Goal: Information Seeking & Learning: Learn about a topic

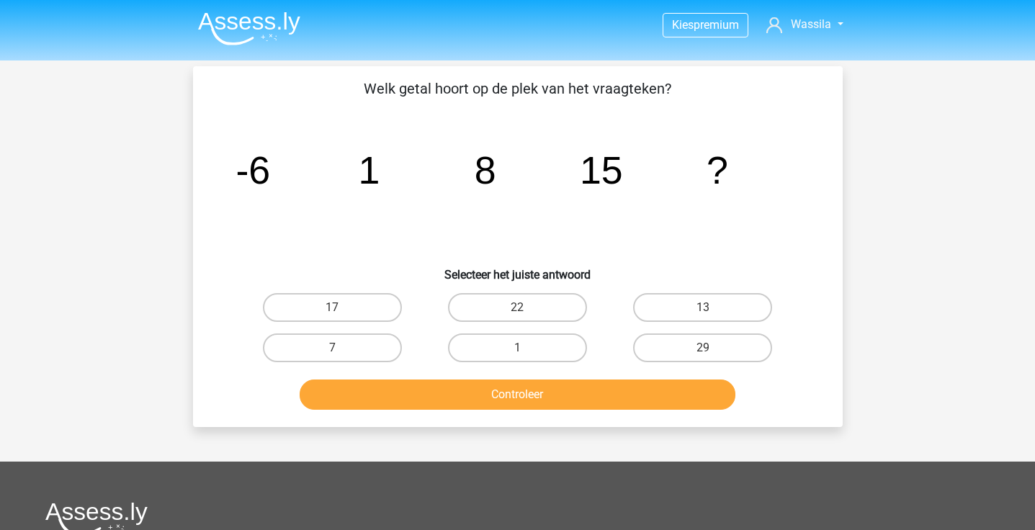
click at [246, 17] on img at bounding box center [249, 29] width 102 height 34
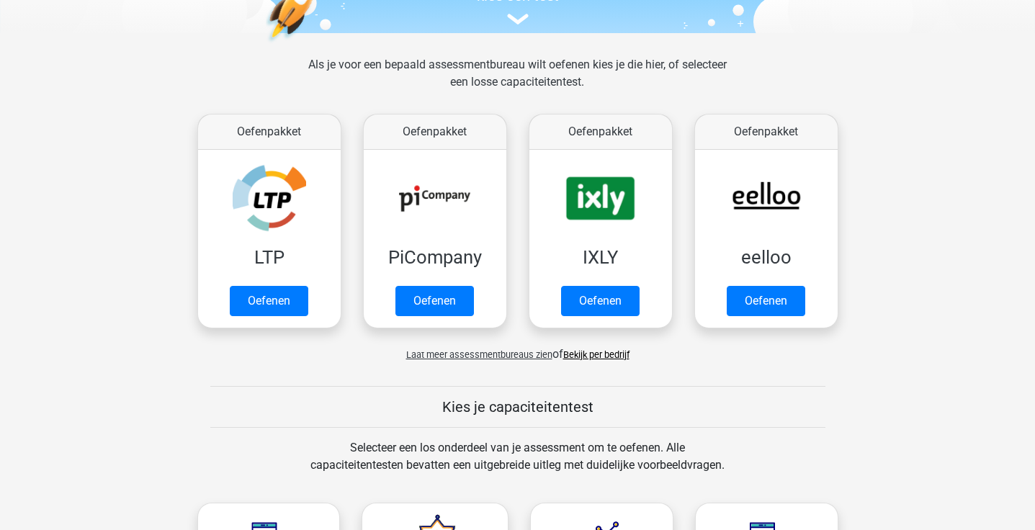
scroll to position [199, 0]
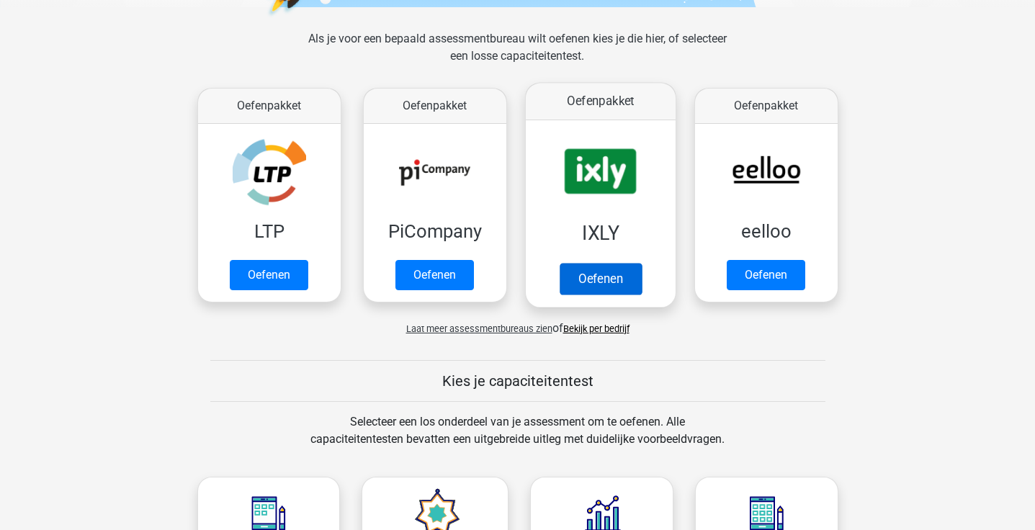
click at [616, 263] on link "Oefenen" at bounding box center [600, 279] width 82 height 32
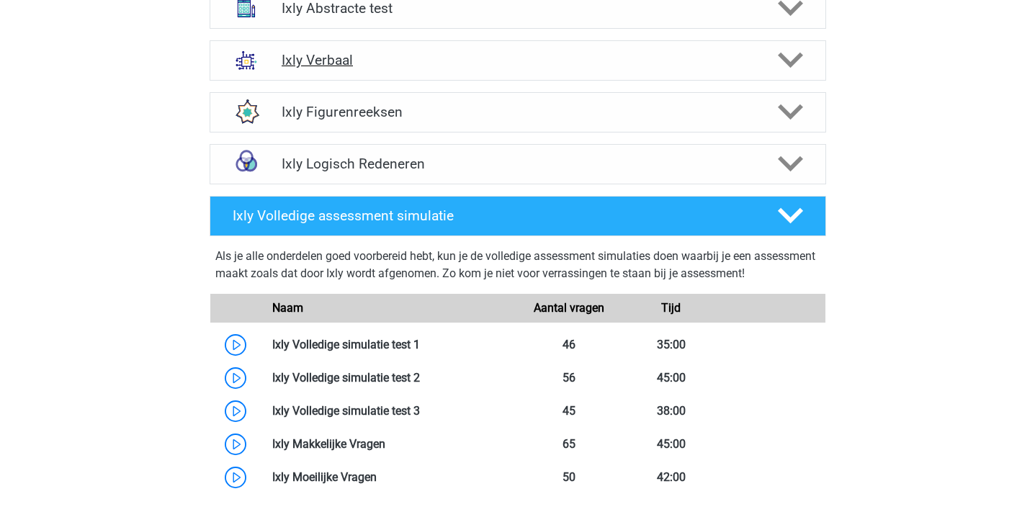
scroll to position [1052, 0]
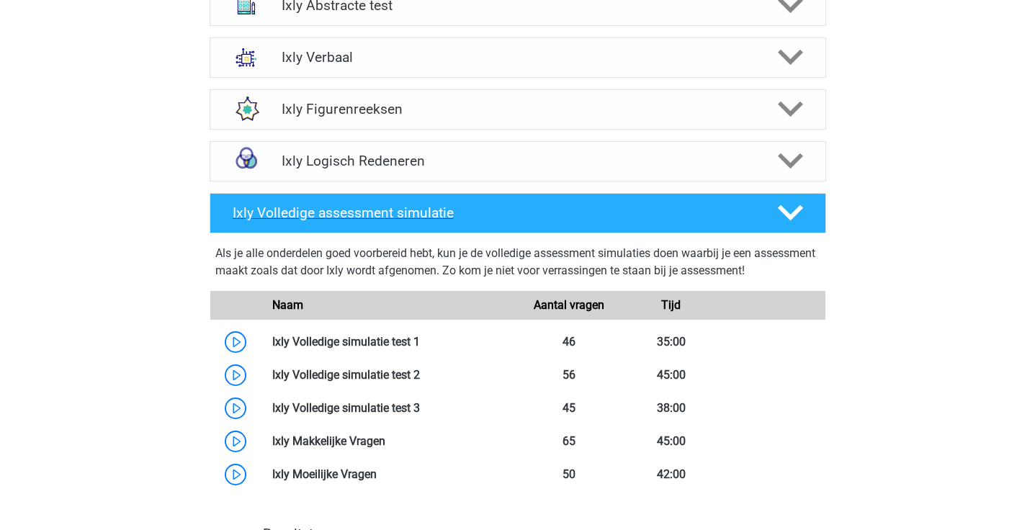
click at [522, 210] on h4 "Ixly Volledige assessment simulatie" at bounding box center [494, 213] width 522 height 17
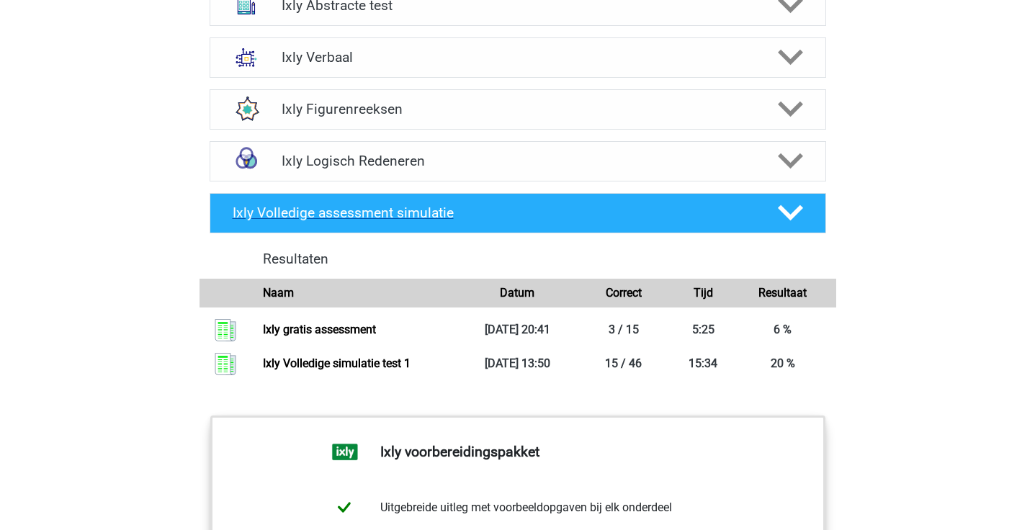
click at [807, 210] on div at bounding box center [788, 212] width 49 height 25
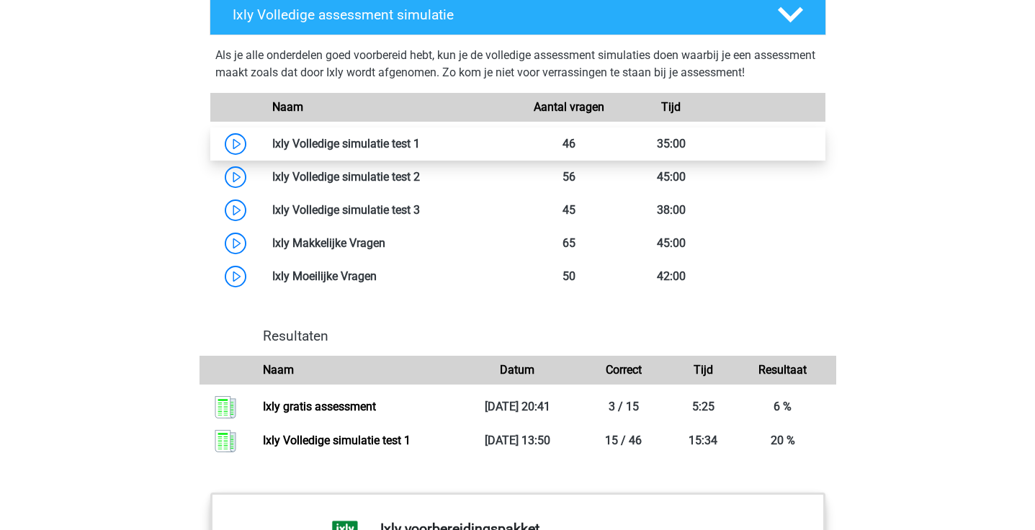
scroll to position [1287, 0]
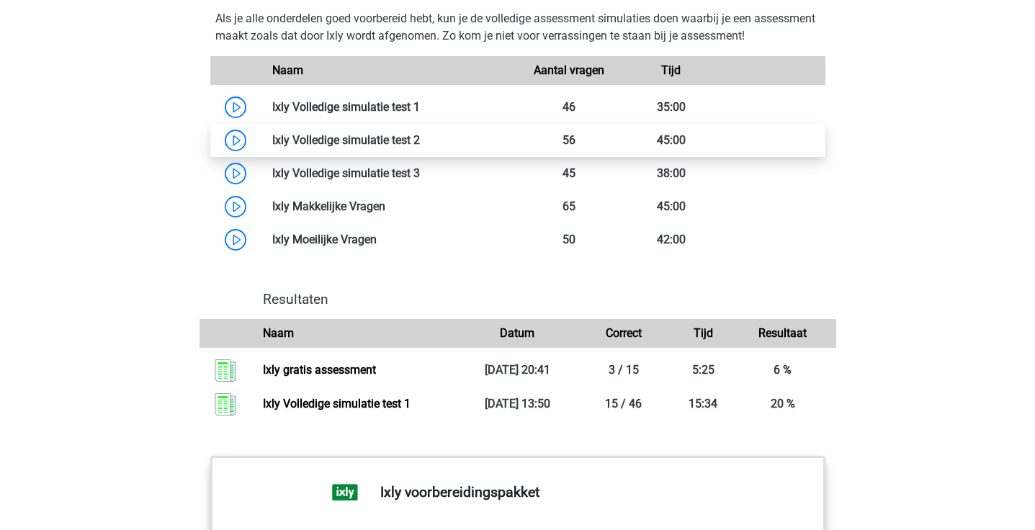
click at [420, 146] on link at bounding box center [420, 140] width 0 height 14
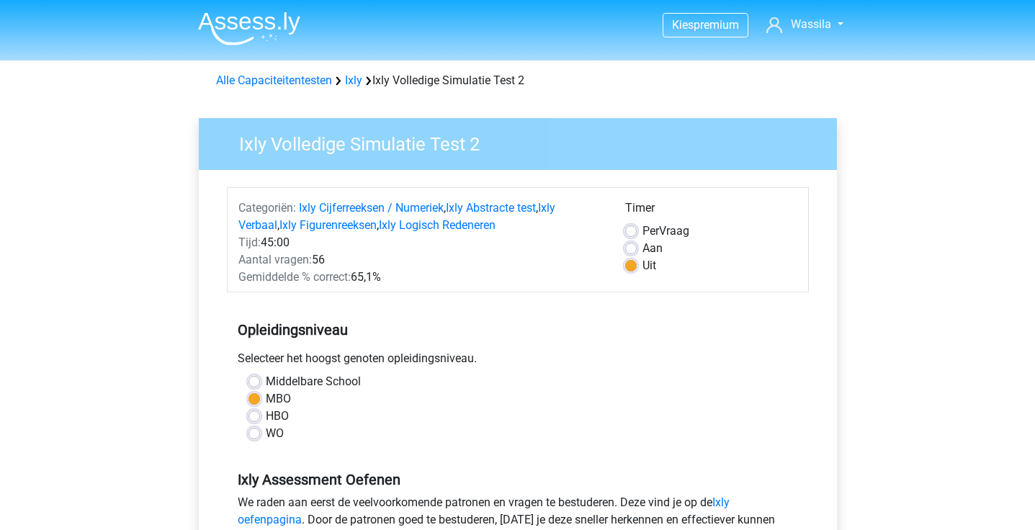
click at [650, 249] on label "Aan" at bounding box center [653, 248] width 20 height 17
click at [637, 249] on input "Aan" at bounding box center [631, 247] width 12 height 14
radio input "true"
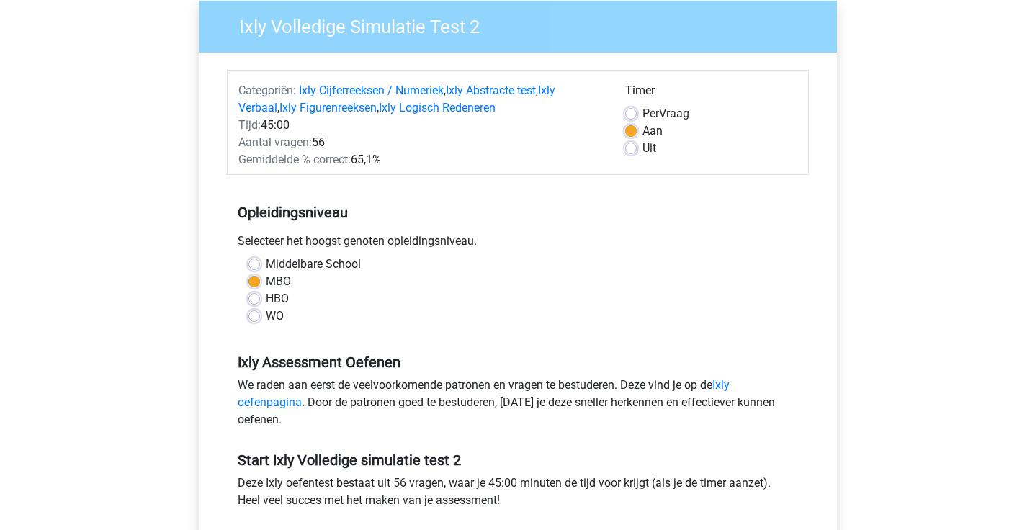
scroll to position [256, 0]
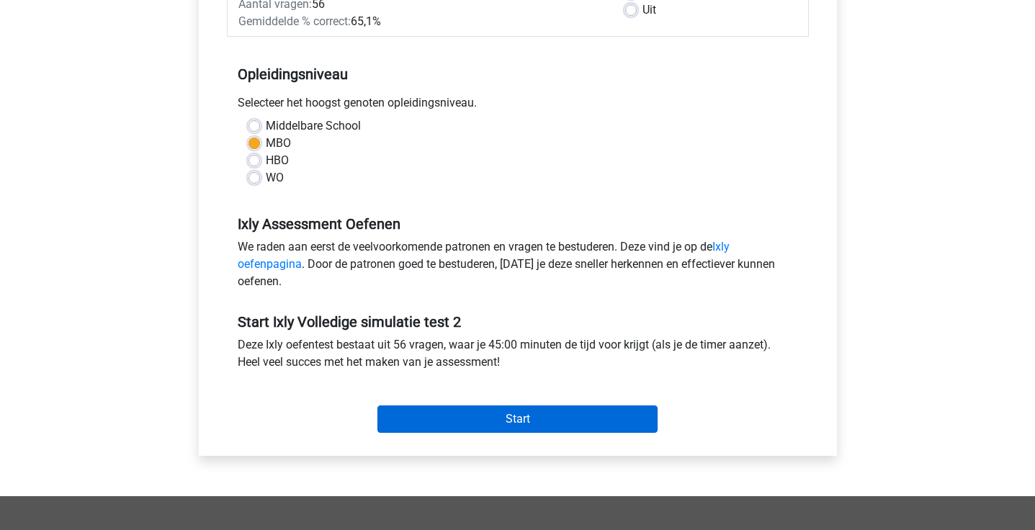
click at [524, 416] on input "Start" at bounding box center [517, 419] width 280 height 27
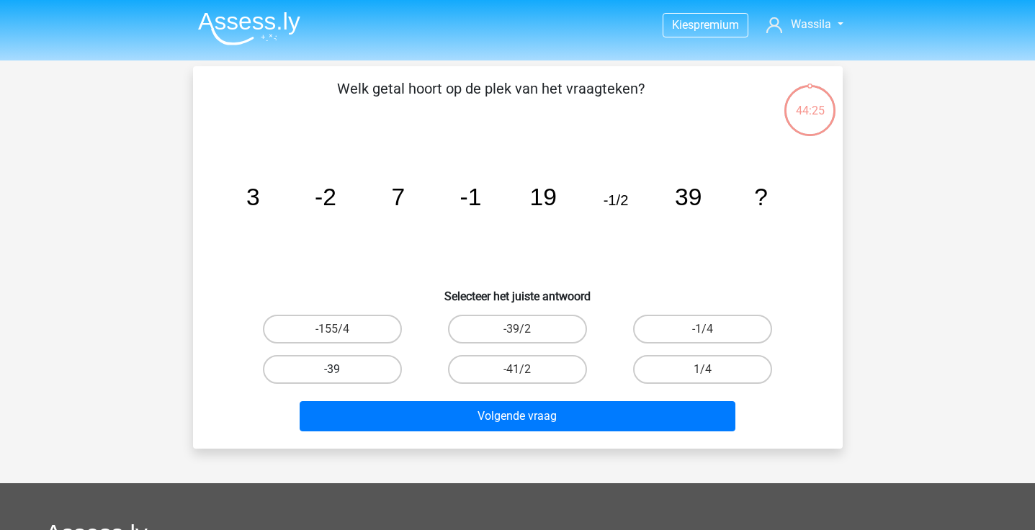
click at [380, 370] on label "-39" at bounding box center [332, 369] width 139 height 29
click at [341, 370] on input "-39" at bounding box center [336, 374] width 9 height 9
radio input "true"
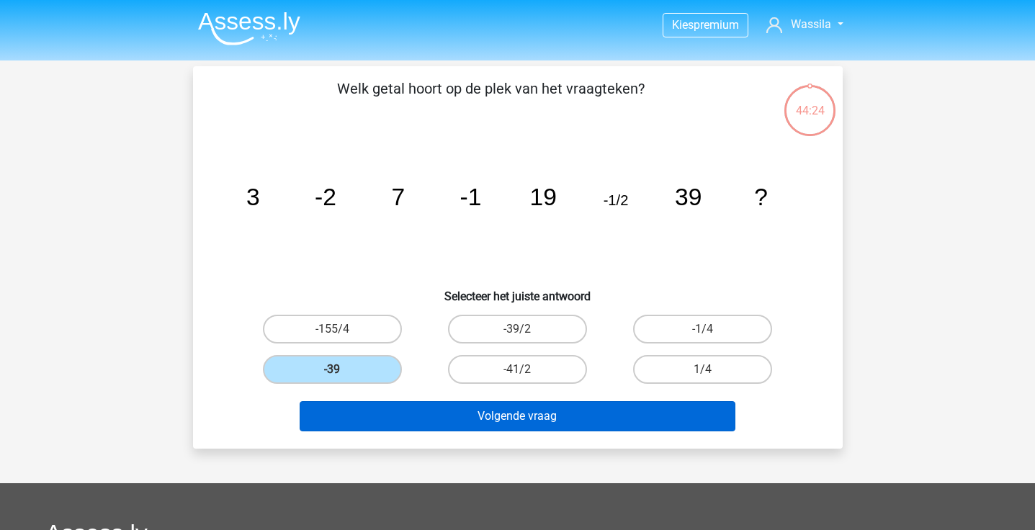
click at [419, 424] on button "Volgende vraag" at bounding box center [518, 416] width 436 height 30
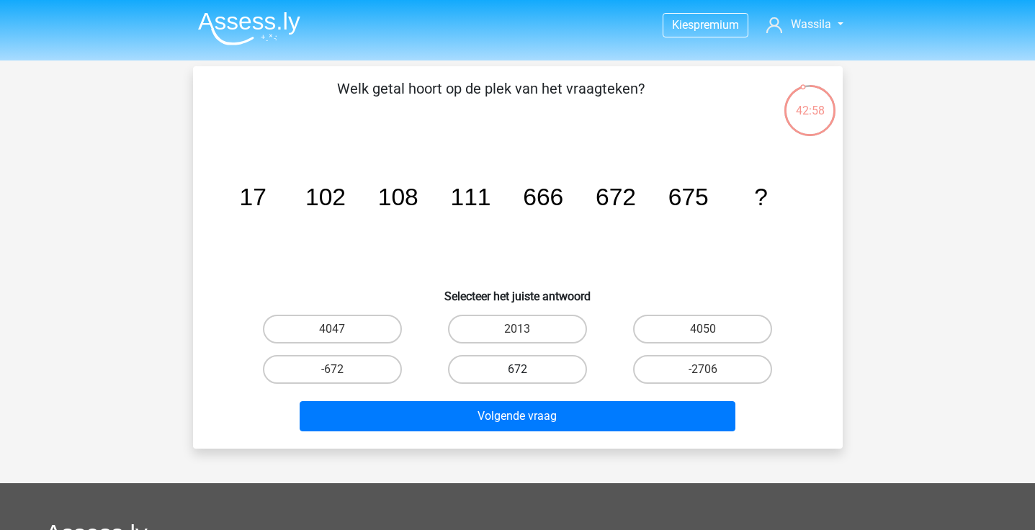
click at [512, 363] on label "672" at bounding box center [517, 369] width 139 height 29
click at [517, 370] on input "672" at bounding box center [521, 374] width 9 height 9
radio input "true"
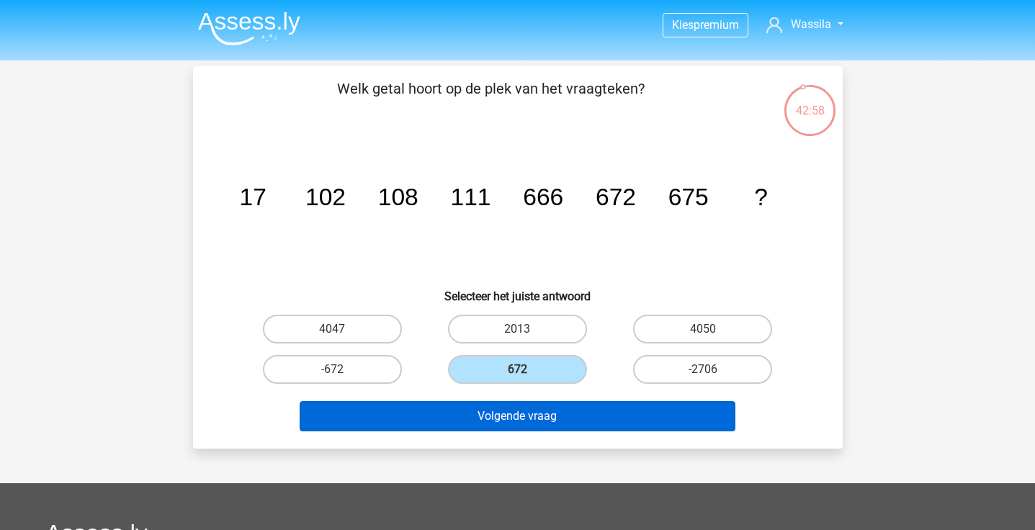
click at [524, 422] on button "Volgende vraag" at bounding box center [518, 416] width 436 height 30
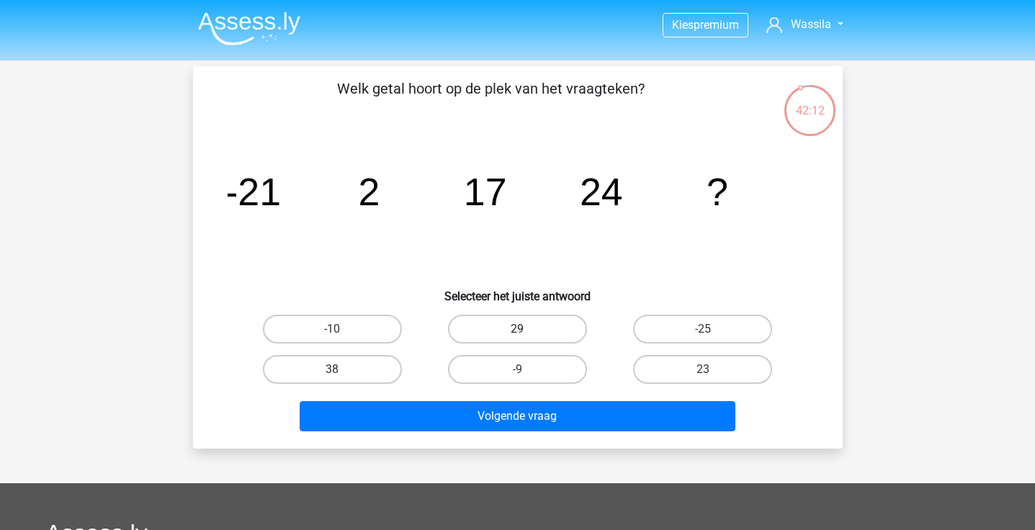
click at [533, 333] on label "29" at bounding box center [517, 329] width 139 height 29
click at [527, 333] on input "29" at bounding box center [521, 333] width 9 height 9
radio input "true"
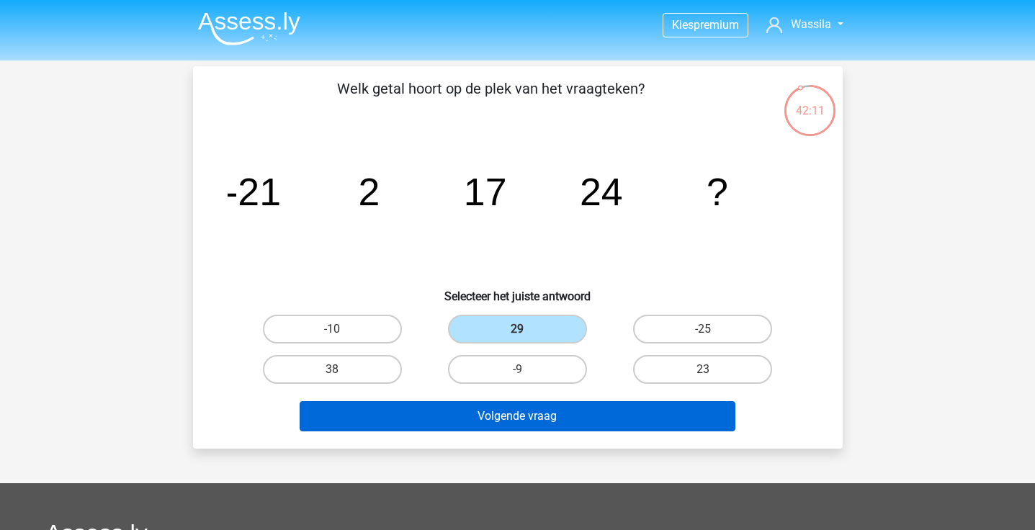
click at [532, 406] on button "Volgende vraag" at bounding box center [518, 416] width 436 height 30
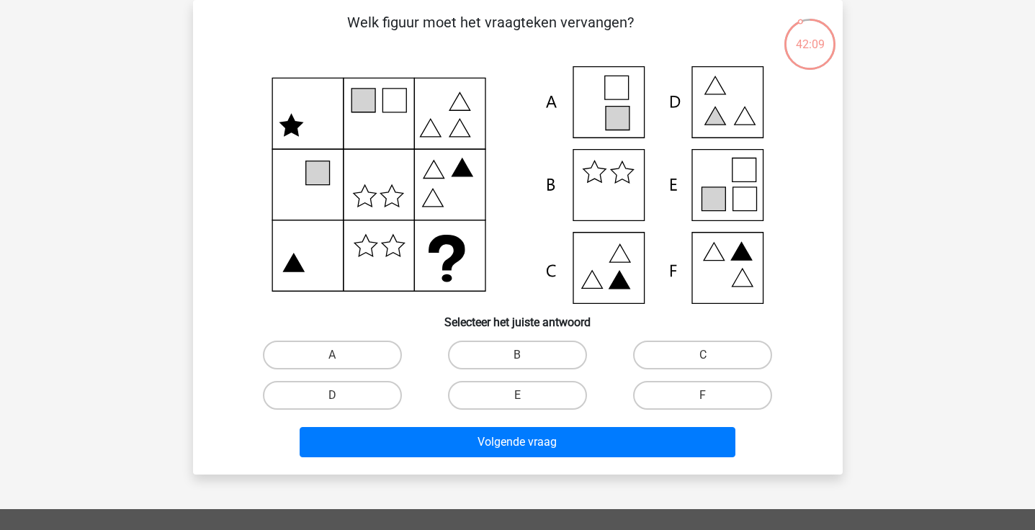
scroll to position [23, 0]
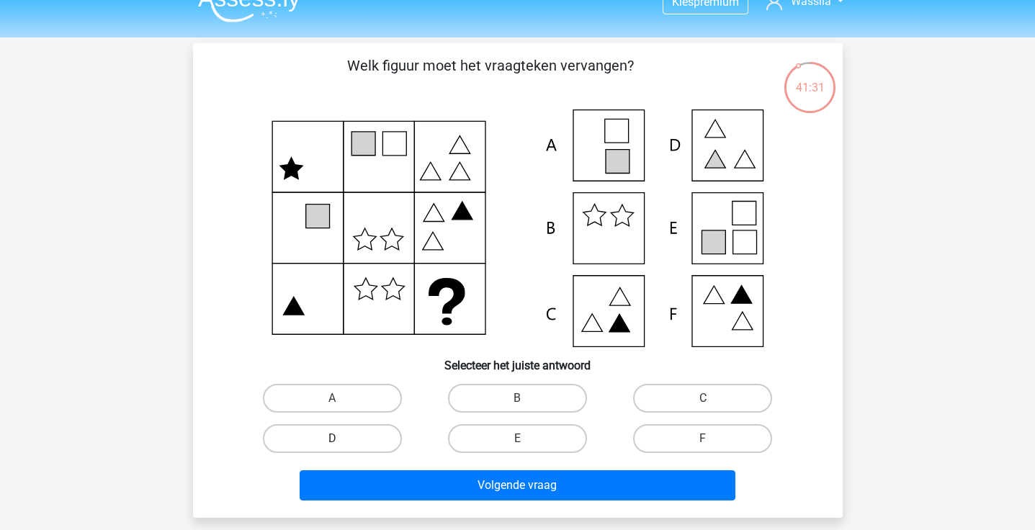
click at [384, 432] on label "D" at bounding box center [332, 438] width 139 height 29
click at [341, 439] on input "D" at bounding box center [336, 443] width 9 height 9
radio input "true"
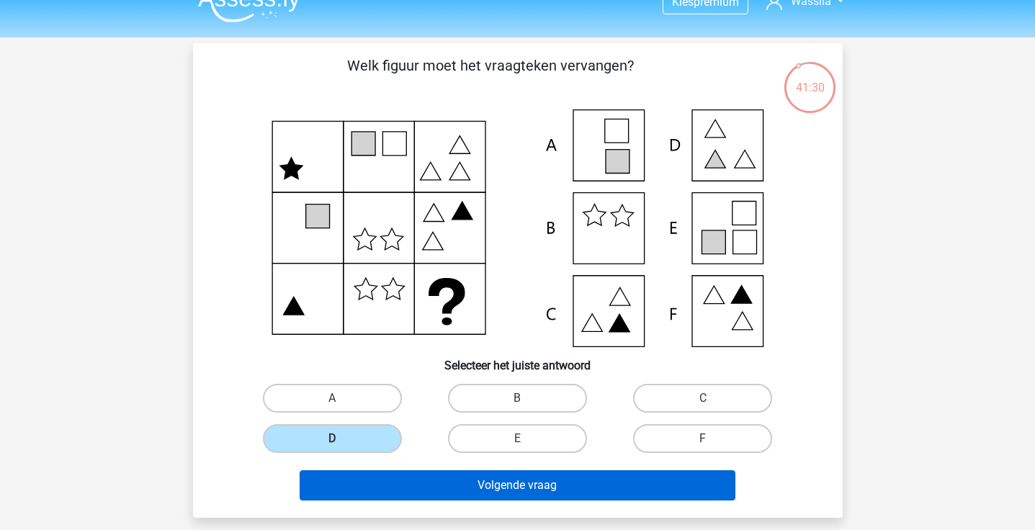
click at [491, 481] on button "Volgende vraag" at bounding box center [518, 485] width 436 height 30
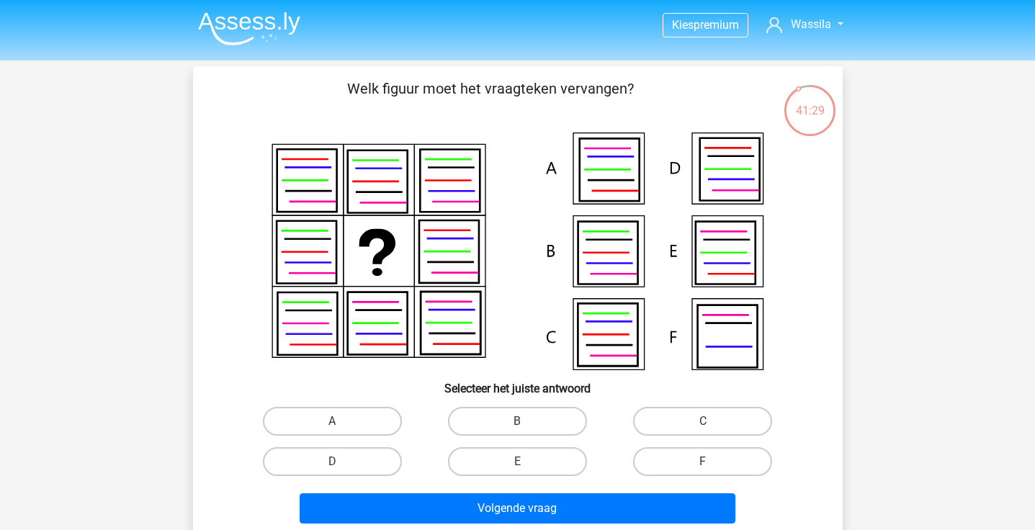
scroll to position [0, 0]
click at [375, 456] on label "D" at bounding box center [332, 461] width 139 height 29
click at [341, 462] on input "D" at bounding box center [336, 466] width 9 height 9
radio input "true"
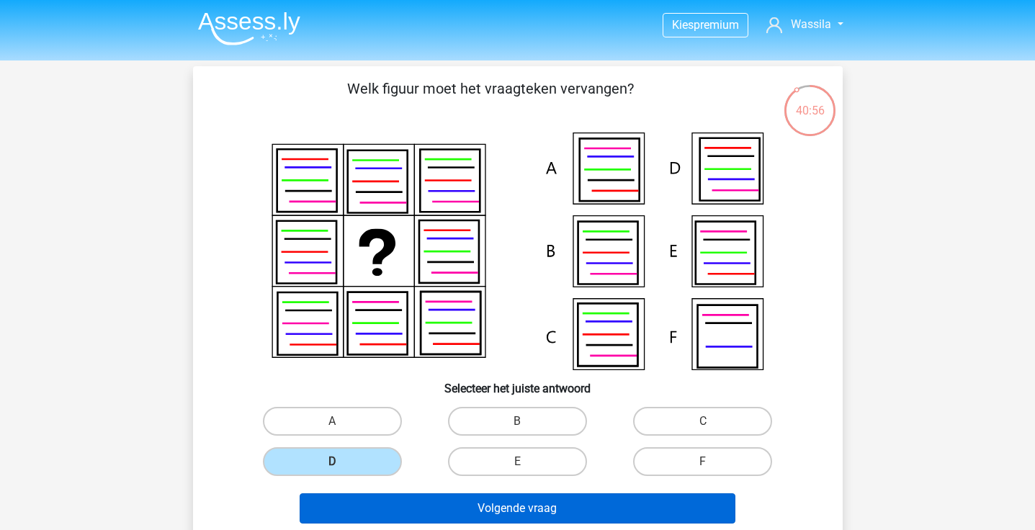
click at [417, 509] on button "Volgende vraag" at bounding box center [518, 508] width 436 height 30
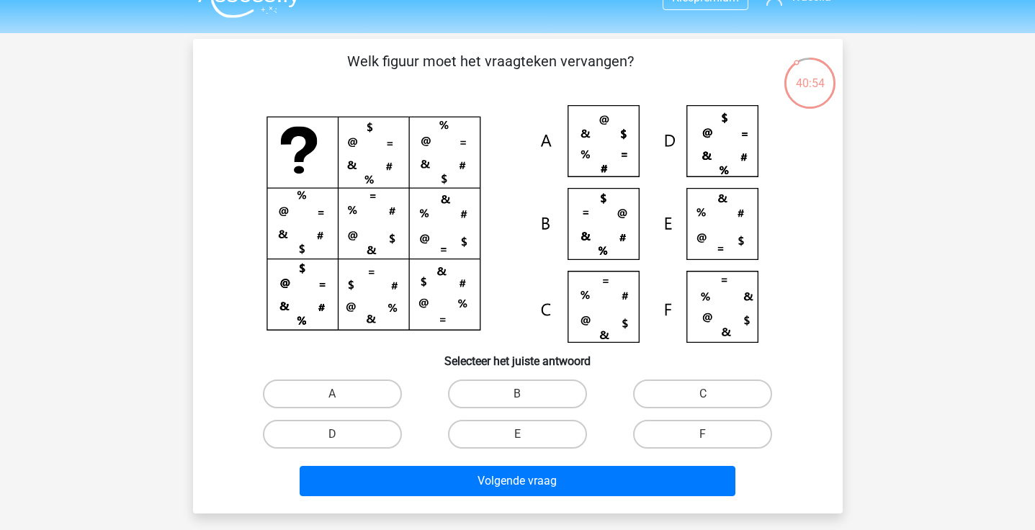
scroll to position [27, 0]
click at [364, 433] on label "D" at bounding box center [332, 435] width 139 height 29
click at [341, 435] on input "D" at bounding box center [336, 439] width 9 height 9
radio input "true"
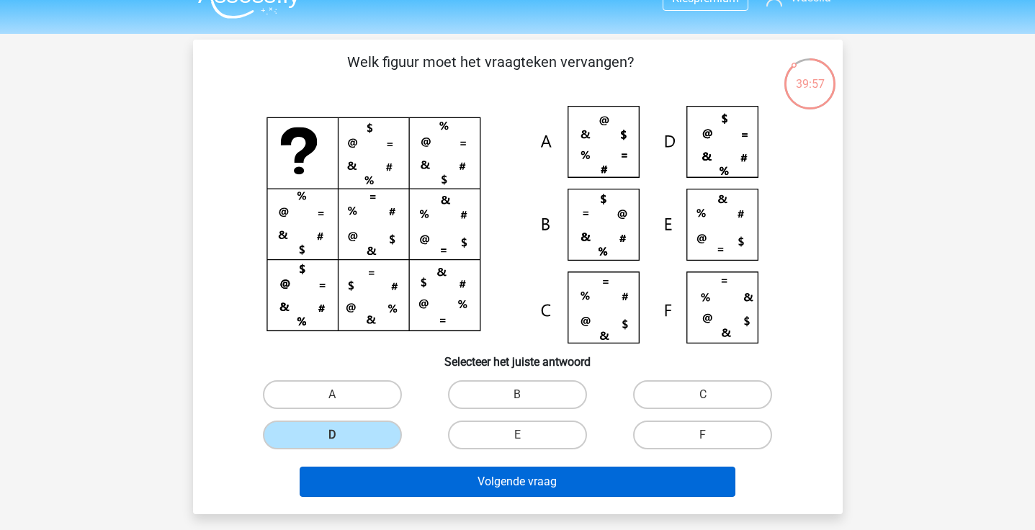
click at [383, 469] on button "Volgende vraag" at bounding box center [518, 482] width 436 height 30
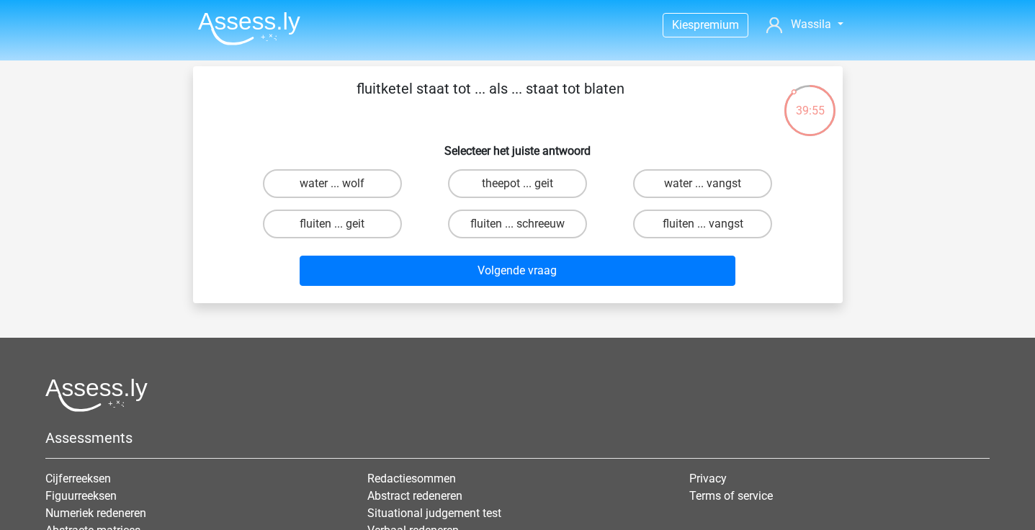
scroll to position [0, 0]
click at [604, 93] on p "fluitketel staat tot ... als ... staat tot blaten" at bounding box center [491, 99] width 550 height 43
copy p "blaten"
click at [543, 189] on label "theepot ... geit" at bounding box center [517, 183] width 139 height 29
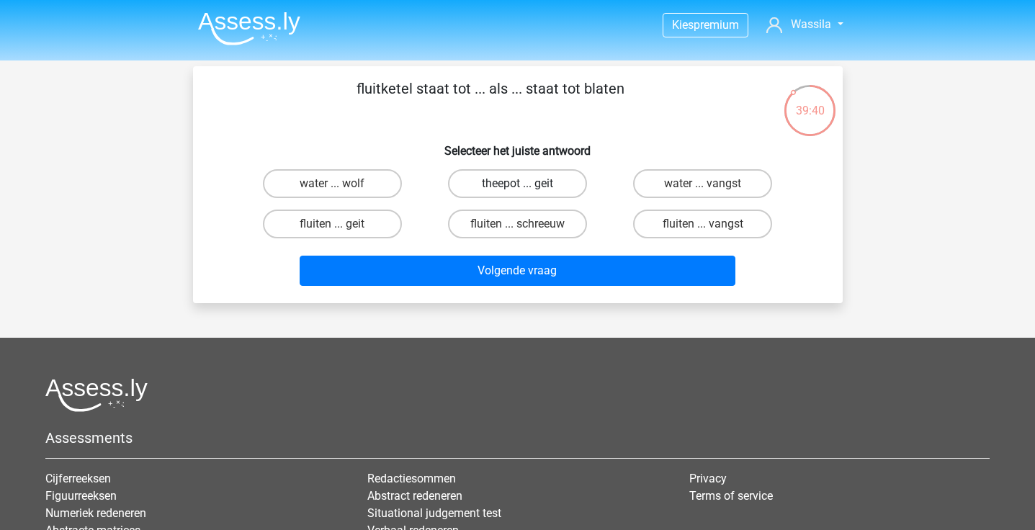
click at [527, 189] on input "theepot ... geit" at bounding box center [521, 188] width 9 height 9
radio input "true"
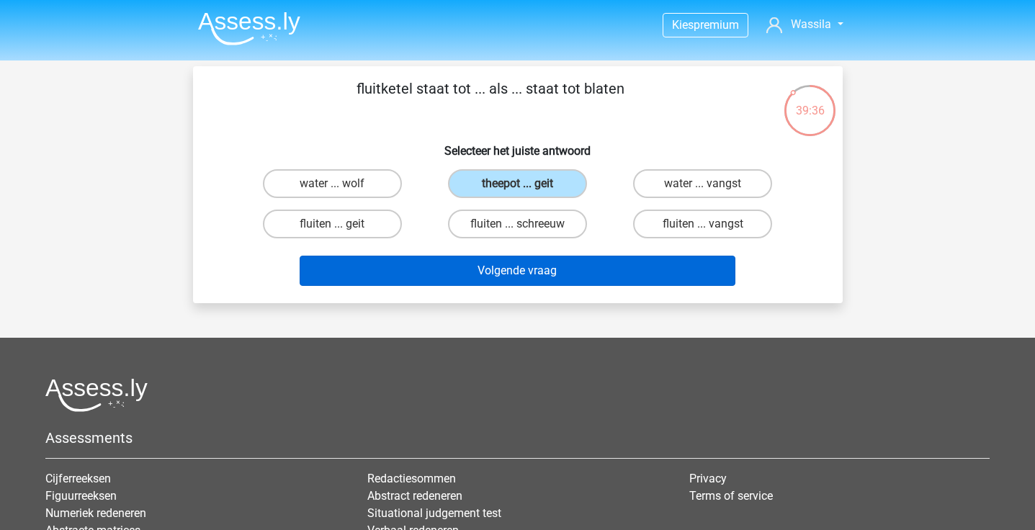
click at [542, 274] on button "Volgende vraag" at bounding box center [518, 271] width 436 height 30
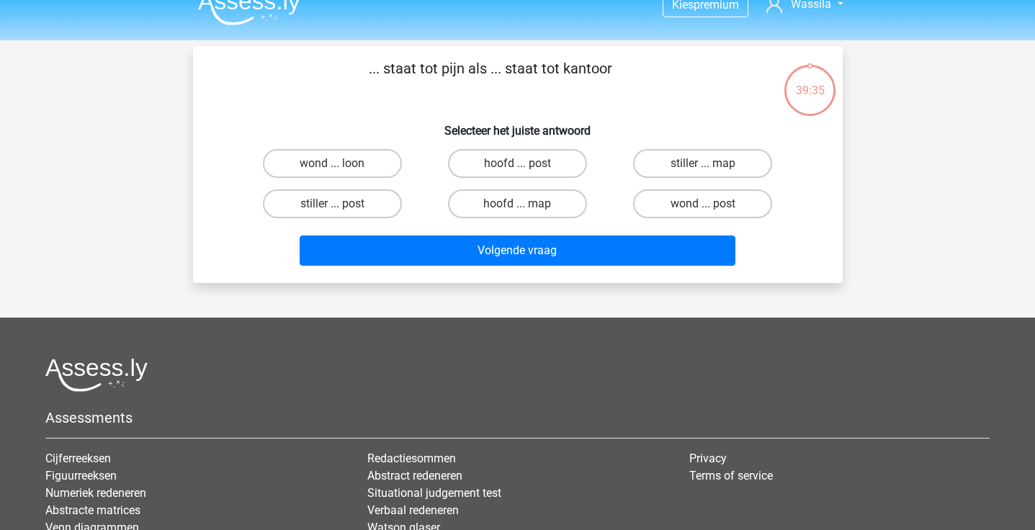
scroll to position [5, 0]
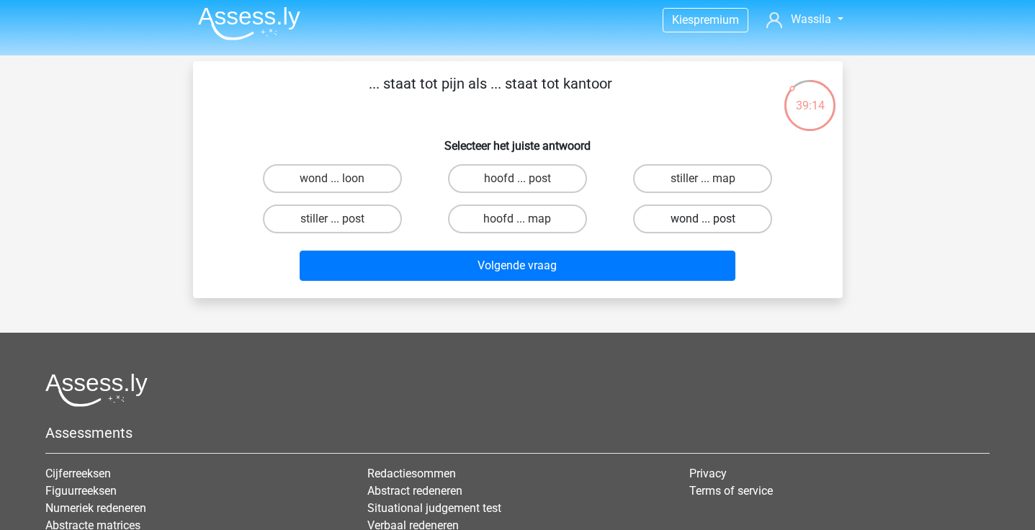
click at [672, 212] on label "wond ... post" at bounding box center [702, 219] width 139 height 29
click at [703, 219] on input "wond ... post" at bounding box center [707, 223] width 9 height 9
radio input "true"
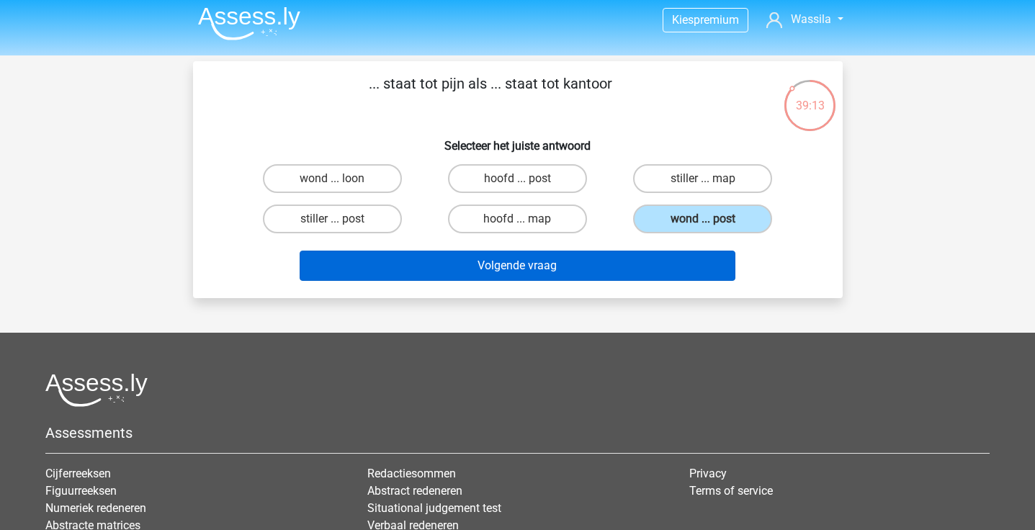
click at [627, 251] on button "Volgende vraag" at bounding box center [518, 266] width 436 height 30
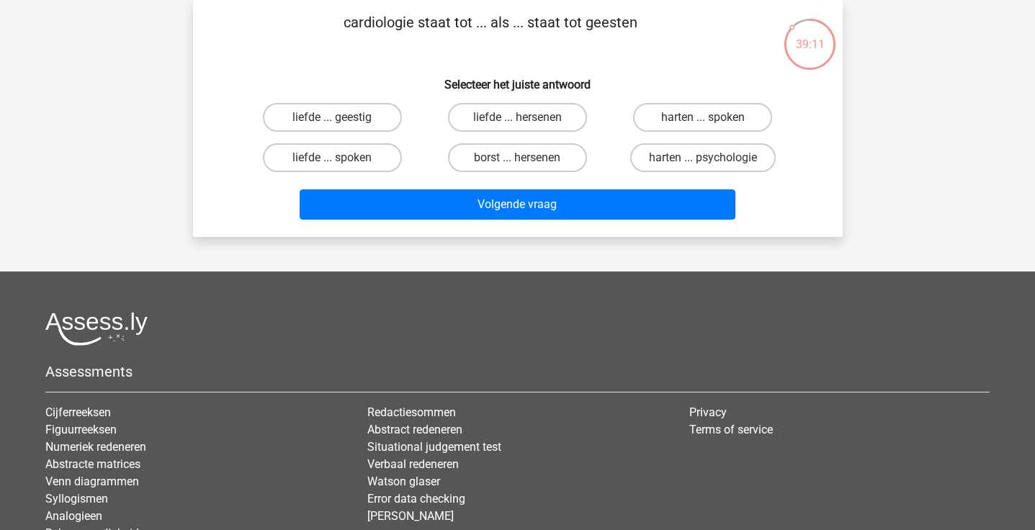
scroll to position [33, 0]
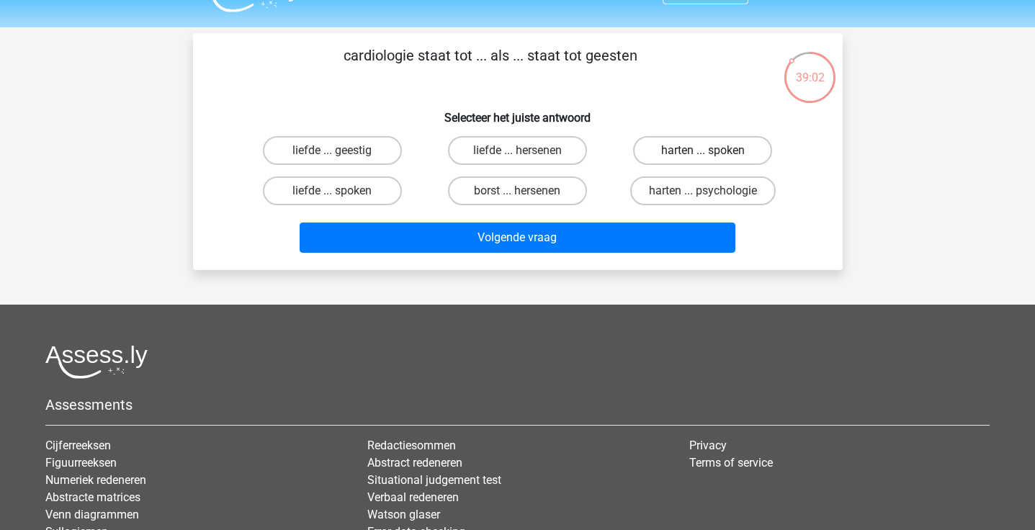
click at [672, 149] on label "harten ... spoken" at bounding box center [702, 150] width 139 height 29
click at [703, 151] on input "harten ... spoken" at bounding box center [707, 155] width 9 height 9
radio input "true"
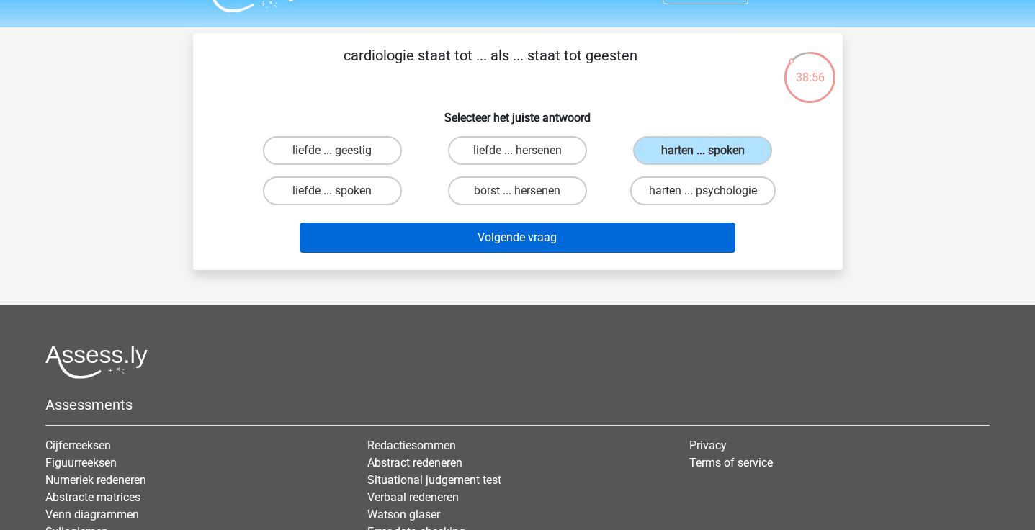
click at [586, 234] on button "Volgende vraag" at bounding box center [518, 238] width 436 height 30
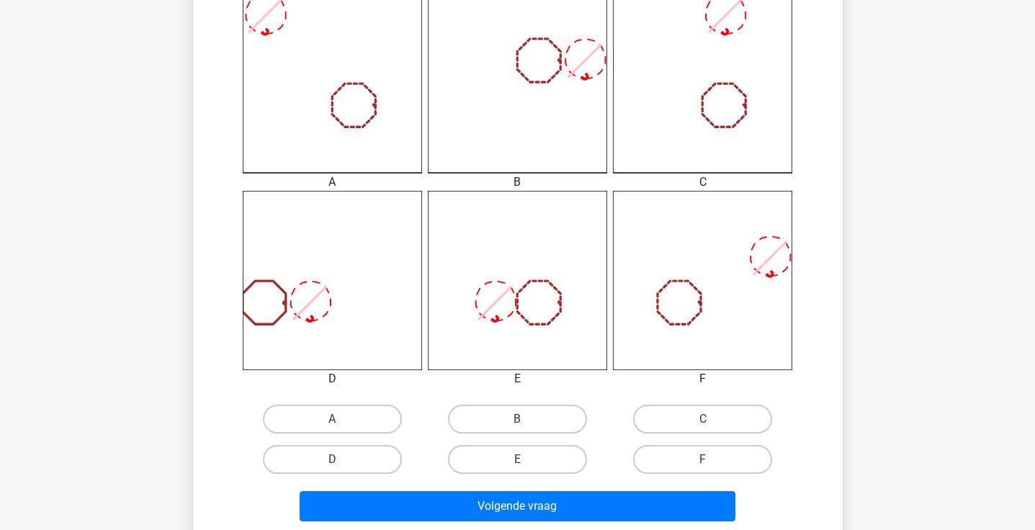
scroll to position [418, 0]
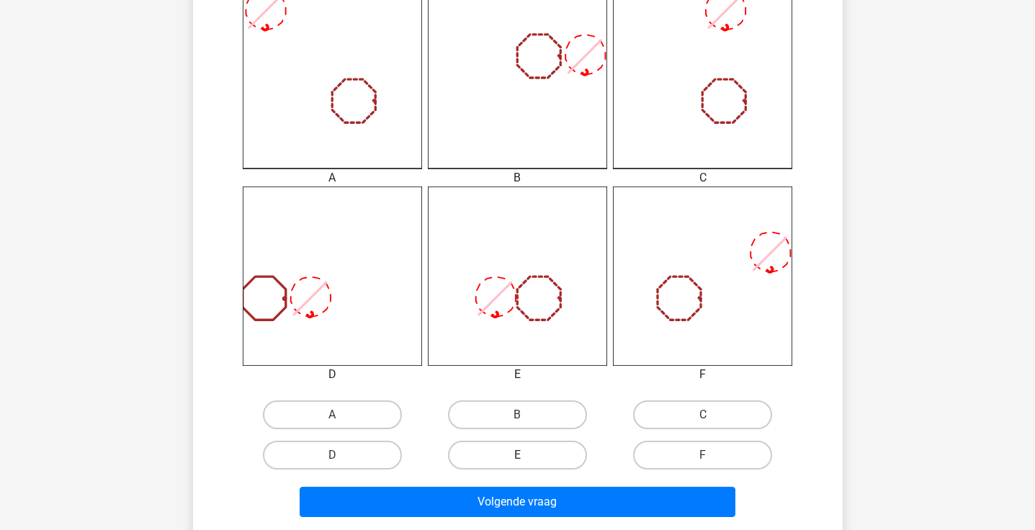
click at [549, 463] on label "E" at bounding box center [517, 455] width 139 height 29
click at [527, 463] on input "E" at bounding box center [521, 459] width 9 height 9
radio input "true"
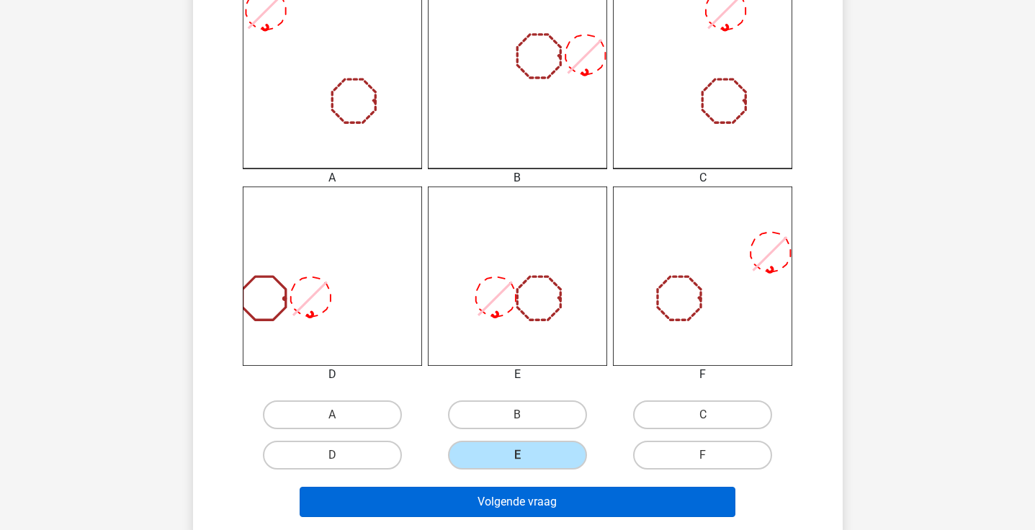
click at [548, 495] on button "Volgende vraag" at bounding box center [518, 502] width 436 height 30
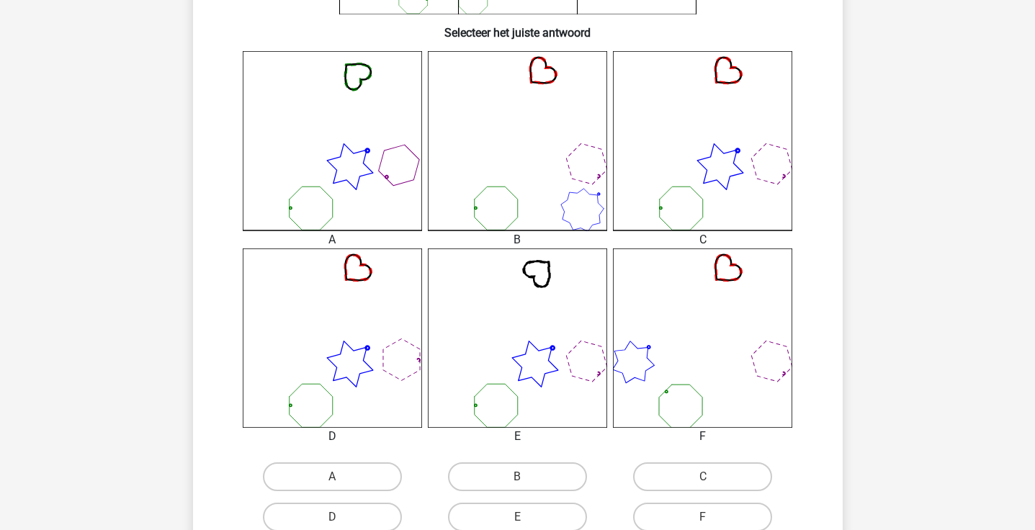
scroll to position [433, 0]
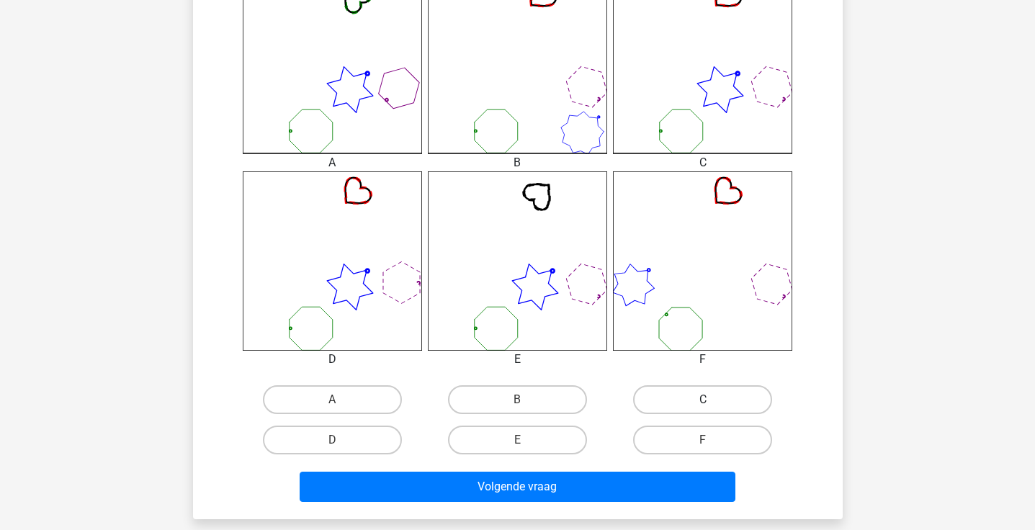
click at [713, 400] on label "C" at bounding box center [702, 399] width 139 height 29
click at [712, 400] on input "C" at bounding box center [707, 404] width 9 height 9
radio input "true"
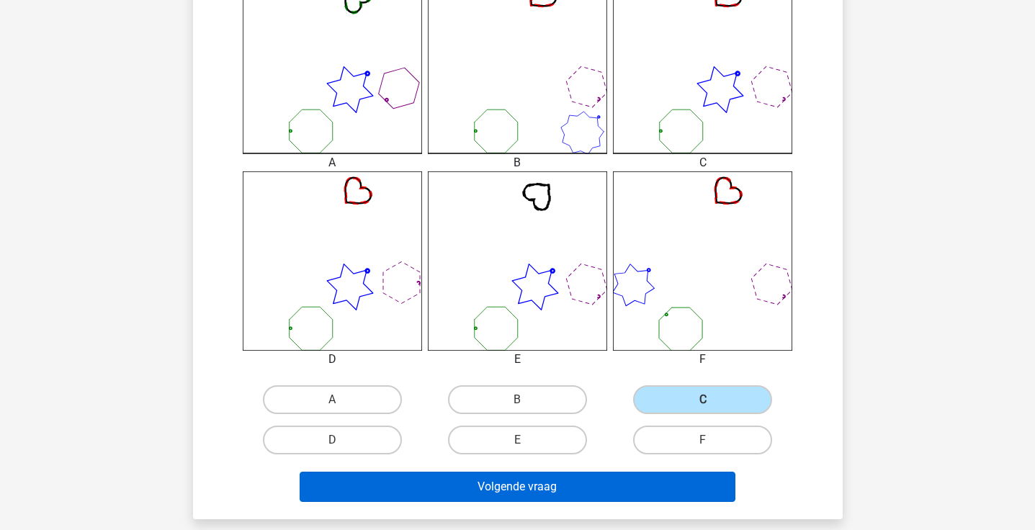
click at [631, 492] on button "Volgende vraag" at bounding box center [518, 487] width 436 height 30
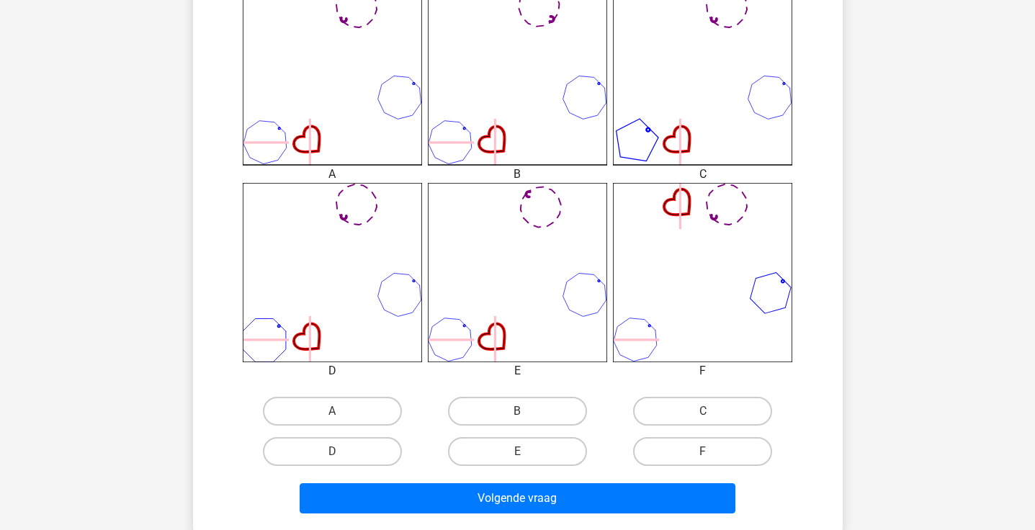
scroll to position [421, 0]
click at [341, 452] on input "D" at bounding box center [336, 456] width 9 height 9
radio input "true"
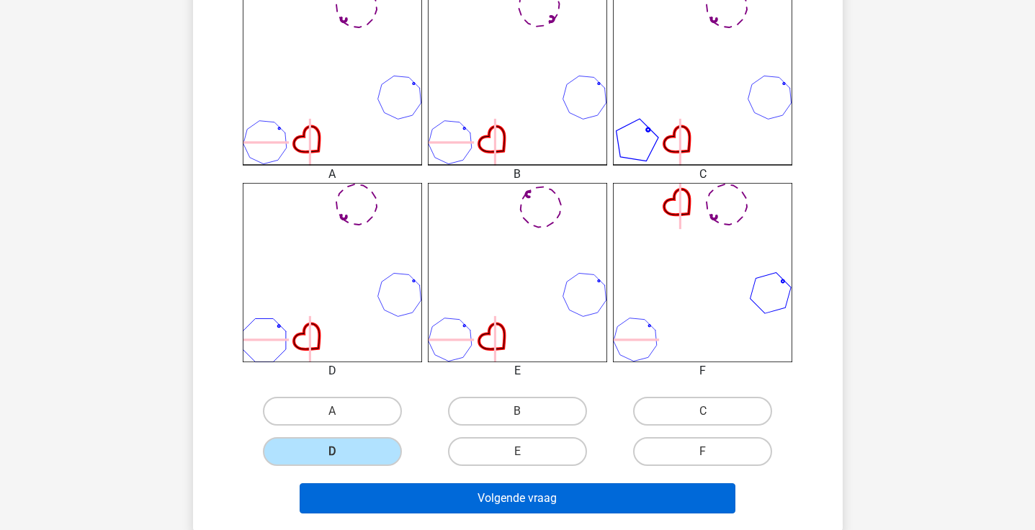
click at [360, 492] on button "Volgende vraag" at bounding box center [518, 498] width 436 height 30
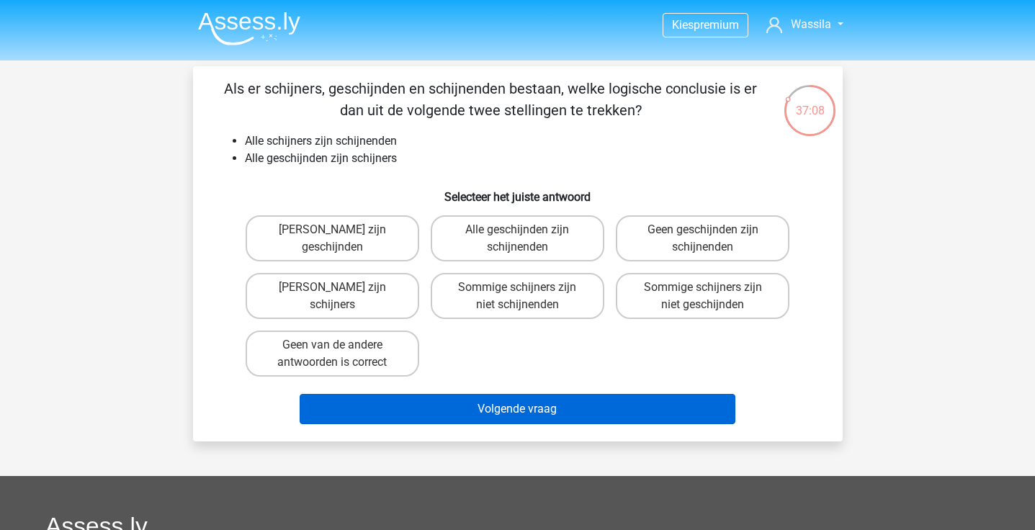
scroll to position [0, 0]
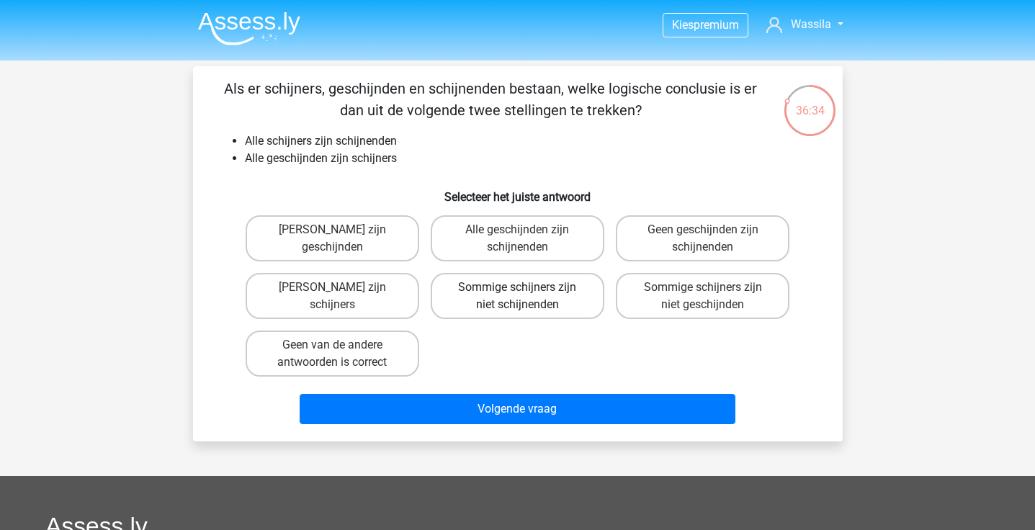
click at [498, 293] on label "Sommige schijners zijn niet schijnenden" at bounding box center [518, 296] width 174 height 46
click at [517, 293] on input "Sommige schijners zijn niet schijnenden" at bounding box center [521, 291] width 9 height 9
radio input "true"
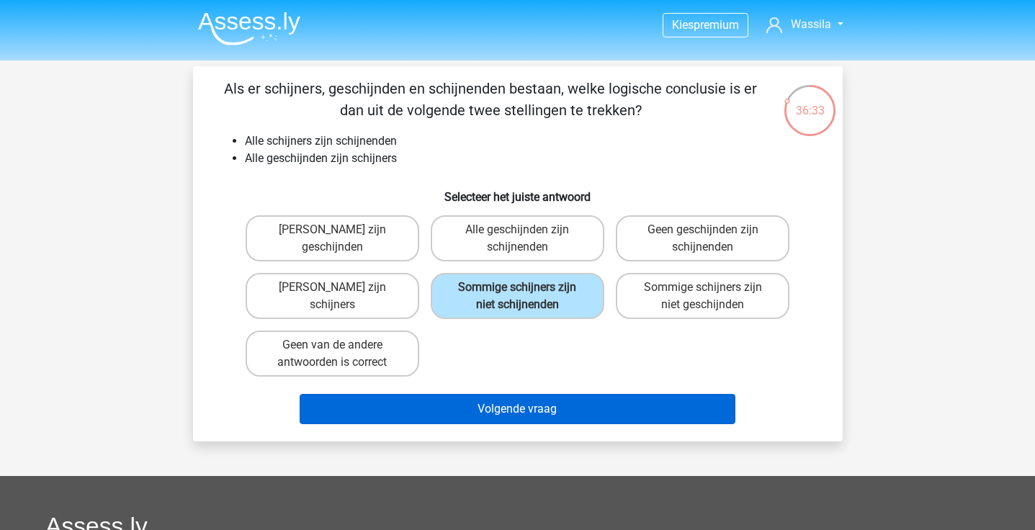
click at [480, 404] on button "Volgende vraag" at bounding box center [518, 409] width 436 height 30
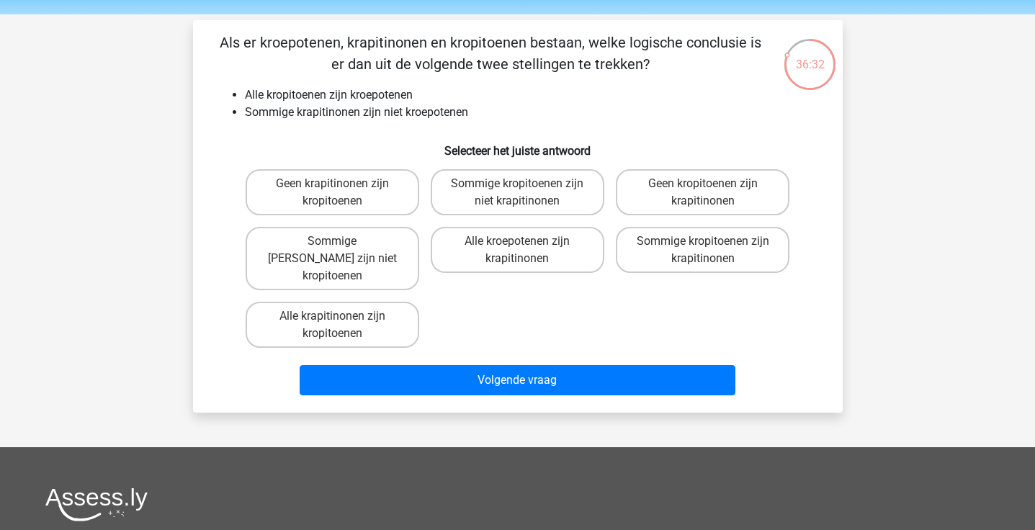
scroll to position [45, 0]
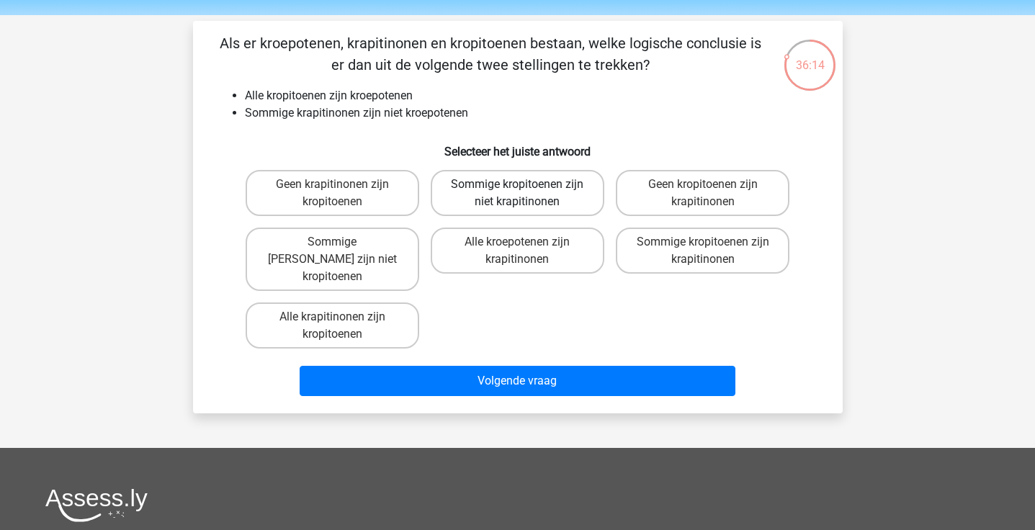
click at [508, 173] on label "Sommige kropitoenen zijn niet krapitinonen" at bounding box center [518, 193] width 174 height 46
click at [517, 184] on input "Sommige kropitoenen zijn niet krapitinonen" at bounding box center [521, 188] width 9 height 9
radio input "true"
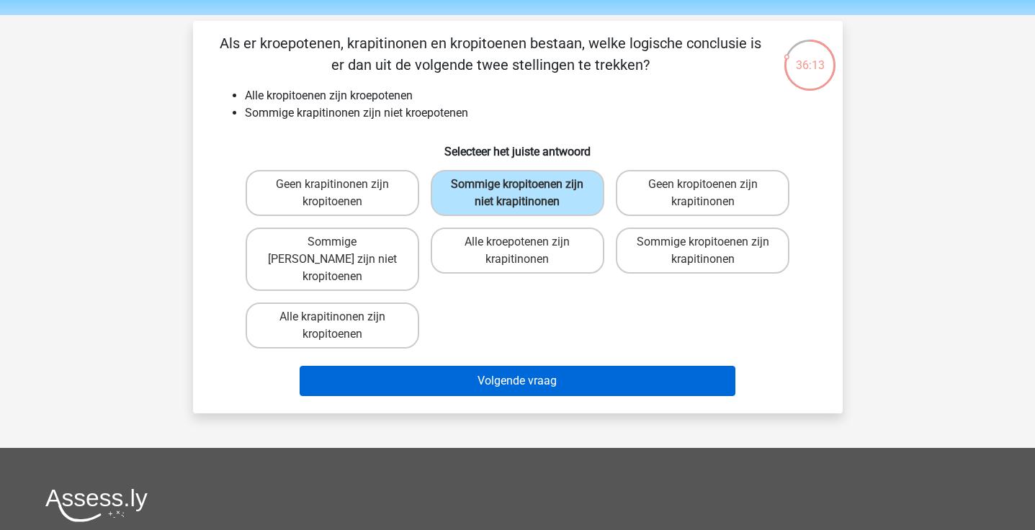
click at [479, 366] on button "Volgende vraag" at bounding box center [518, 381] width 436 height 30
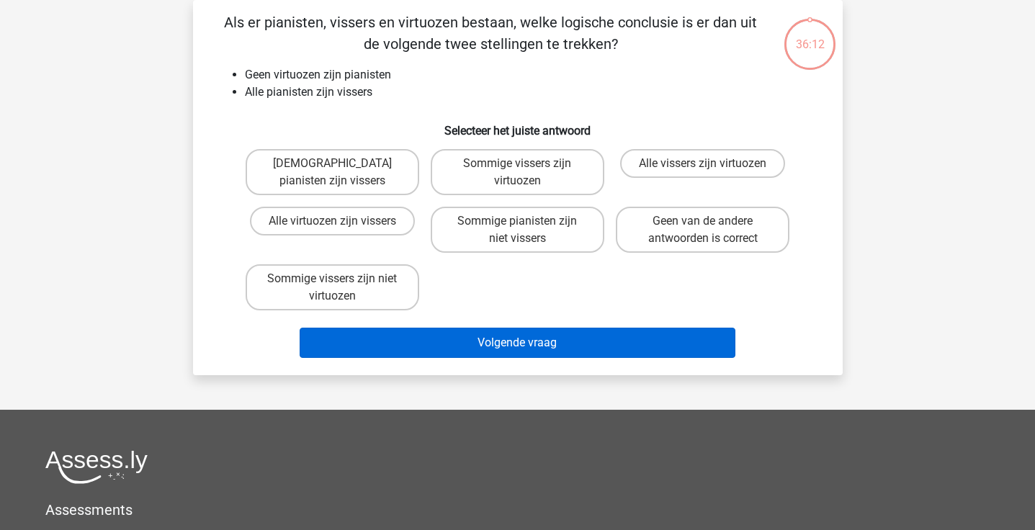
scroll to position [53, 0]
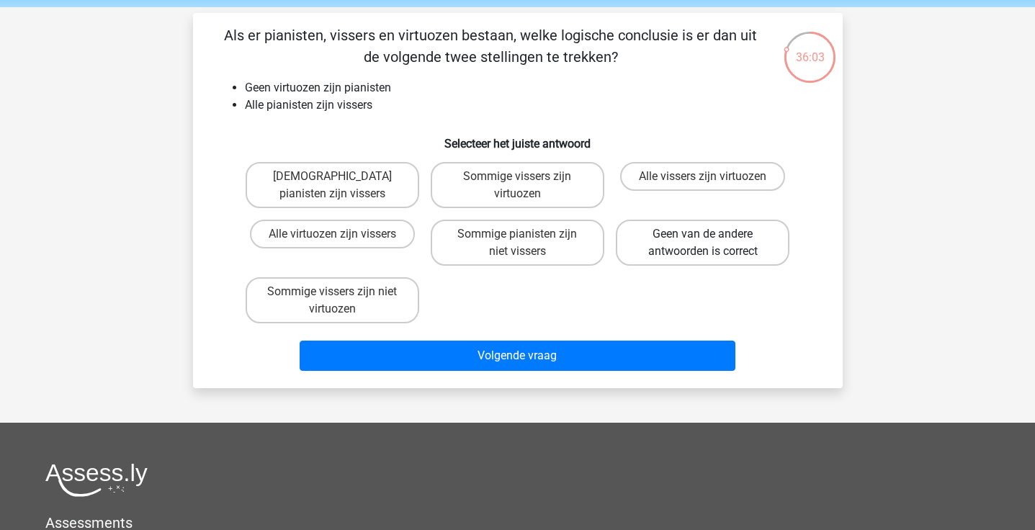
click at [643, 243] on label "Geen van de andere antwoorden is correct" at bounding box center [703, 243] width 174 height 46
click at [703, 243] on input "Geen van de andere antwoorden is correct" at bounding box center [707, 238] width 9 height 9
radio input "true"
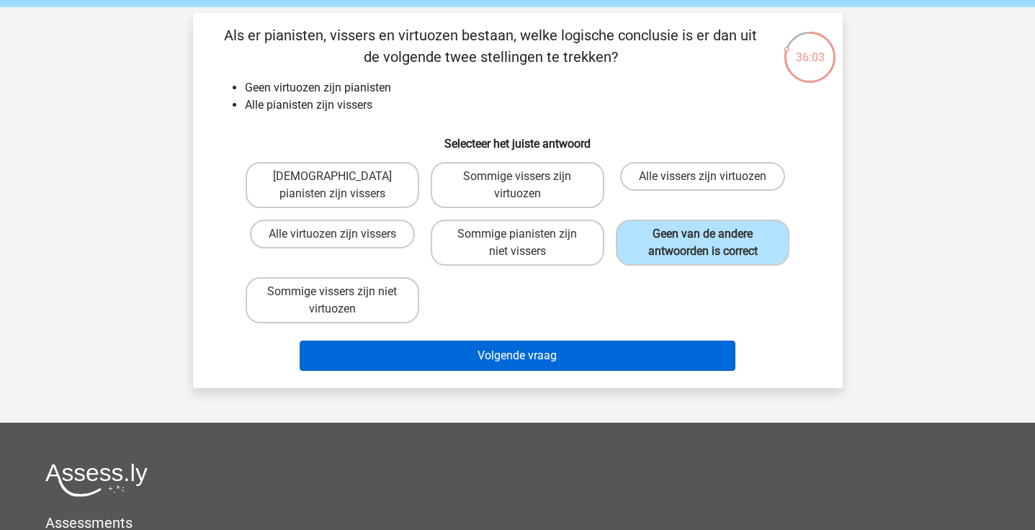
click at [577, 352] on button "Volgende vraag" at bounding box center [518, 356] width 436 height 30
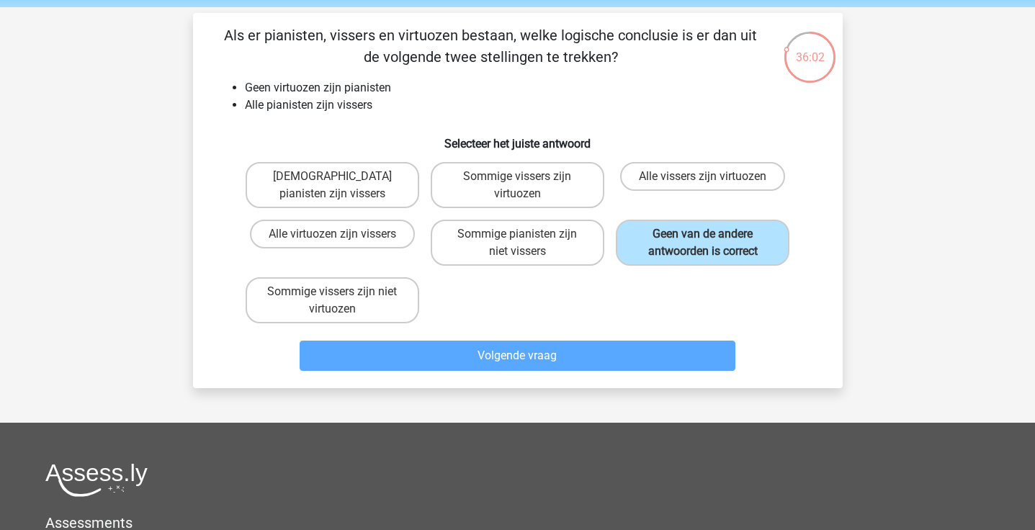
scroll to position [66, 0]
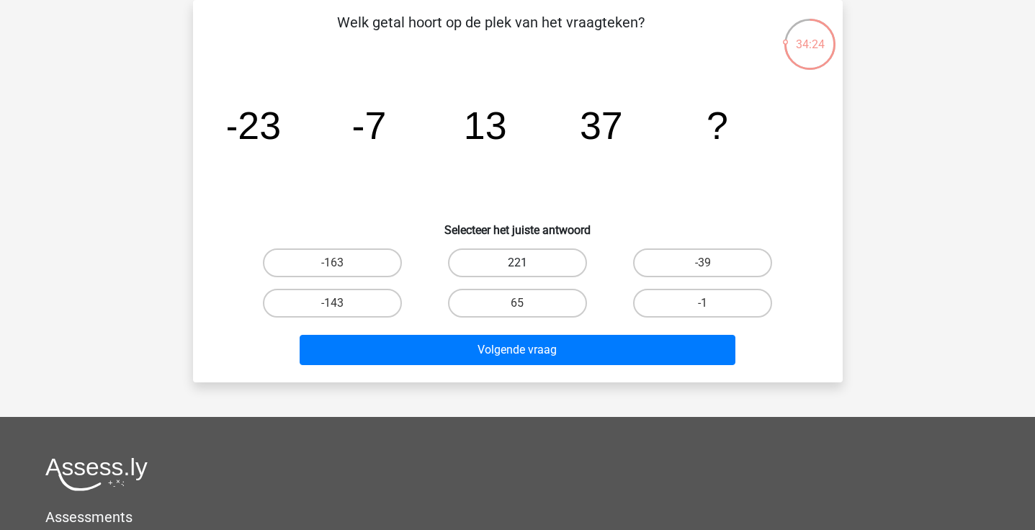
click at [523, 261] on label "221" at bounding box center [517, 263] width 139 height 29
click at [523, 263] on input "221" at bounding box center [521, 267] width 9 height 9
radio input "true"
click at [519, 330] on div "Volgende vraag" at bounding box center [518, 347] width 604 height 48
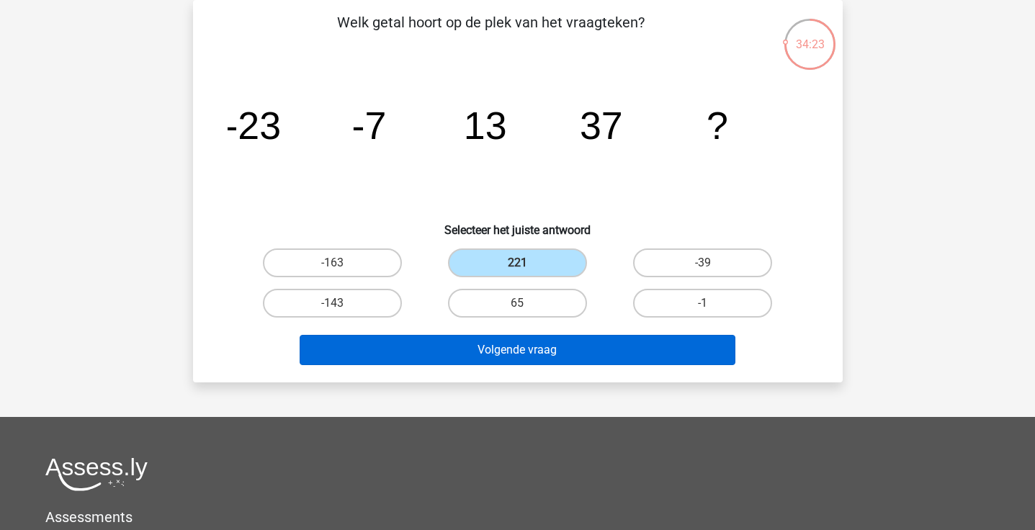
click at [519, 342] on button "Volgende vraag" at bounding box center [518, 350] width 436 height 30
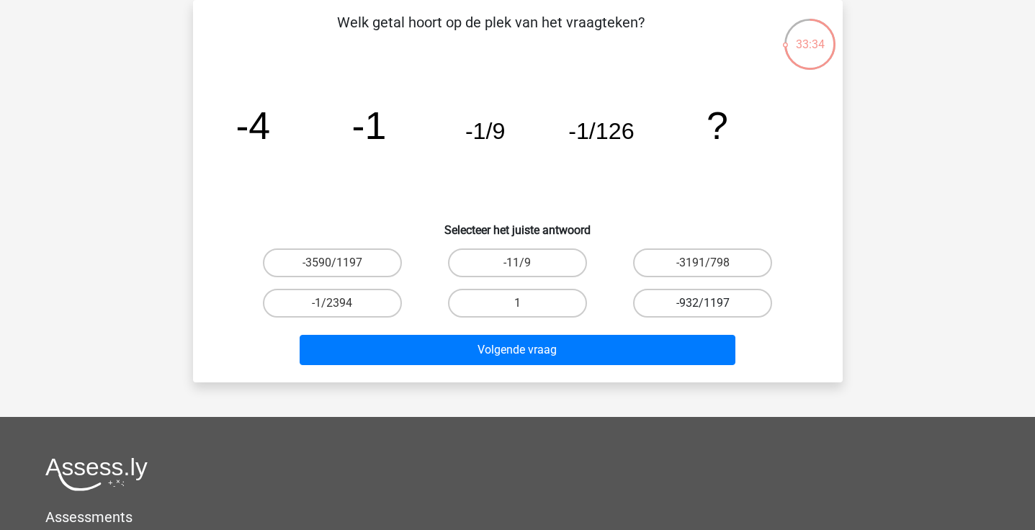
click at [695, 308] on label "-932/1197" at bounding box center [702, 303] width 139 height 29
click at [703, 308] on input "-932/1197" at bounding box center [707, 307] width 9 height 9
radio input "true"
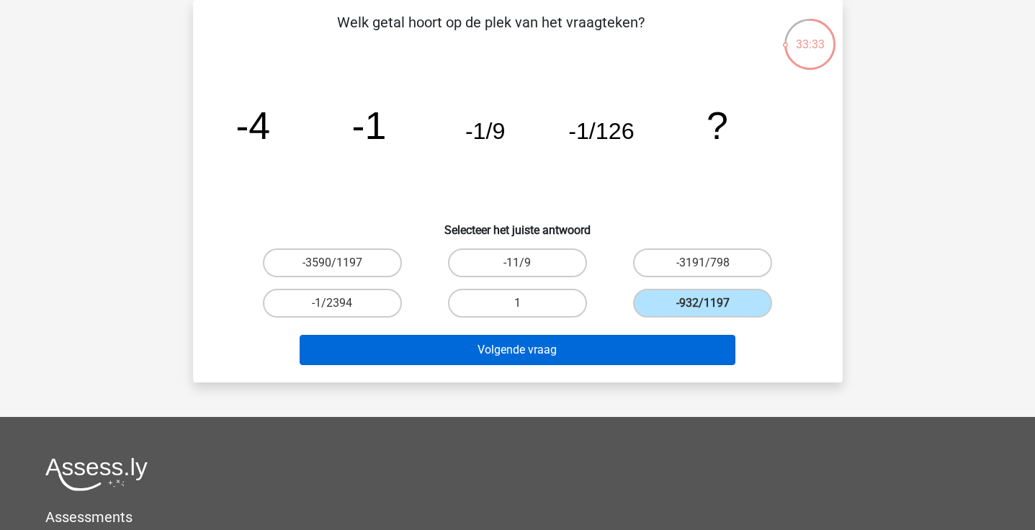
click at [661, 364] on button "Volgende vraag" at bounding box center [518, 350] width 436 height 30
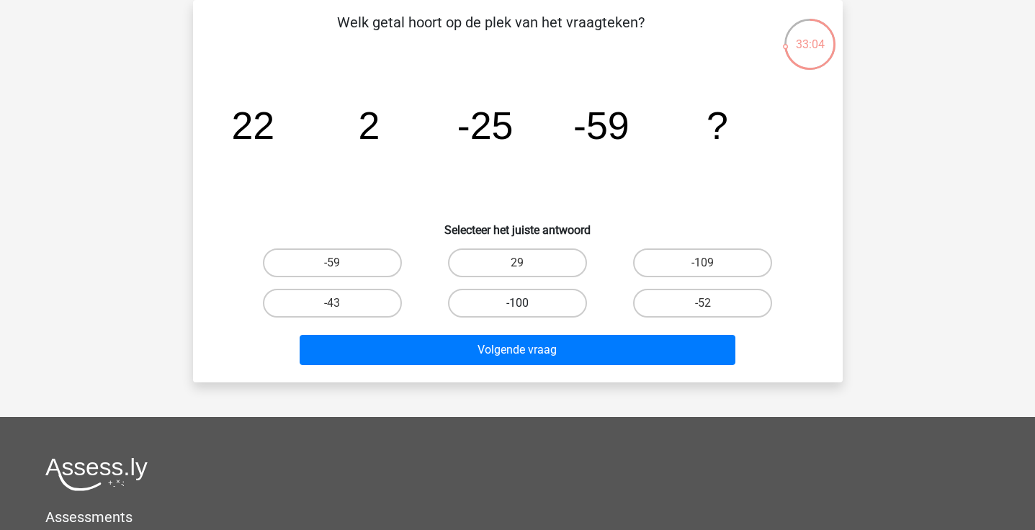
click at [506, 289] on label "-100" at bounding box center [517, 303] width 139 height 29
click at [517, 303] on input "-100" at bounding box center [521, 307] width 9 height 9
radio input "true"
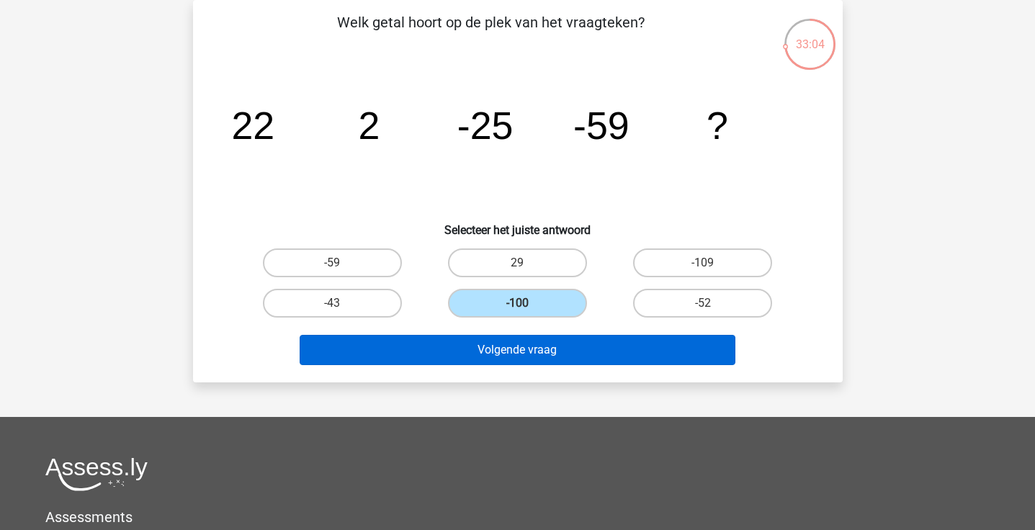
click at [507, 341] on button "Volgende vraag" at bounding box center [518, 350] width 436 height 30
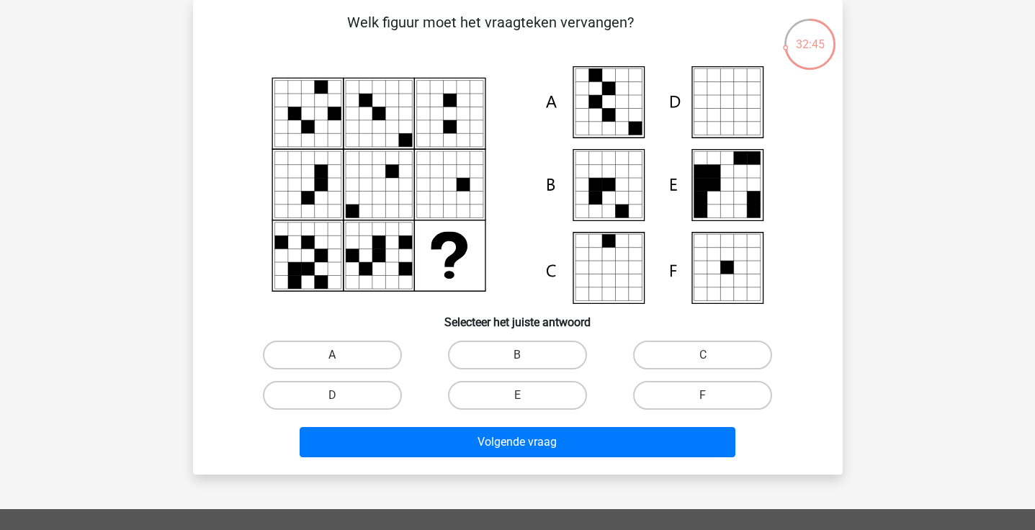
click at [382, 352] on label "A" at bounding box center [332, 355] width 139 height 29
click at [341, 355] on input "A" at bounding box center [336, 359] width 9 height 9
radio input "true"
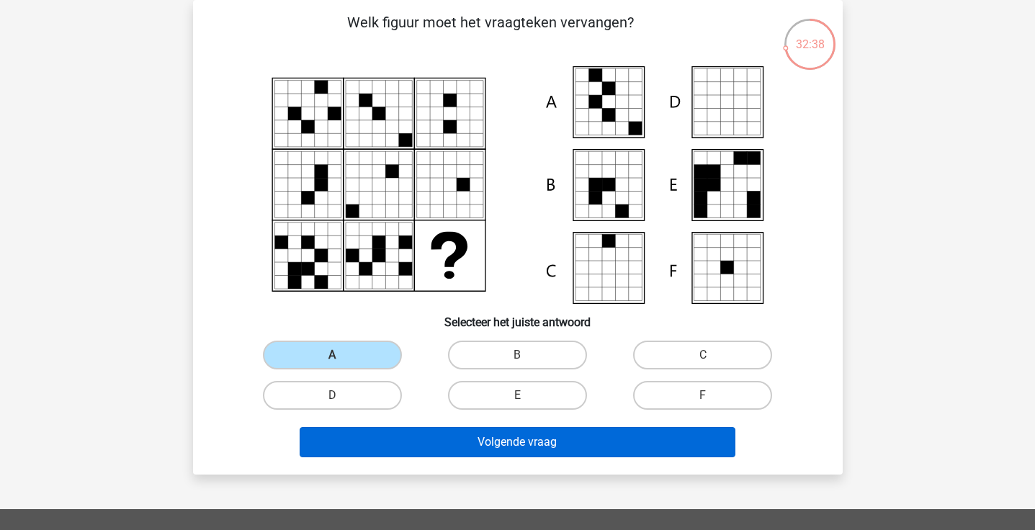
click at [440, 438] on button "Volgende vraag" at bounding box center [518, 442] width 436 height 30
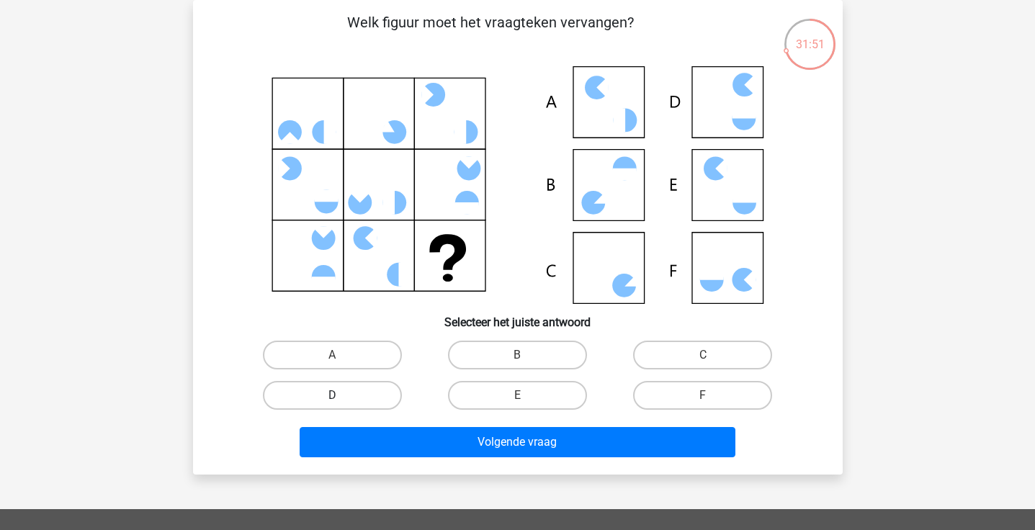
click at [362, 397] on label "D" at bounding box center [332, 395] width 139 height 29
click at [341, 397] on input "D" at bounding box center [336, 399] width 9 height 9
radio input "true"
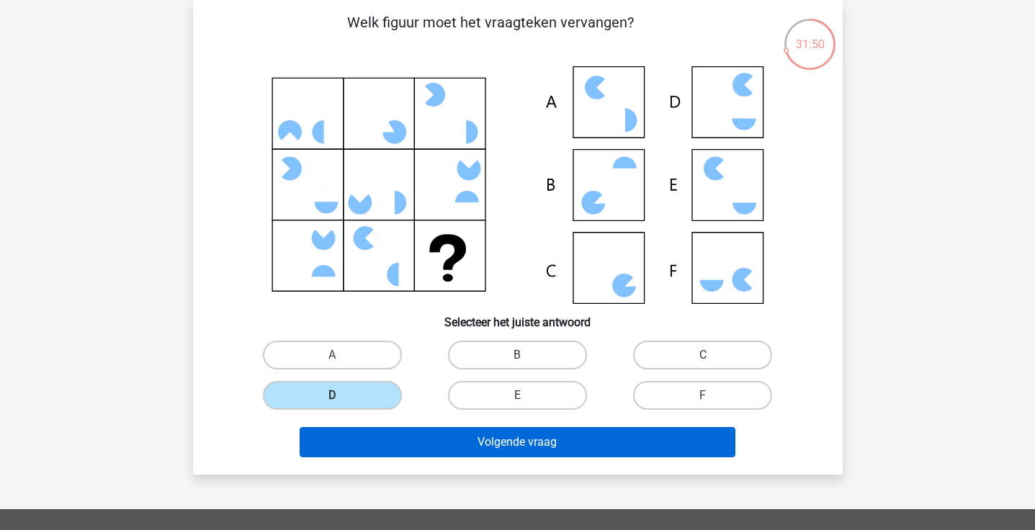
click at [379, 439] on button "Volgende vraag" at bounding box center [518, 442] width 436 height 30
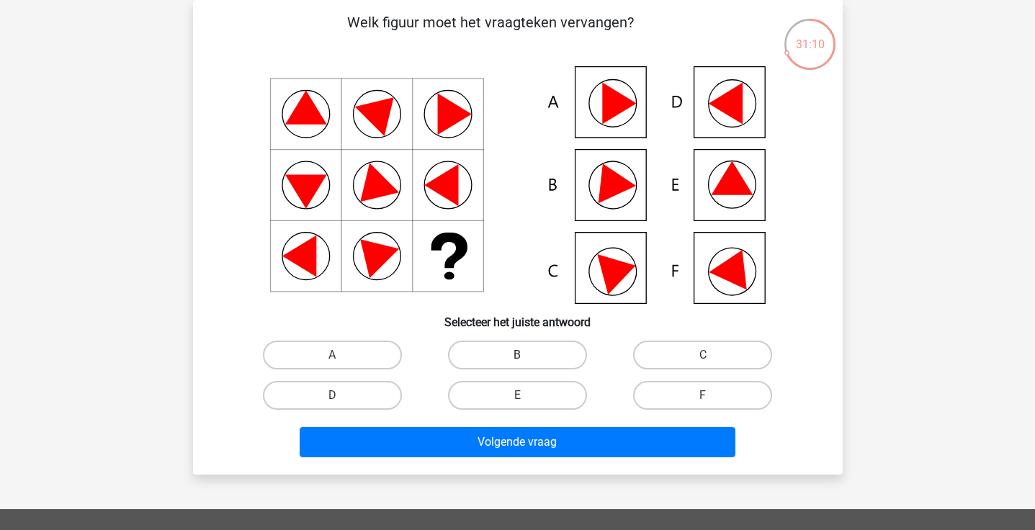
click at [509, 356] on label "B" at bounding box center [517, 355] width 139 height 29
click at [517, 356] on input "B" at bounding box center [521, 359] width 9 height 9
radio input "true"
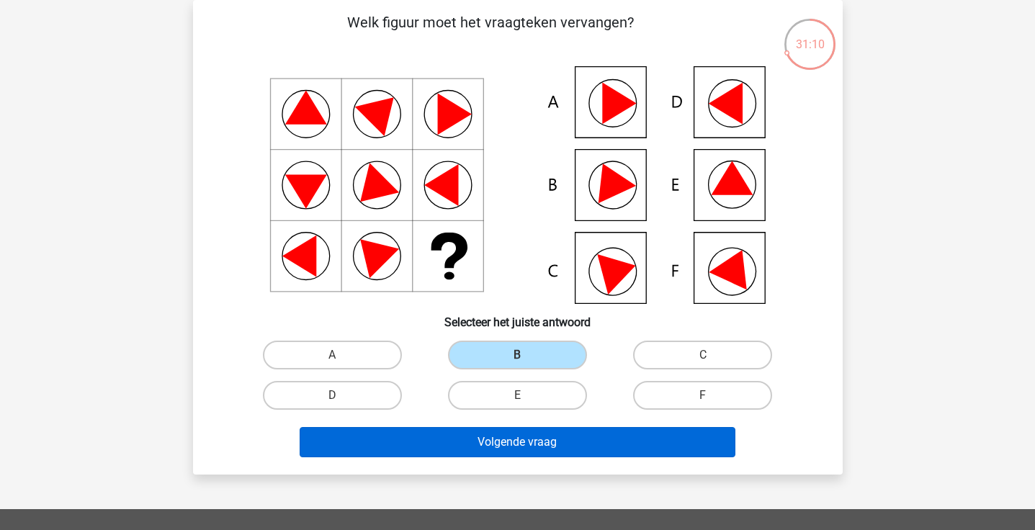
click at [523, 429] on button "Volgende vraag" at bounding box center [518, 442] width 436 height 30
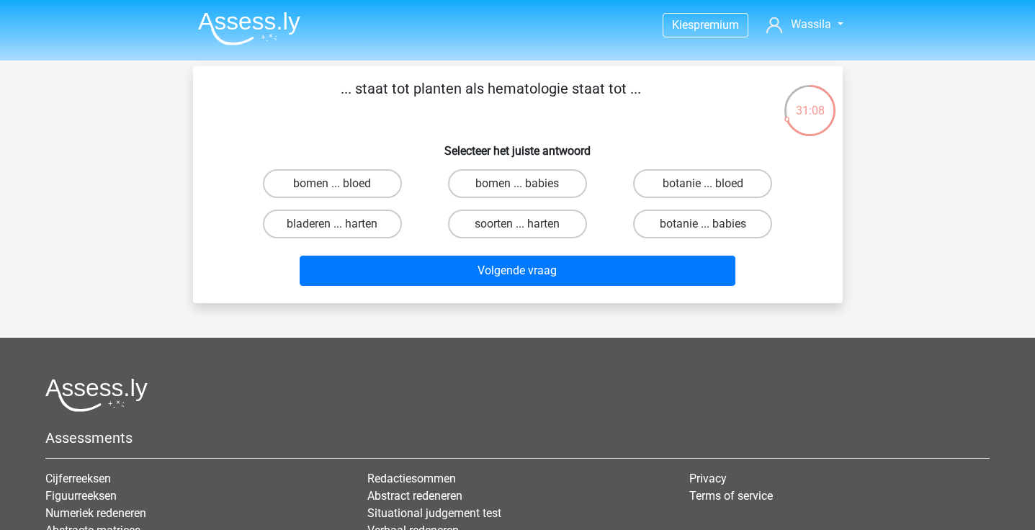
scroll to position [0, 0]
click at [533, 90] on p "... staat tot planten als hematologie staat tot ..." at bounding box center [491, 99] width 550 height 43
copy p "hematologie"
click at [333, 179] on label "bomen ... bloed" at bounding box center [332, 183] width 139 height 29
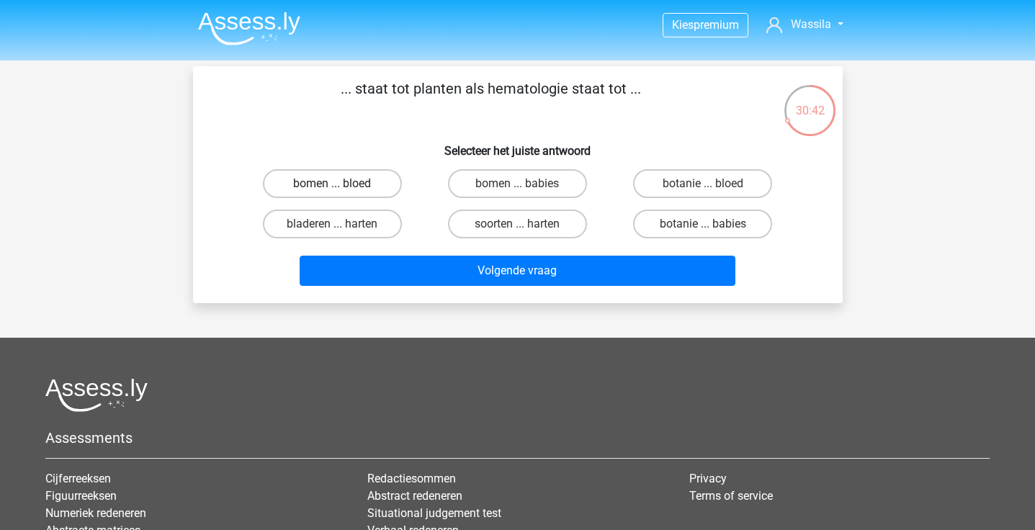
click at [333, 184] on input "bomen ... bloed" at bounding box center [336, 188] width 9 height 9
radio input "true"
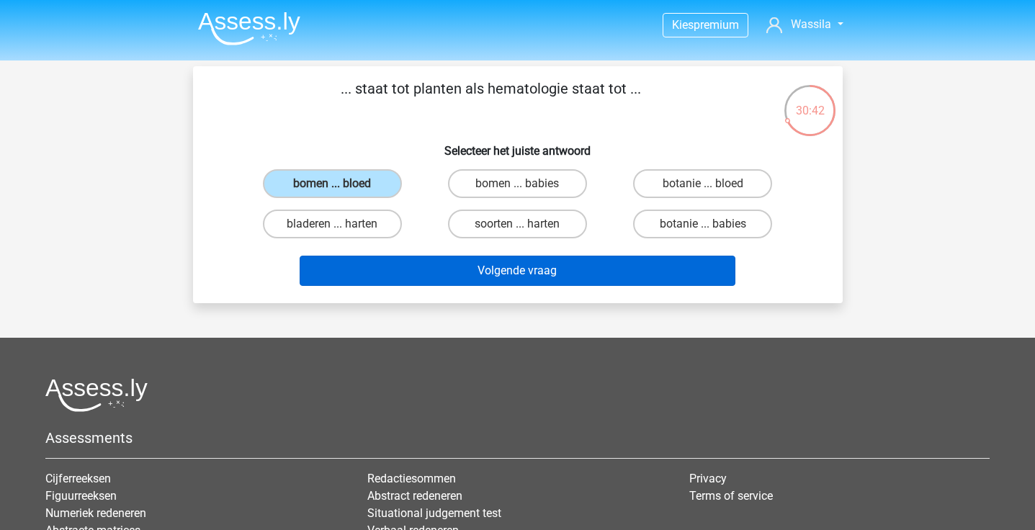
click at [397, 267] on button "Volgende vraag" at bounding box center [518, 271] width 436 height 30
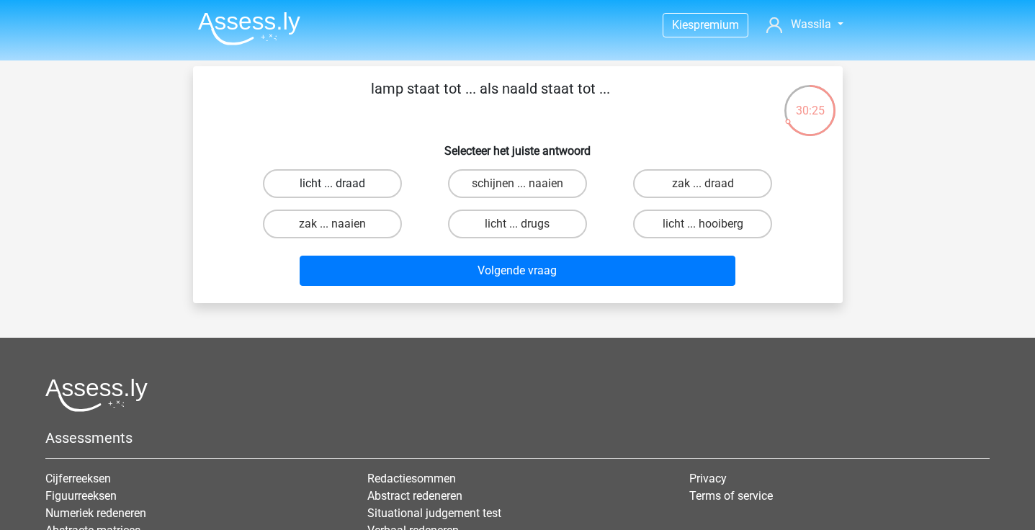
click at [378, 176] on label "licht ... draad" at bounding box center [332, 183] width 139 height 29
click at [341, 184] on input "licht ... draad" at bounding box center [336, 188] width 9 height 9
radio input "true"
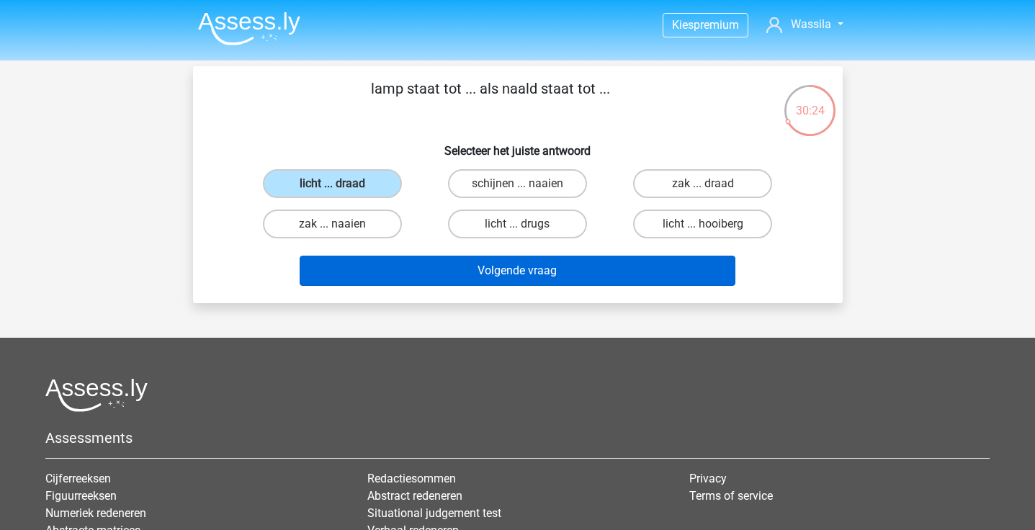
click at [464, 267] on button "Volgende vraag" at bounding box center [518, 271] width 436 height 30
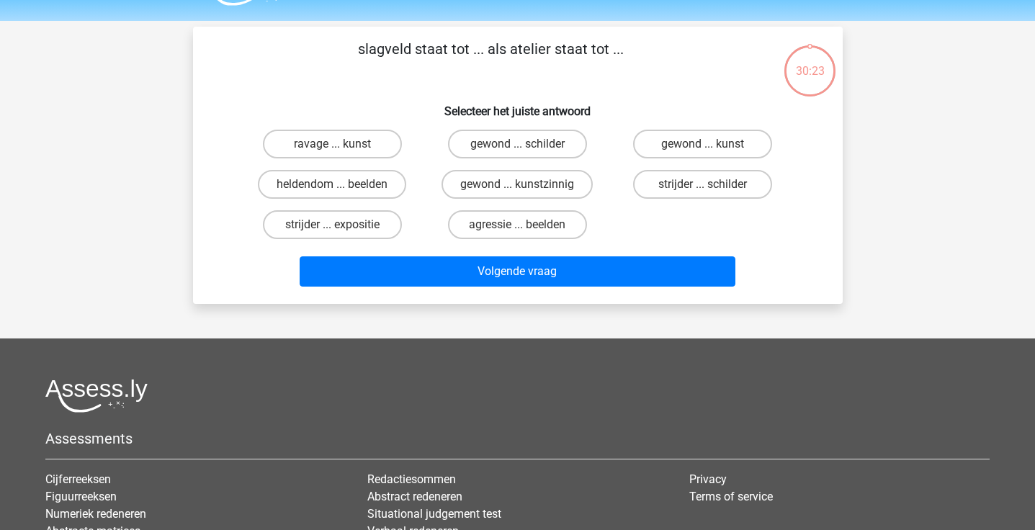
scroll to position [30, 0]
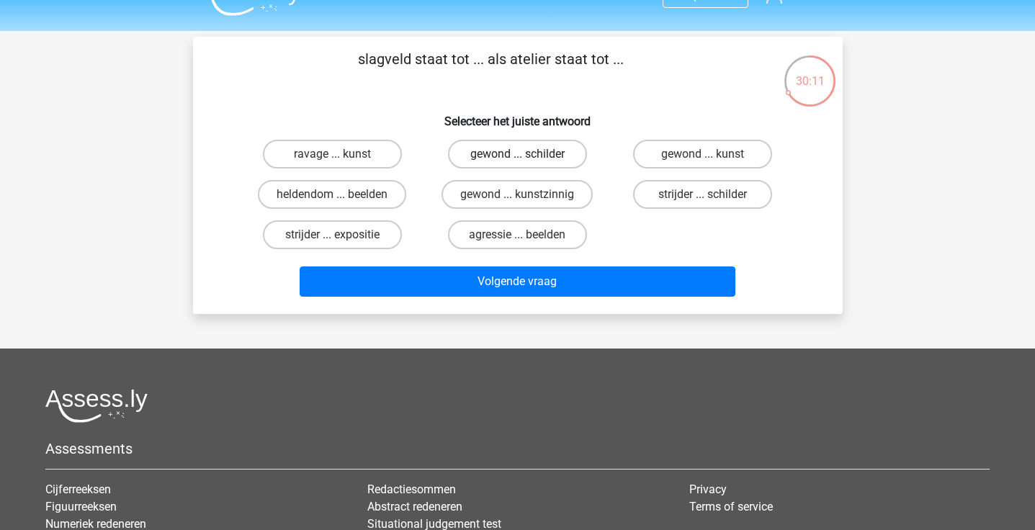
click at [485, 157] on label "gewond ... schilder" at bounding box center [517, 154] width 139 height 29
click at [517, 157] on input "gewond ... schilder" at bounding box center [521, 158] width 9 height 9
radio input "true"
drag, startPoint x: 520, startPoint y: 272, endPoint x: 631, endPoint y: 134, distance: 176.7
click at [631, 134] on div "slagveld staat tot ... als atelier staat tot ... Selecteer het juiste antwoord …" at bounding box center [518, 175] width 638 height 254
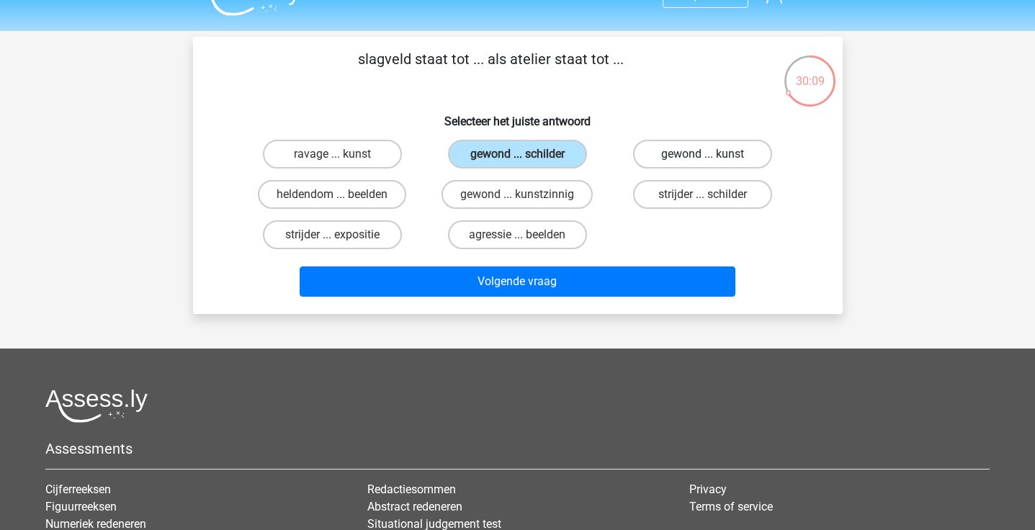
click at [684, 161] on label "gewond ... kunst" at bounding box center [702, 154] width 139 height 29
click at [703, 161] on input "gewond ... kunst" at bounding box center [707, 158] width 9 height 9
radio input "true"
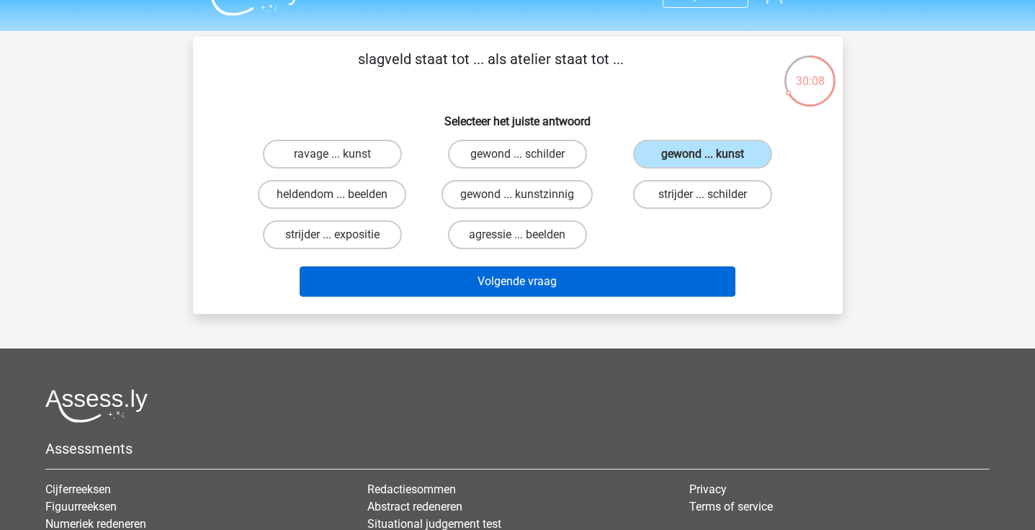
click at [604, 282] on button "Volgende vraag" at bounding box center [518, 282] width 436 height 30
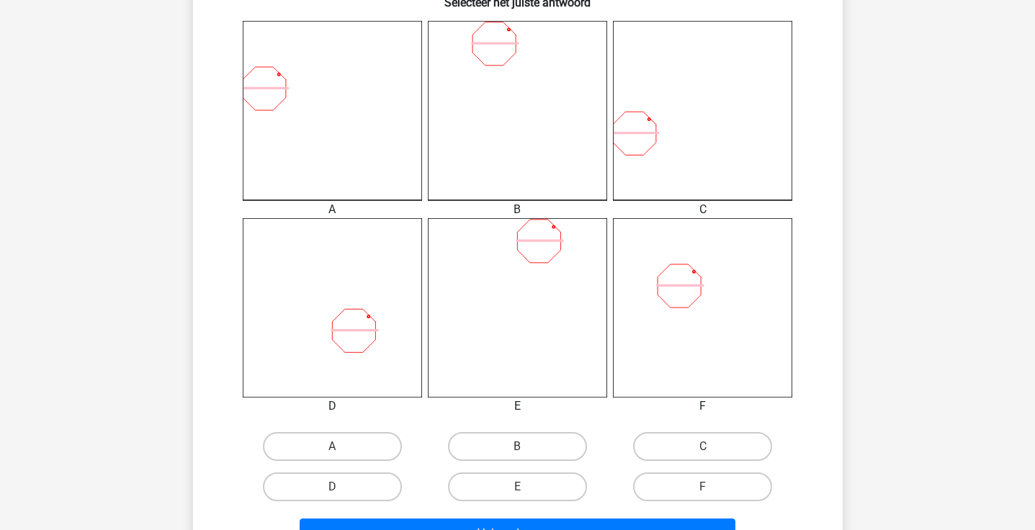
scroll to position [388, 0]
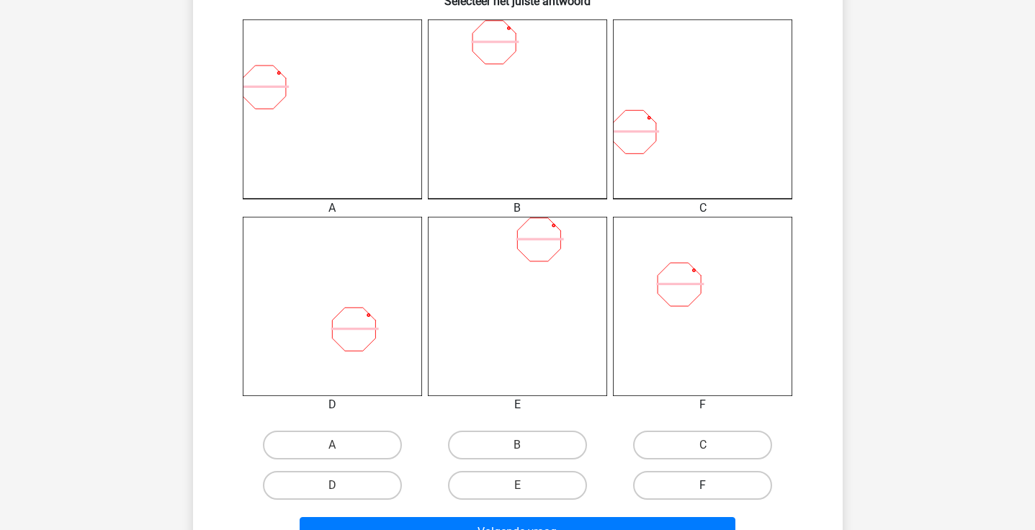
click at [689, 479] on label "F" at bounding box center [702, 485] width 139 height 29
click at [703, 485] on input "F" at bounding box center [707, 489] width 9 height 9
radio input "true"
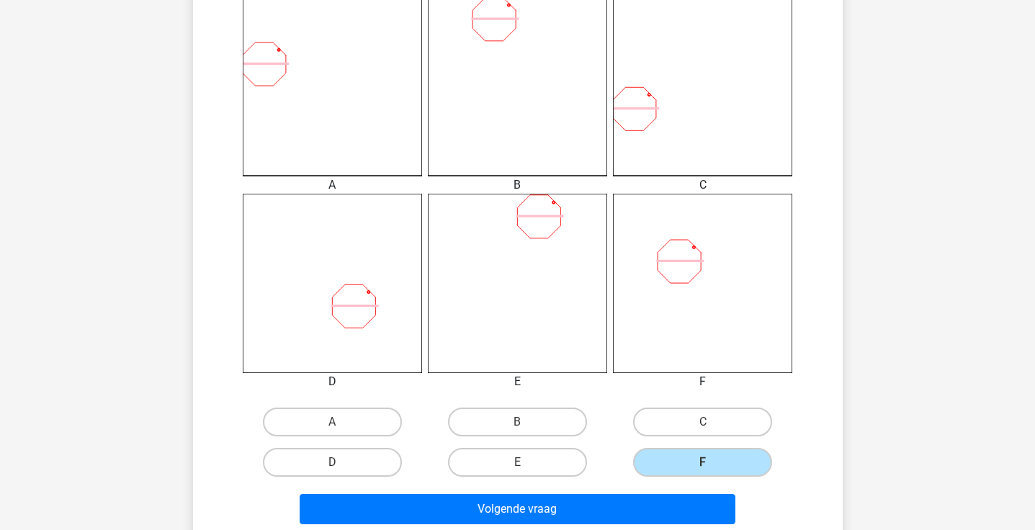
scroll to position [412, 0]
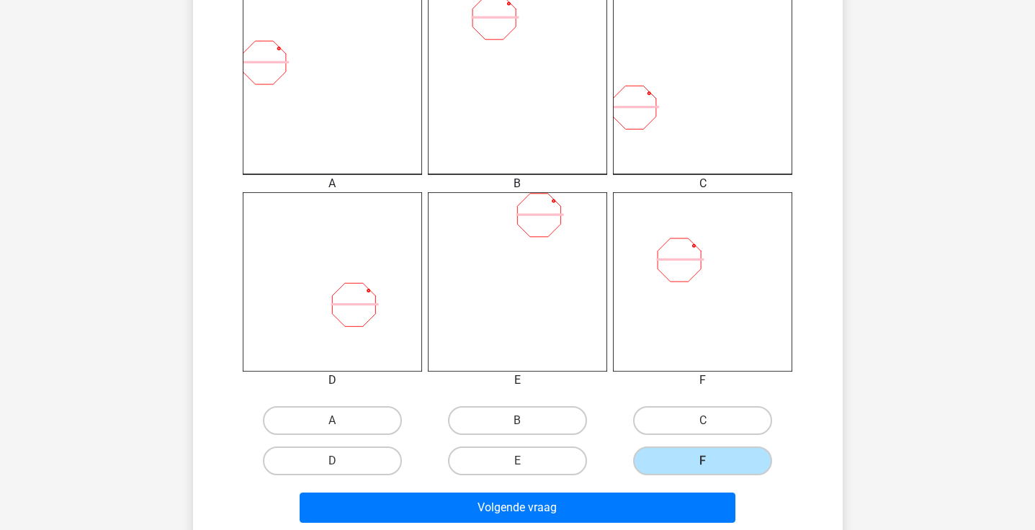
click at [401, 467] on div "D" at bounding box center [333, 461] width 174 height 29
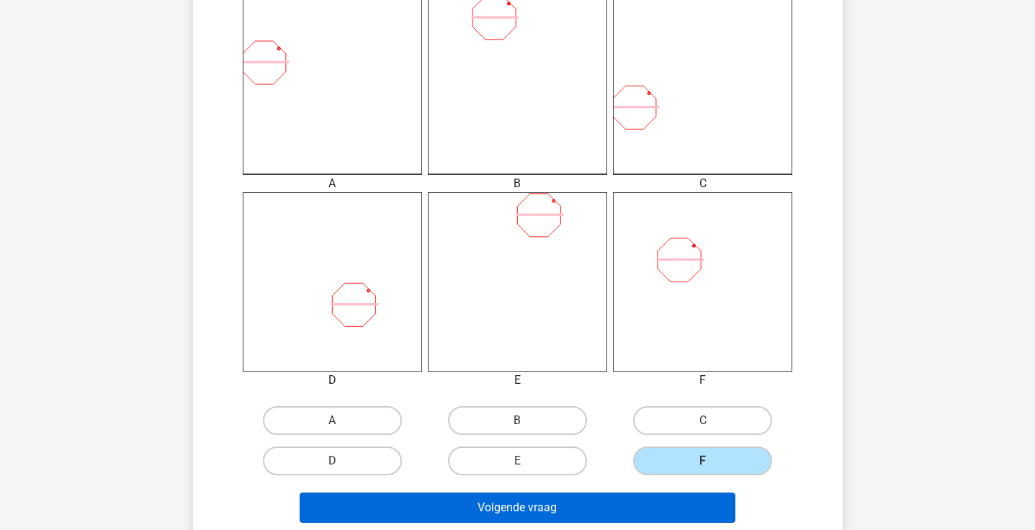
click at [431, 507] on button "Volgende vraag" at bounding box center [518, 508] width 436 height 30
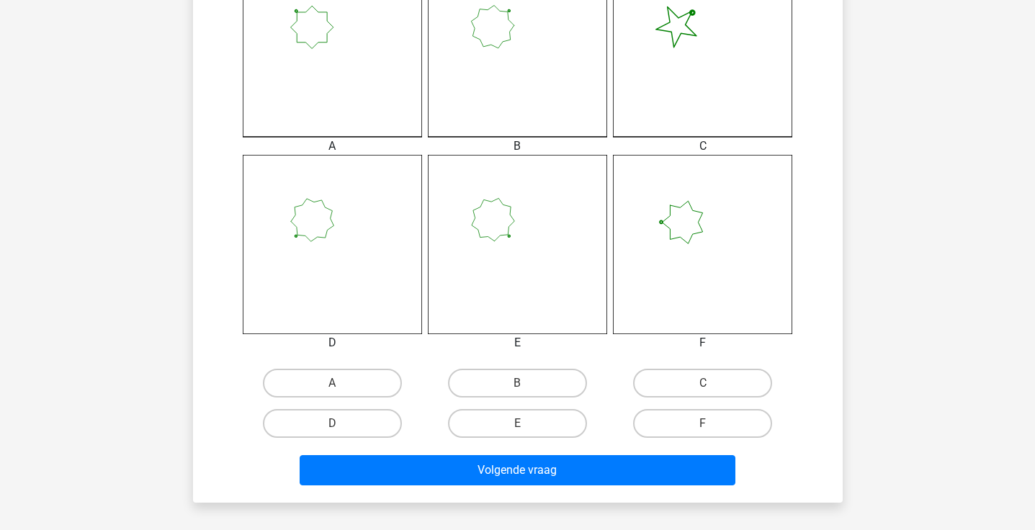
scroll to position [452, 0]
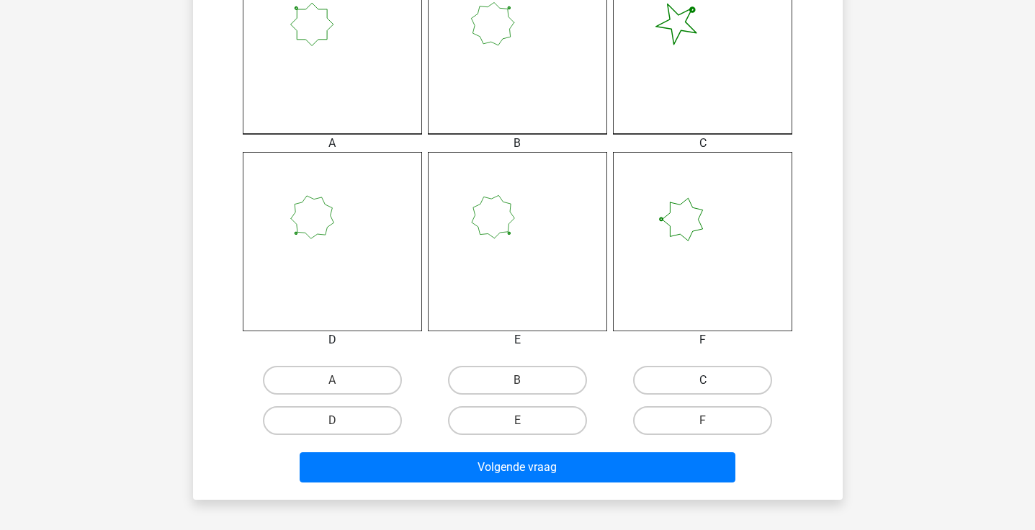
click at [671, 378] on label "C" at bounding box center [702, 380] width 139 height 29
click at [703, 380] on input "C" at bounding box center [707, 384] width 9 height 9
radio input "true"
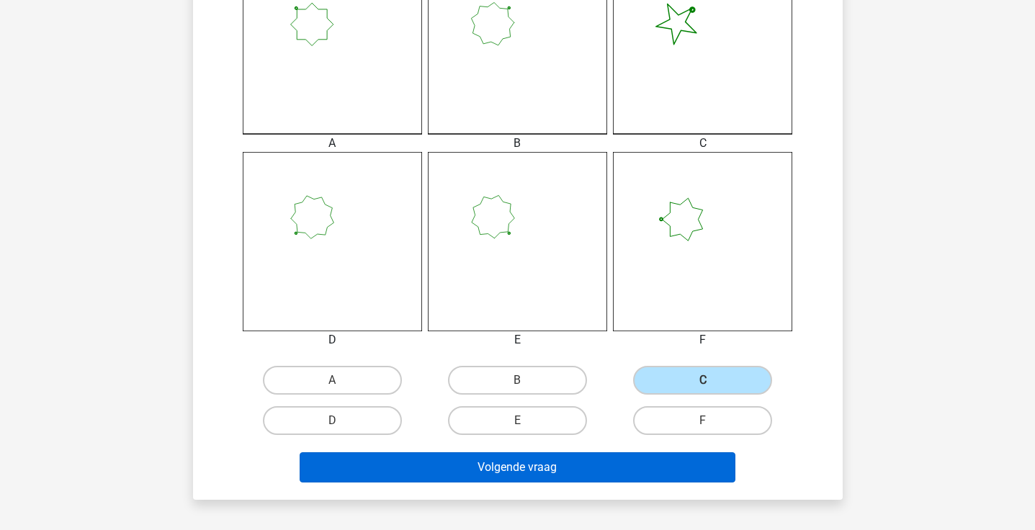
click at [622, 479] on button "Volgende vraag" at bounding box center [518, 467] width 436 height 30
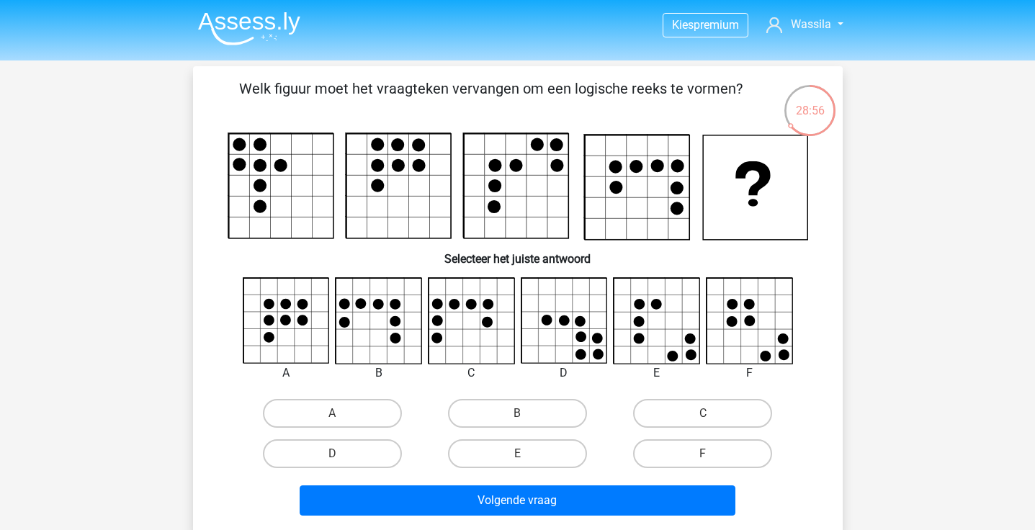
scroll to position [0, 0]
click at [382, 408] on label "A" at bounding box center [332, 413] width 139 height 29
click at [341, 413] on input "A" at bounding box center [336, 417] width 9 height 9
radio input "true"
click at [516, 390] on div "A" at bounding box center [518, 375] width 604 height 197
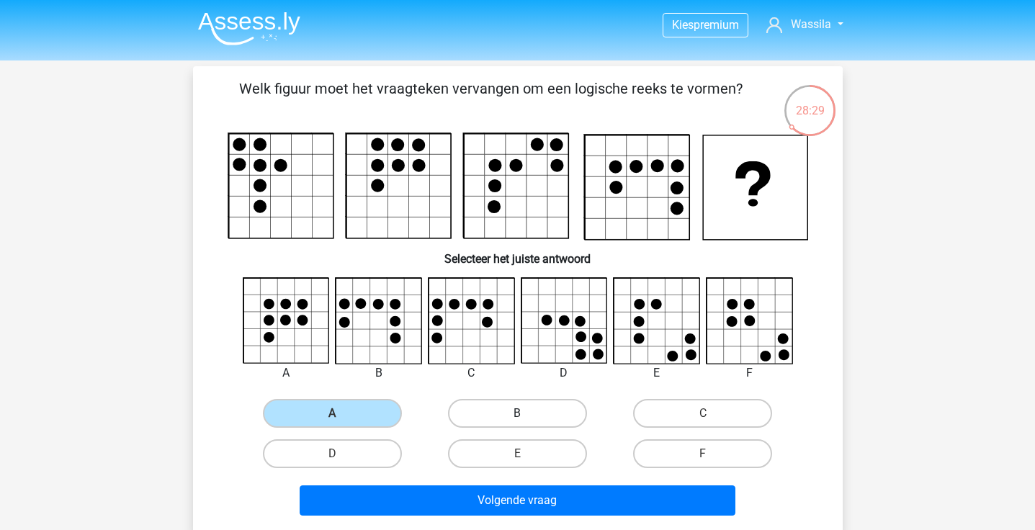
click at [516, 412] on label "B" at bounding box center [517, 413] width 139 height 29
click at [517, 413] on input "B" at bounding box center [521, 417] width 9 height 9
radio input "true"
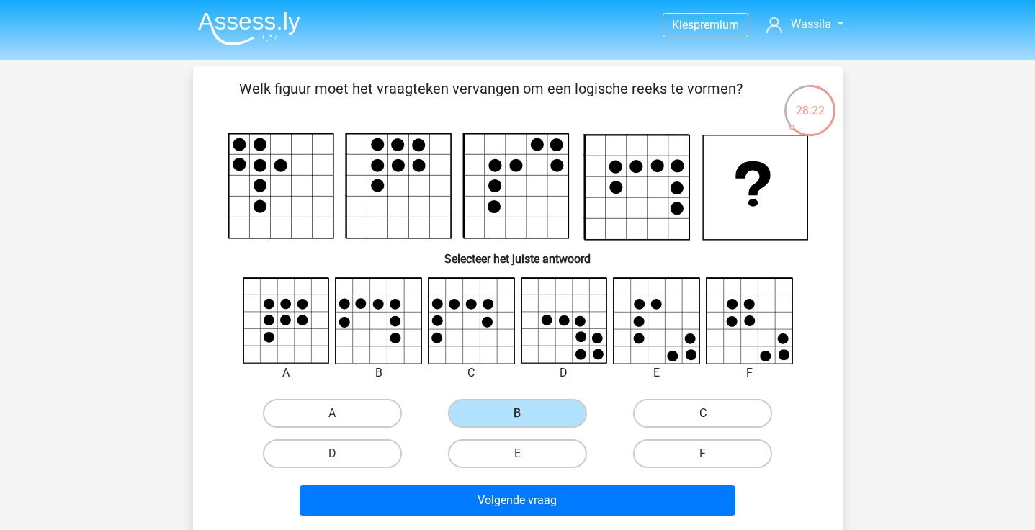
click at [707, 411] on label "C" at bounding box center [702, 413] width 139 height 29
click at [707, 413] on input "C" at bounding box center [707, 417] width 9 height 9
radio input "true"
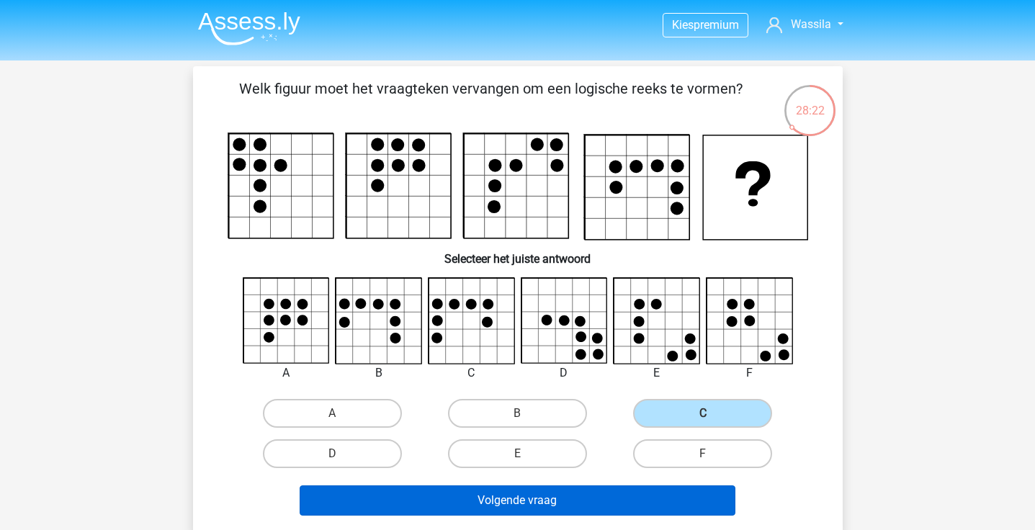
click at [621, 514] on button "Volgende vraag" at bounding box center [518, 500] width 436 height 30
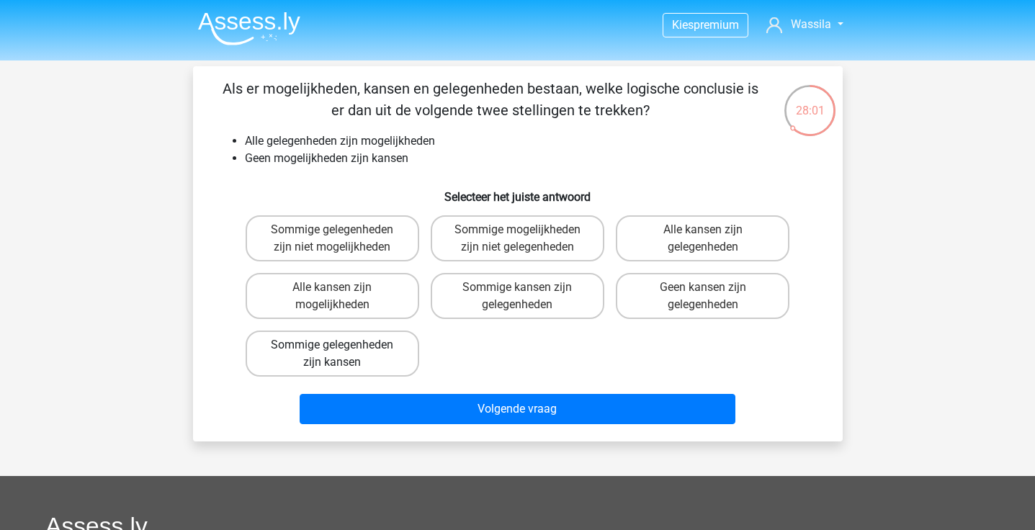
click at [344, 341] on label "Sommige gelegenheden zijn kansen" at bounding box center [333, 354] width 174 height 46
click at [341, 345] on input "Sommige gelegenheden zijn kansen" at bounding box center [336, 349] width 9 height 9
radio input "true"
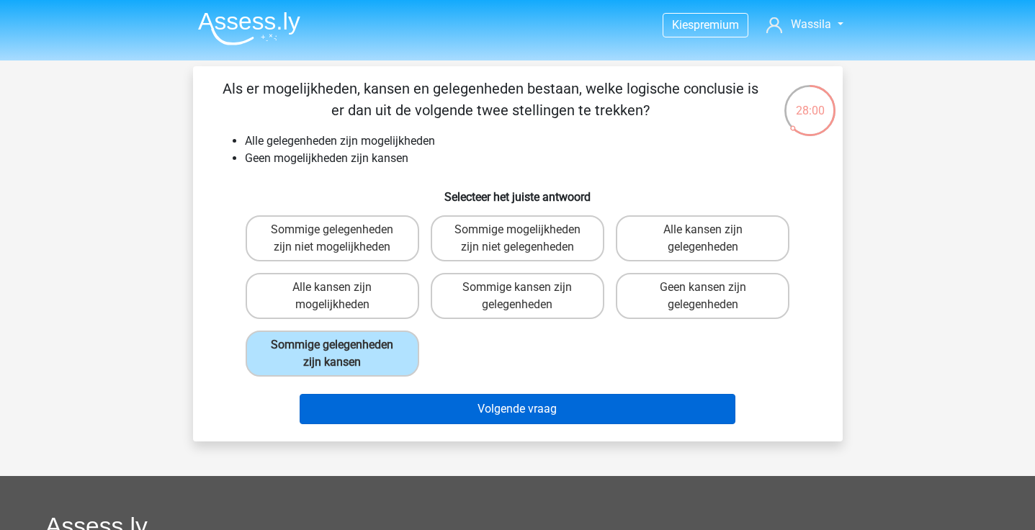
click at [409, 418] on button "Volgende vraag" at bounding box center [518, 409] width 436 height 30
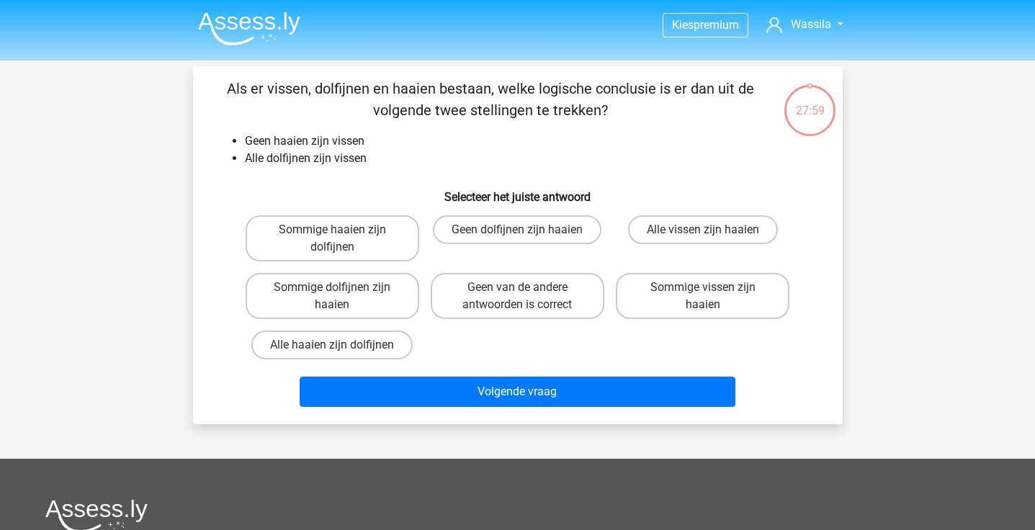
scroll to position [66, 0]
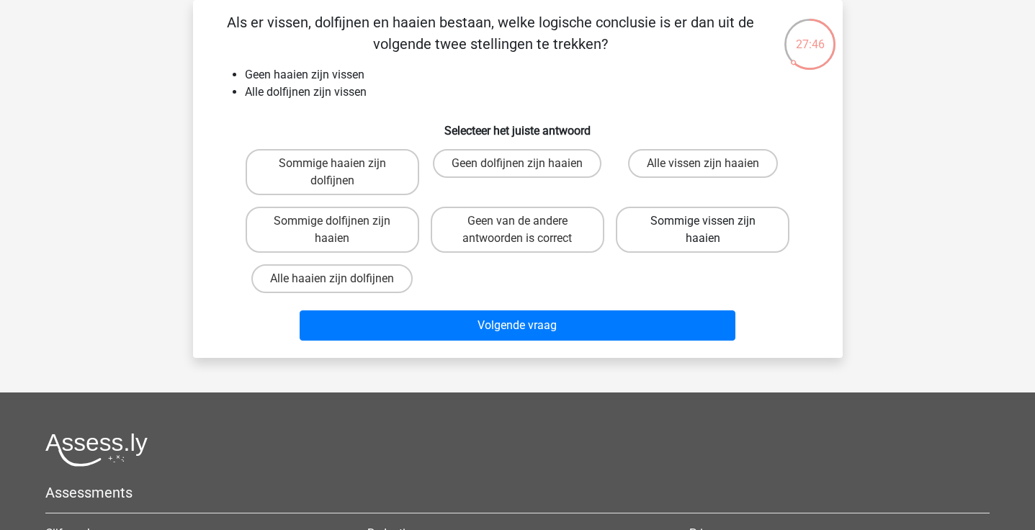
click at [668, 223] on label "Sommige vissen zijn haaien" at bounding box center [703, 230] width 174 height 46
click at [703, 223] on input "Sommige vissen zijn haaien" at bounding box center [707, 225] width 9 height 9
radio input "true"
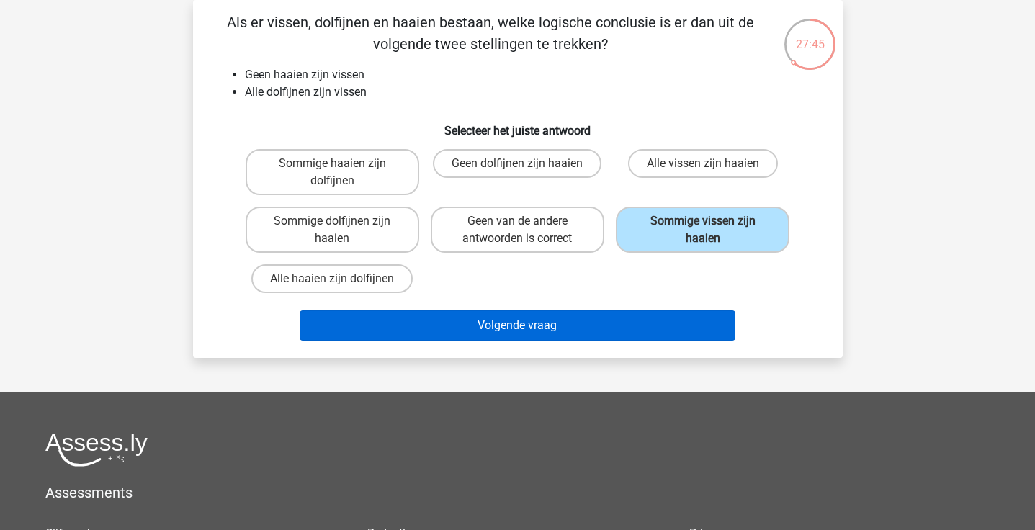
click at [591, 323] on button "Volgende vraag" at bounding box center [518, 325] width 436 height 30
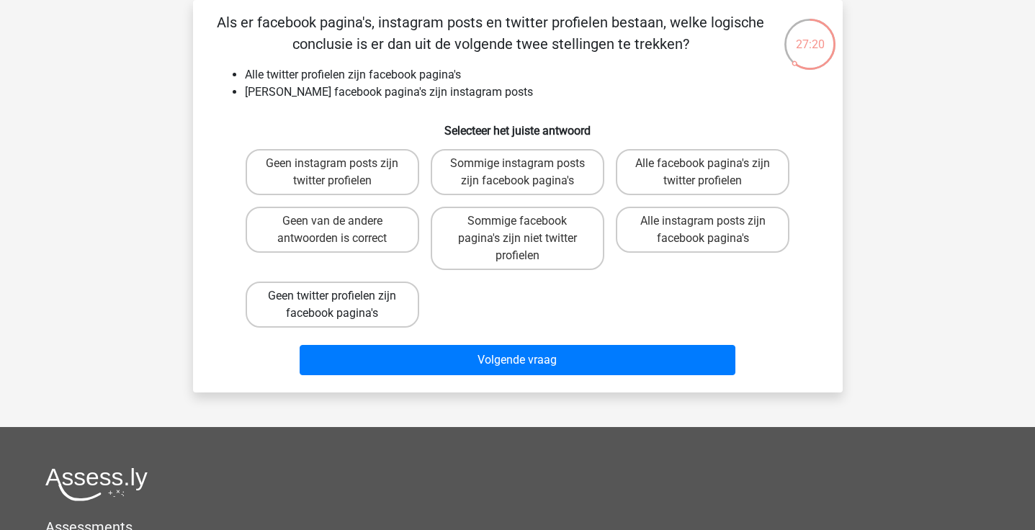
click at [390, 297] on label "Geen twitter profielen zijn facebook pagina's" at bounding box center [333, 305] width 174 height 46
click at [341, 297] on input "Geen twitter profielen zijn facebook pagina's" at bounding box center [336, 300] width 9 height 9
radio input "true"
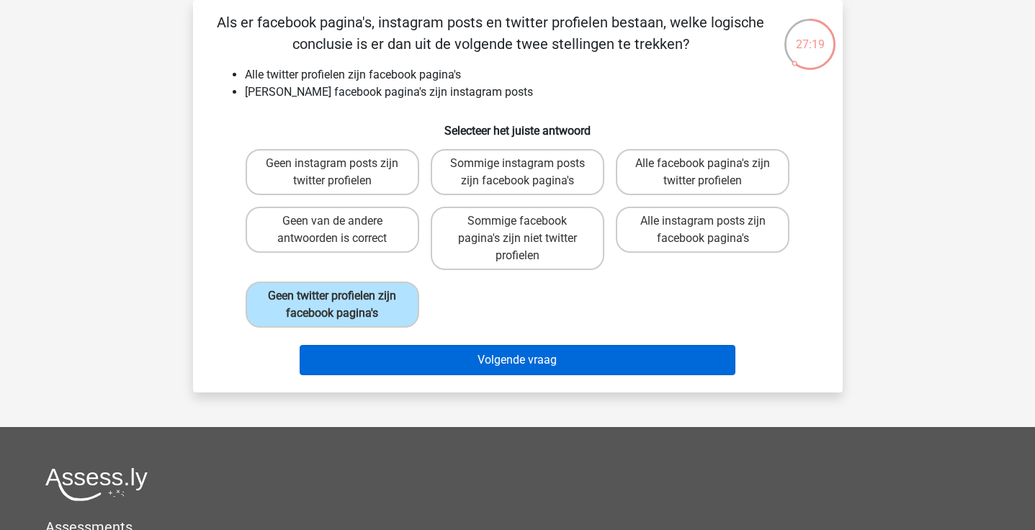
click at [446, 362] on button "Volgende vraag" at bounding box center [518, 360] width 436 height 30
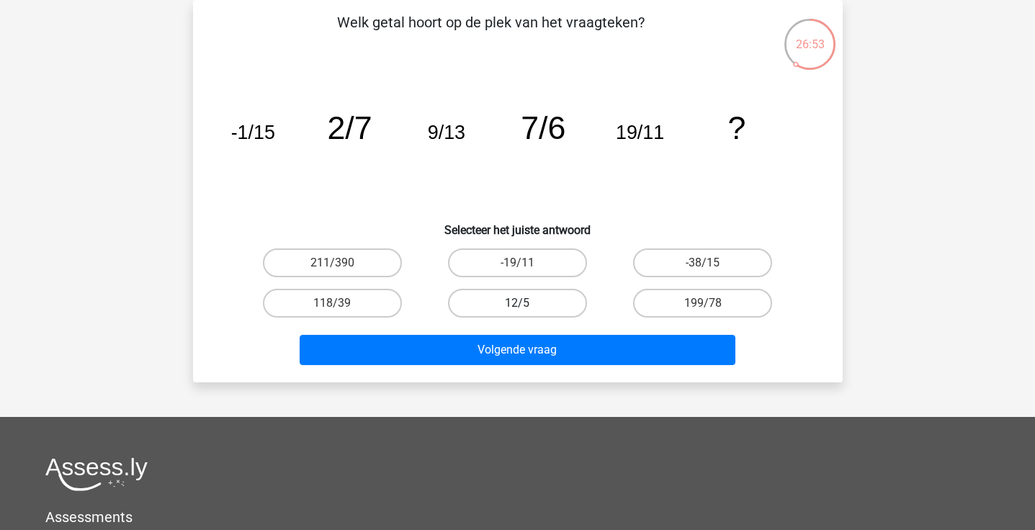
click at [515, 304] on label "12/5" at bounding box center [517, 303] width 139 height 29
click at [517, 304] on input "12/5" at bounding box center [521, 307] width 9 height 9
radio input "true"
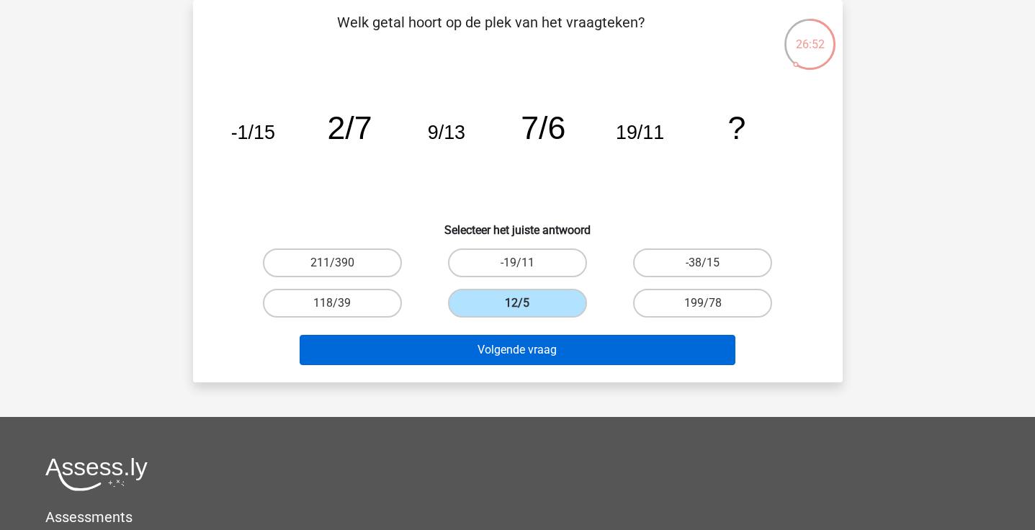
click at [516, 346] on button "Volgende vraag" at bounding box center [518, 350] width 436 height 30
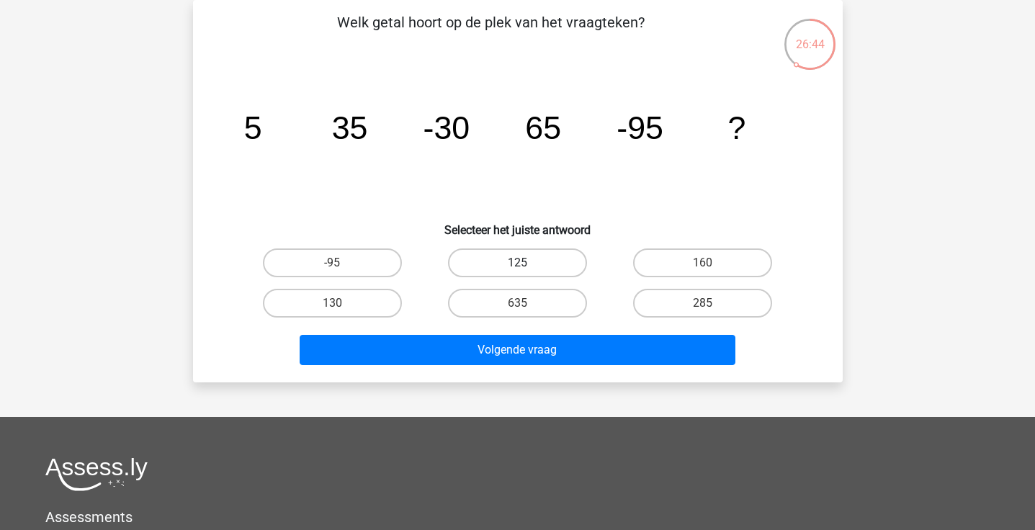
click at [556, 254] on label "125" at bounding box center [517, 263] width 139 height 29
click at [527, 263] on input "125" at bounding box center [521, 267] width 9 height 9
radio input "true"
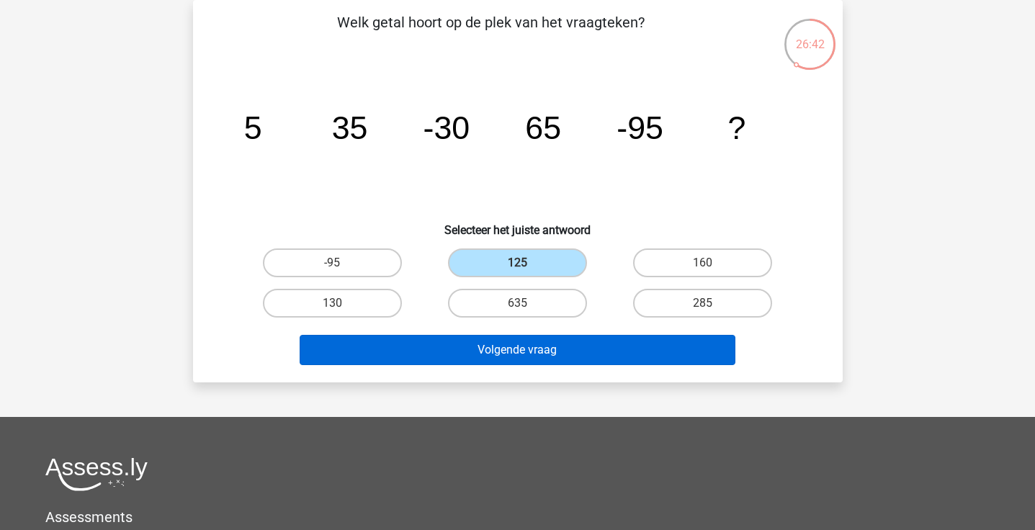
click at [552, 342] on button "Volgende vraag" at bounding box center [518, 350] width 436 height 30
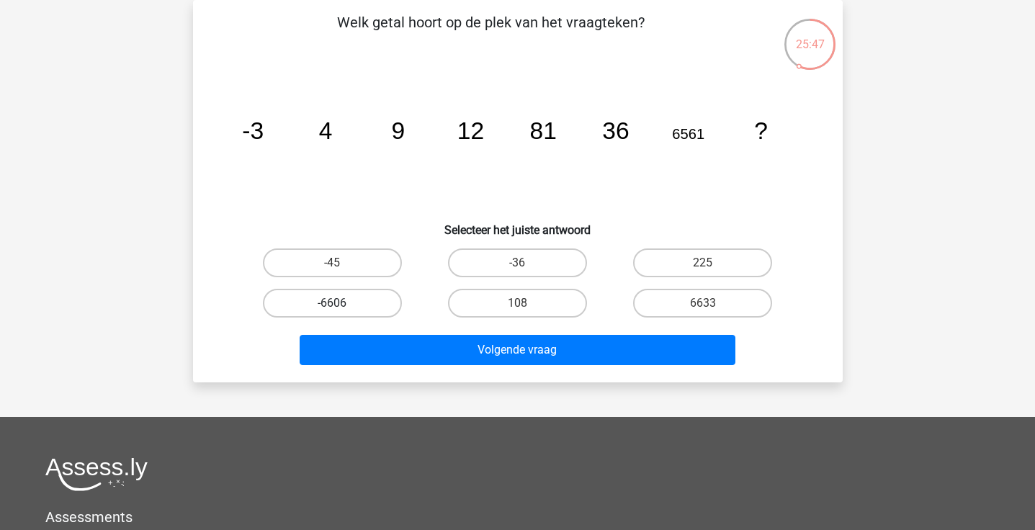
click at [379, 311] on label "-6606" at bounding box center [332, 303] width 139 height 29
click at [341, 311] on input "-6606" at bounding box center [336, 307] width 9 height 9
radio input "true"
click at [410, 370] on div "Volgende vraag" at bounding box center [518, 353] width 556 height 36
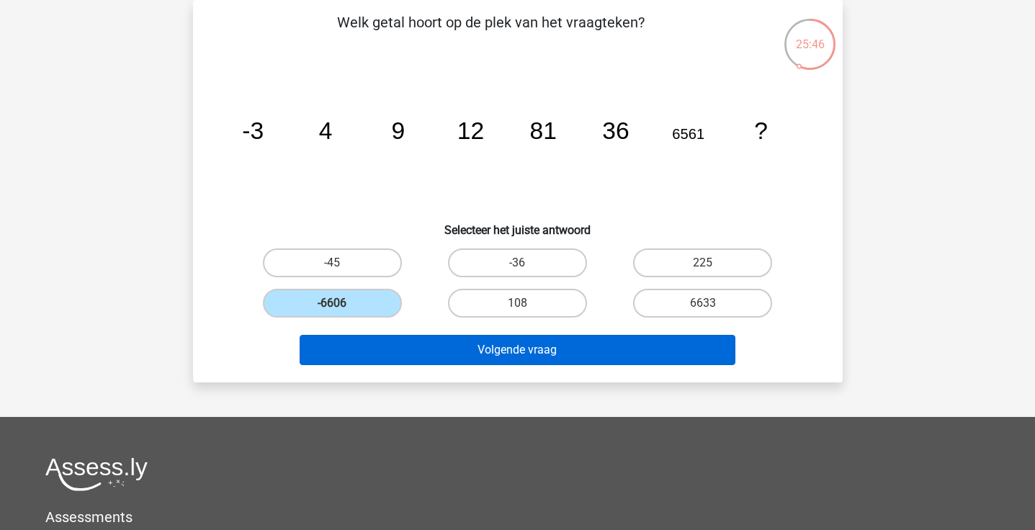
click at [416, 338] on button "Volgende vraag" at bounding box center [518, 350] width 436 height 30
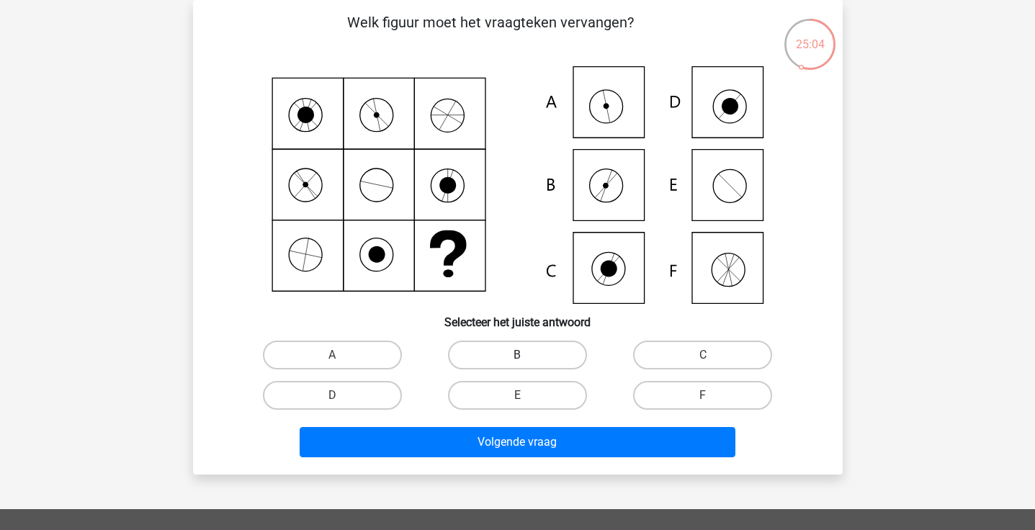
click at [506, 364] on label "B" at bounding box center [517, 355] width 139 height 29
click at [517, 364] on input "B" at bounding box center [521, 359] width 9 height 9
radio input "true"
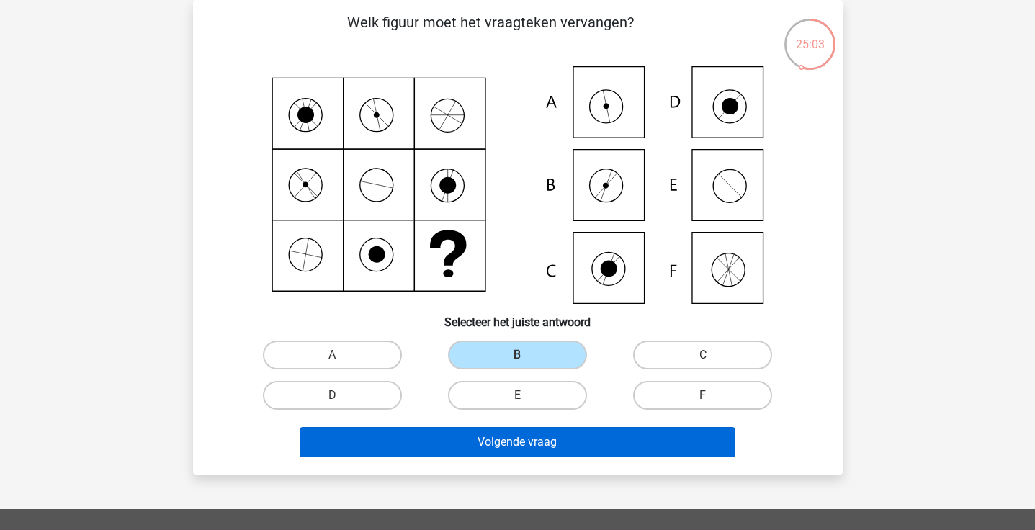
click at [489, 451] on button "Volgende vraag" at bounding box center [518, 442] width 436 height 30
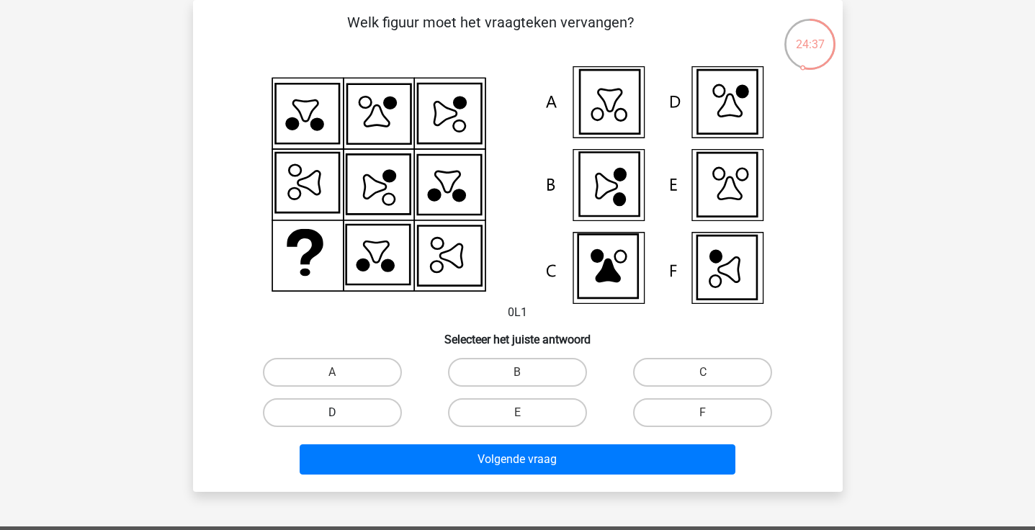
click at [348, 407] on label "D" at bounding box center [332, 412] width 139 height 29
click at [341, 413] on input "D" at bounding box center [336, 417] width 9 height 9
radio input "true"
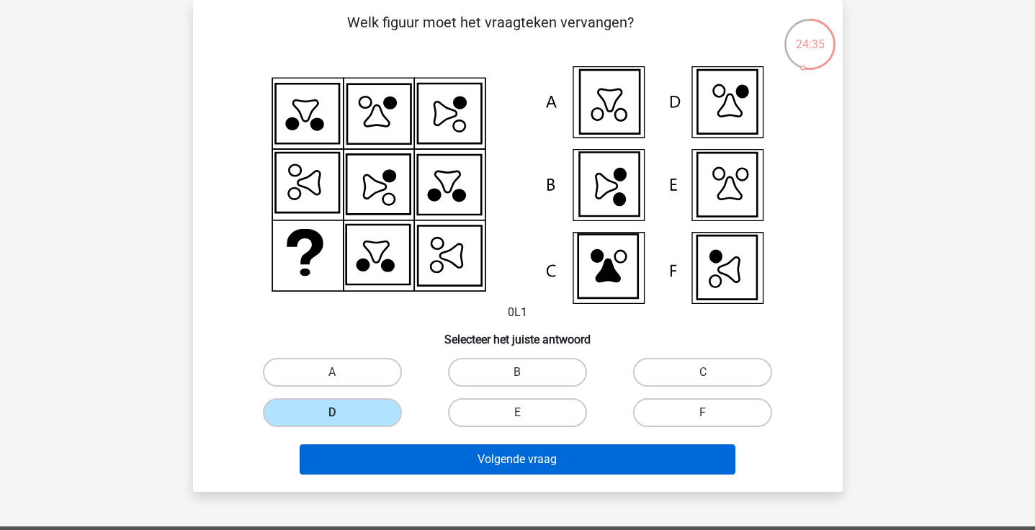
click at [431, 452] on button "Volgende vraag" at bounding box center [518, 459] width 436 height 30
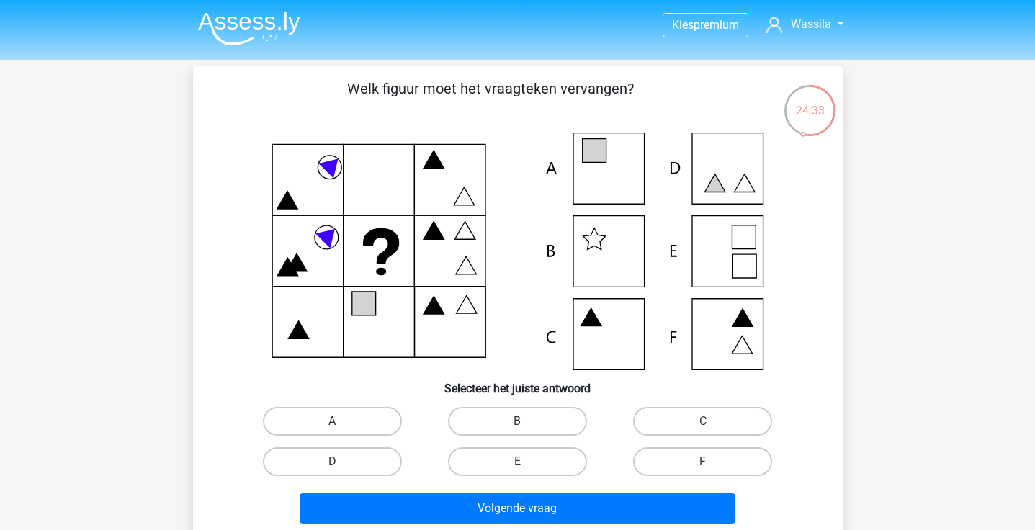
scroll to position [0, 0]
click at [542, 457] on label "E" at bounding box center [517, 461] width 139 height 29
click at [527, 462] on input "E" at bounding box center [521, 466] width 9 height 9
radio input "true"
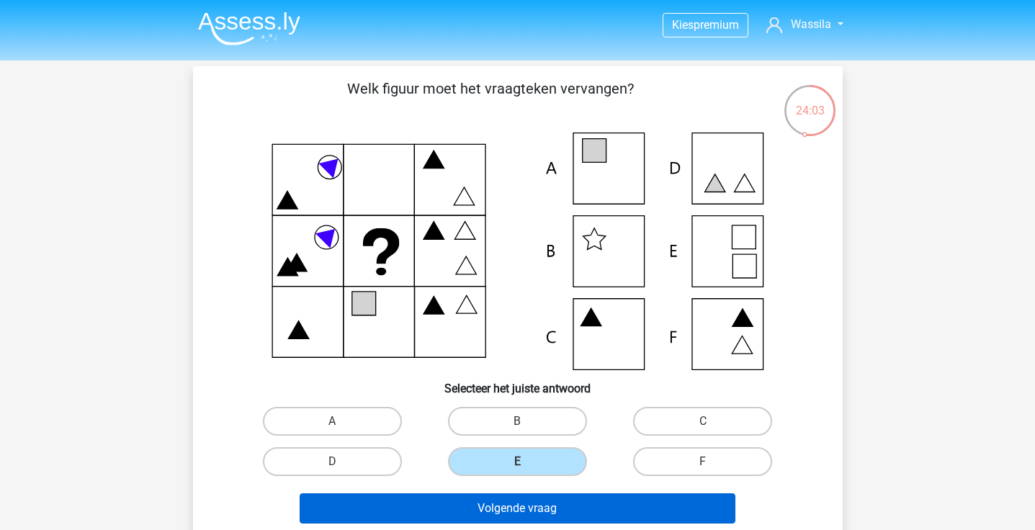
click at [544, 505] on button "Volgende vraag" at bounding box center [518, 508] width 436 height 30
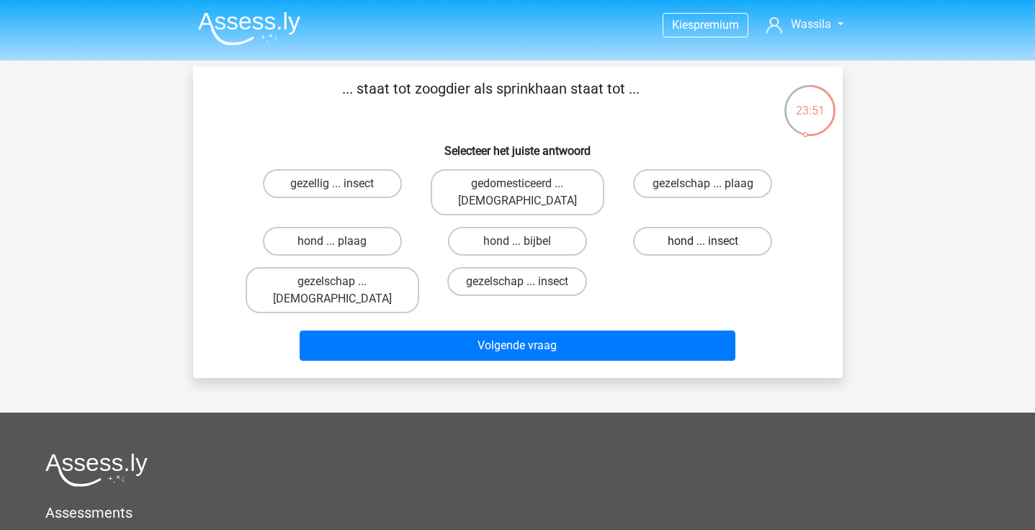
click at [663, 227] on label "hond ... insect" at bounding box center [702, 241] width 139 height 29
click at [703, 241] on input "hond ... insect" at bounding box center [707, 245] width 9 height 9
radio input "true"
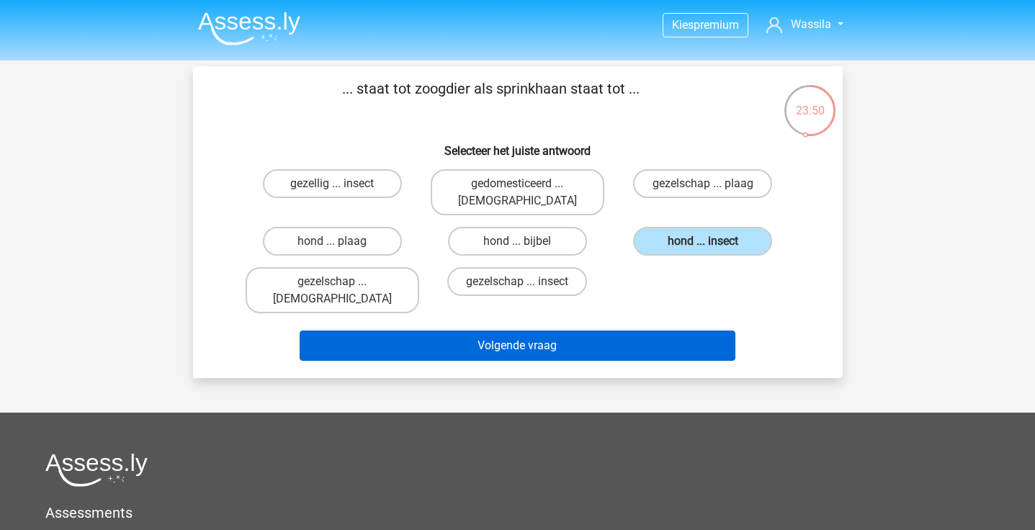
click at [581, 331] on button "Volgende vraag" at bounding box center [518, 346] width 436 height 30
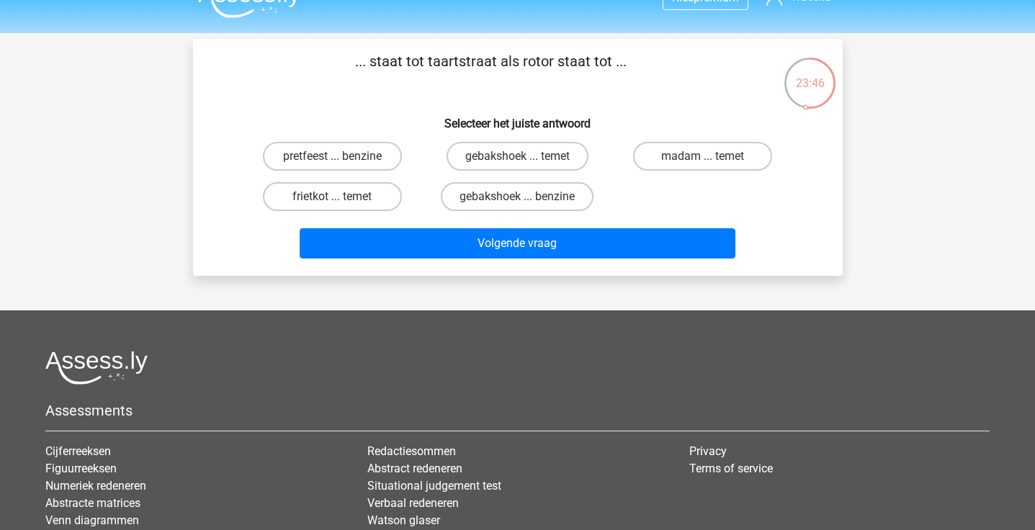
scroll to position [17, 0]
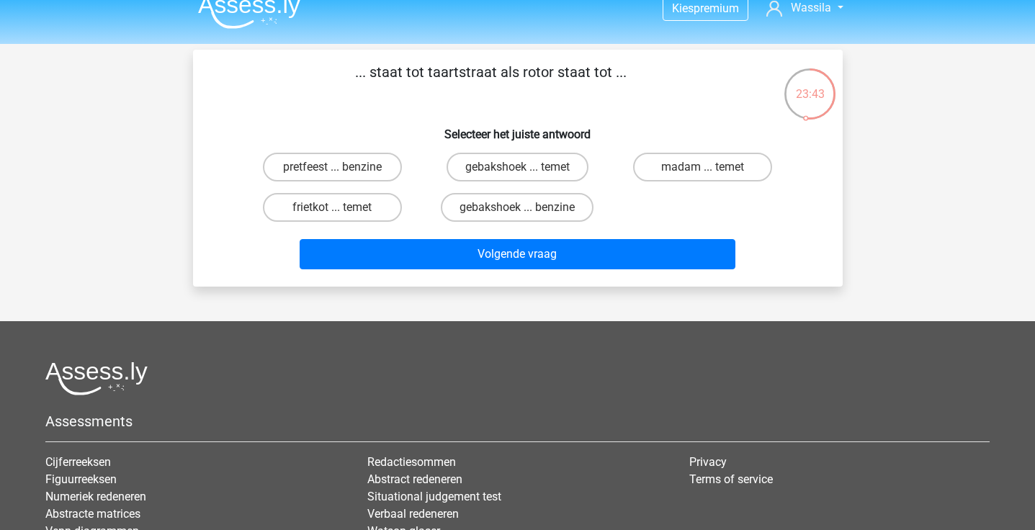
click at [543, 69] on p "... staat tot taartstraat als rotor staat tot ..." at bounding box center [491, 82] width 550 height 43
copy p "rotor"
click at [480, 212] on label "gebakshoek ... benzine" at bounding box center [517, 207] width 153 height 29
click at [517, 212] on input "gebakshoek ... benzine" at bounding box center [521, 211] width 9 height 9
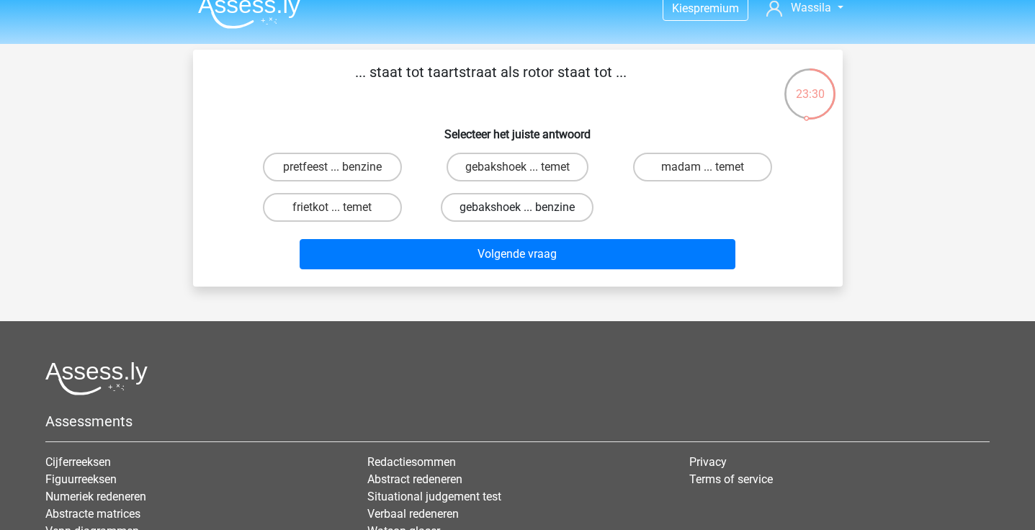
radio input "true"
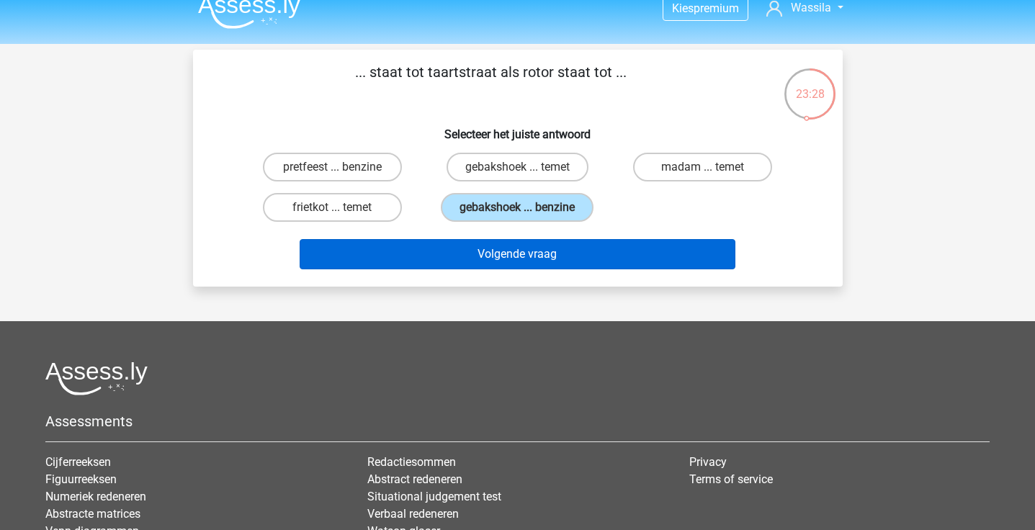
click at [534, 247] on button "Volgende vraag" at bounding box center [518, 254] width 436 height 30
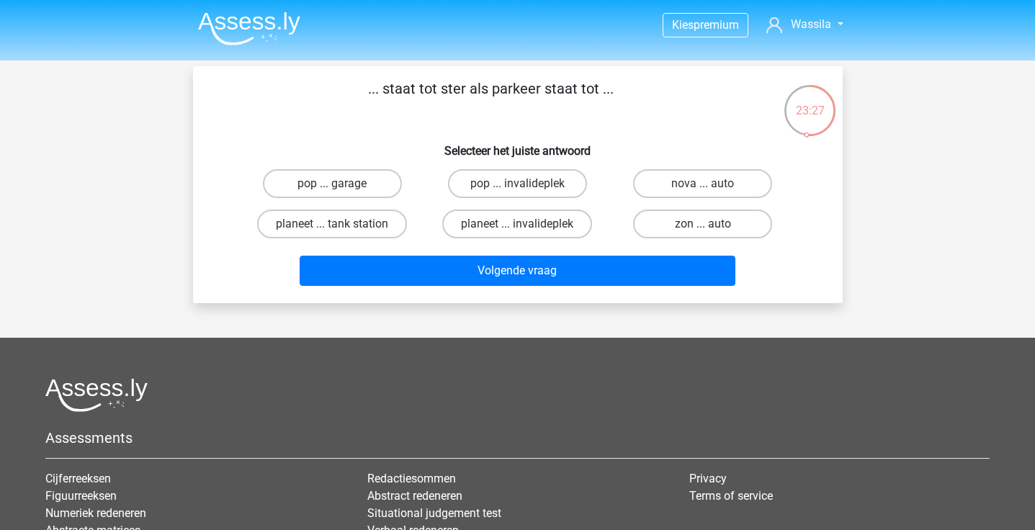
scroll to position [0, 0]
click at [713, 216] on label "zon ... auto" at bounding box center [702, 224] width 139 height 29
click at [712, 224] on input "zon ... auto" at bounding box center [707, 228] width 9 height 9
radio input "true"
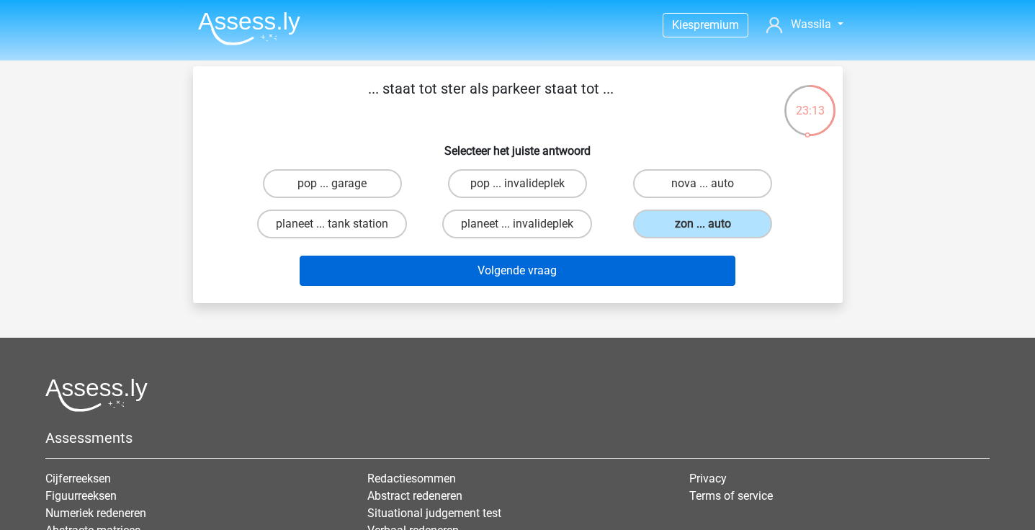
click at [679, 269] on button "Volgende vraag" at bounding box center [518, 271] width 436 height 30
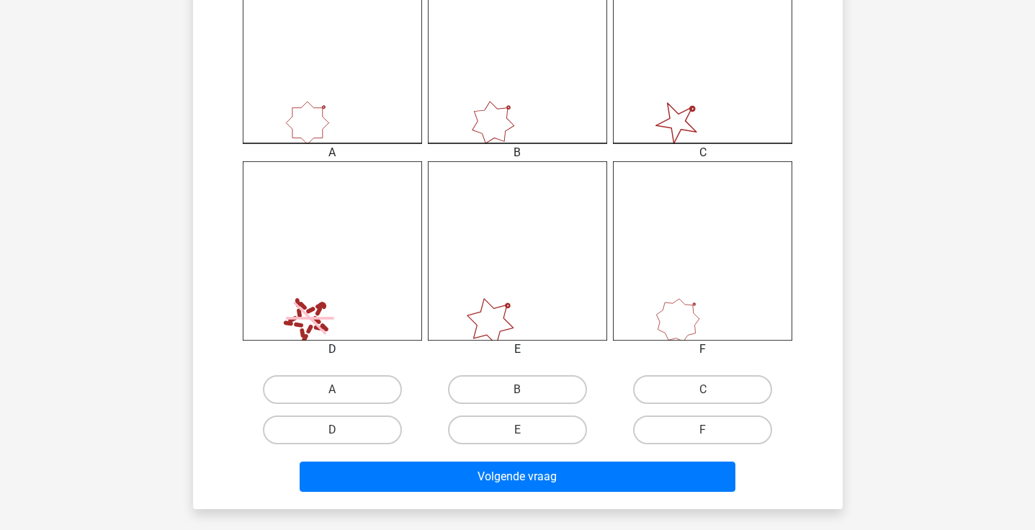
scroll to position [447, 0]
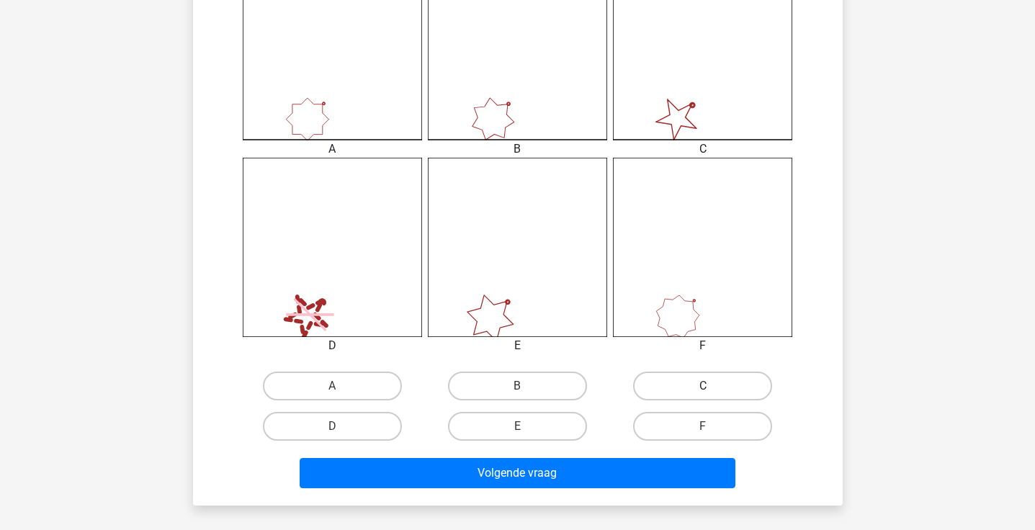
click at [681, 390] on label "C" at bounding box center [702, 386] width 139 height 29
click at [703, 390] on input "C" at bounding box center [707, 390] width 9 height 9
radio input "true"
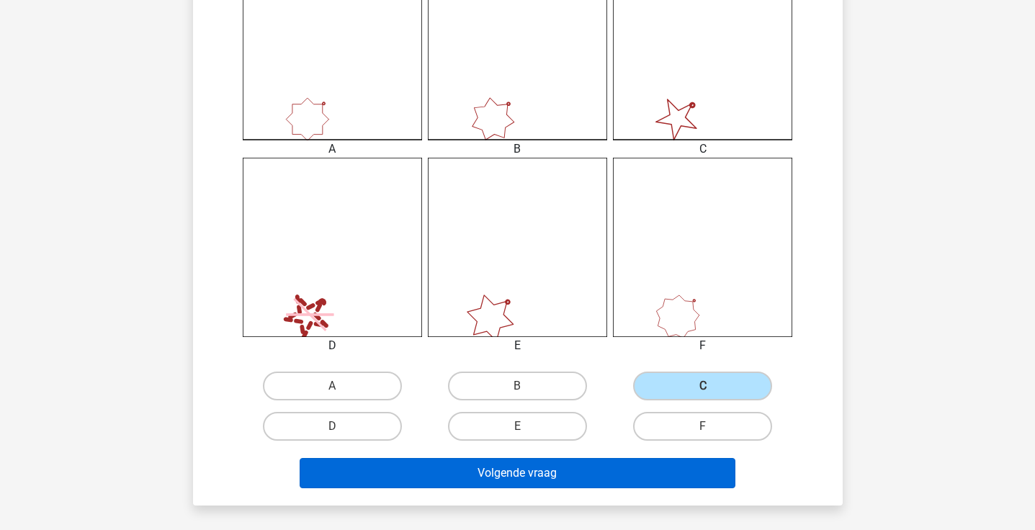
click at [642, 467] on button "Volgende vraag" at bounding box center [518, 473] width 436 height 30
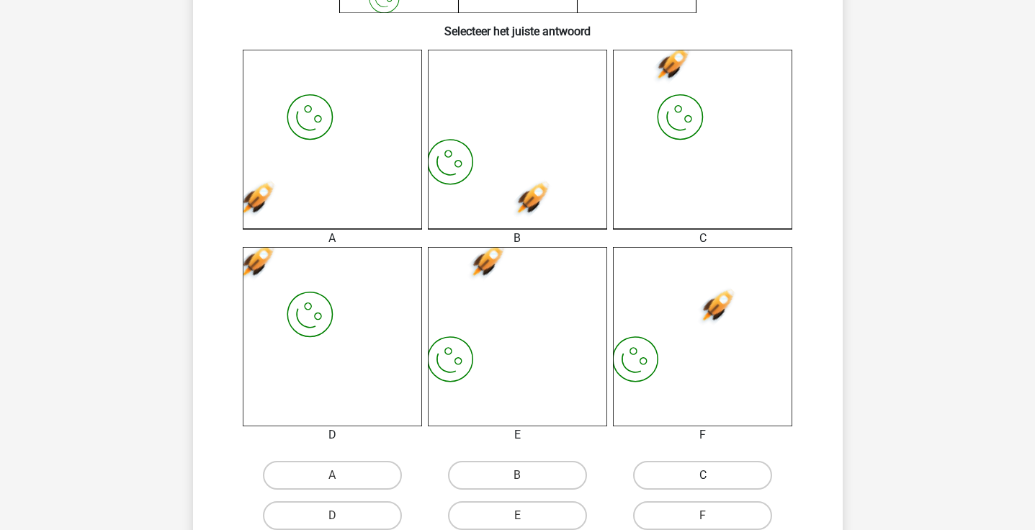
scroll to position [359, 0]
click at [658, 518] on label "F" at bounding box center [702, 514] width 139 height 29
click at [703, 518] on input "F" at bounding box center [707, 518] width 9 height 9
radio input "true"
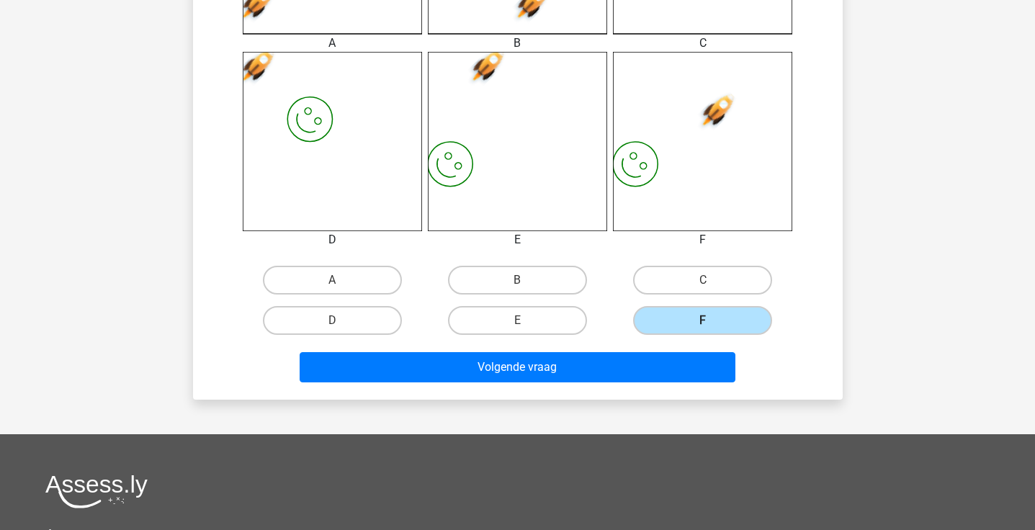
scroll to position [562, 0]
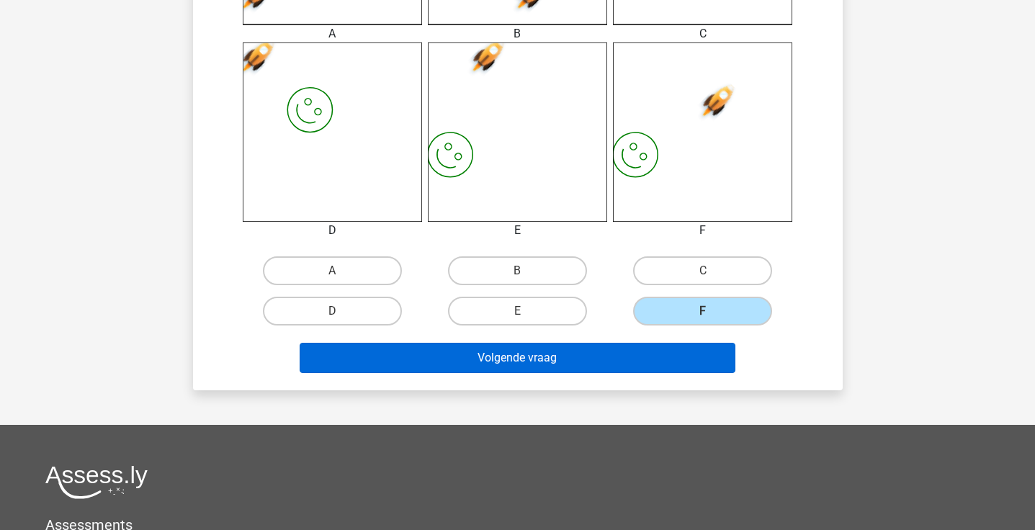
click at [637, 354] on button "Volgende vraag" at bounding box center [518, 358] width 436 height 30
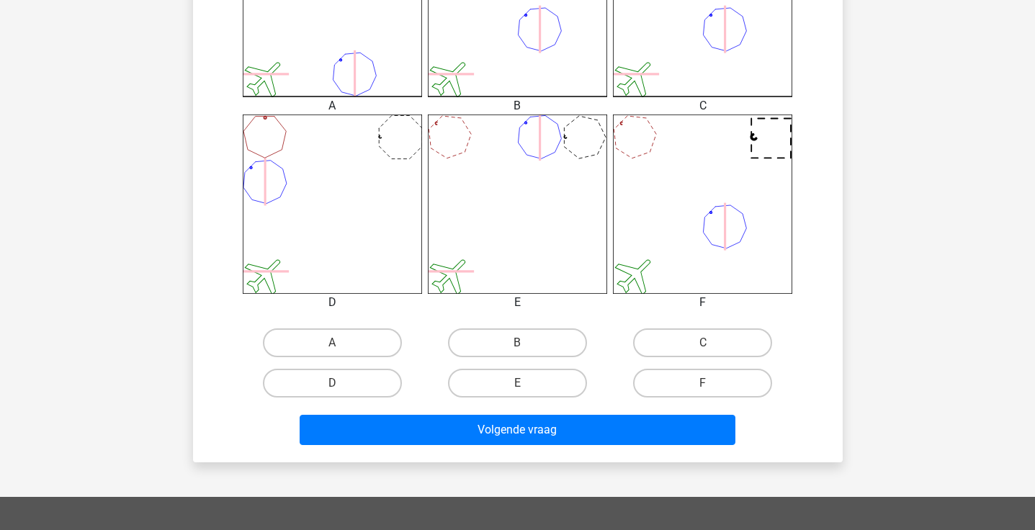
scroll to position [533, 0]
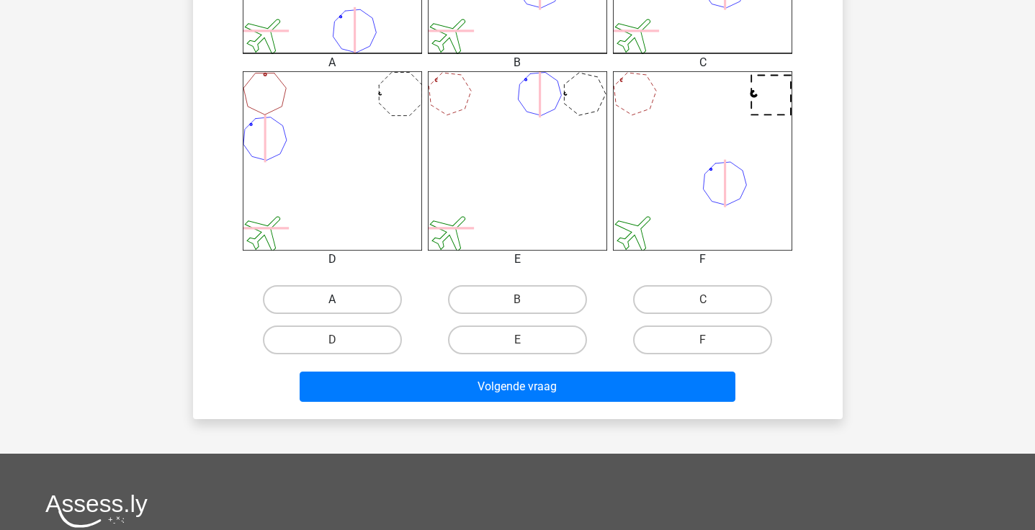
click at [377, 293] on label "A" at bounding box center [332, 299] width 139 height 29
click at [341, 300] on input "A" at bounding box center [336, 304] width 9 height 9
radio input "true"
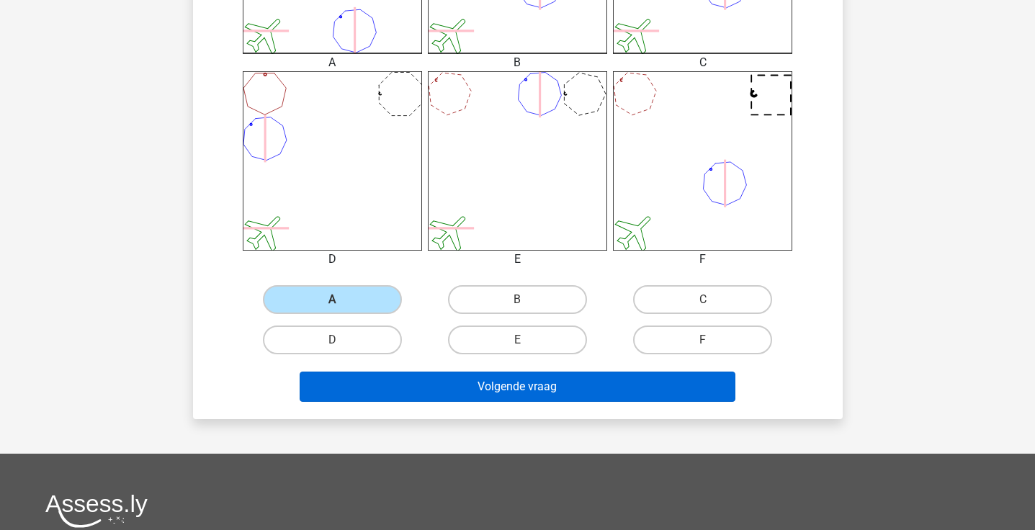
click at [394, 400] on button "Volgende vraag" at bounding box center [518, 387] width 436 height 30
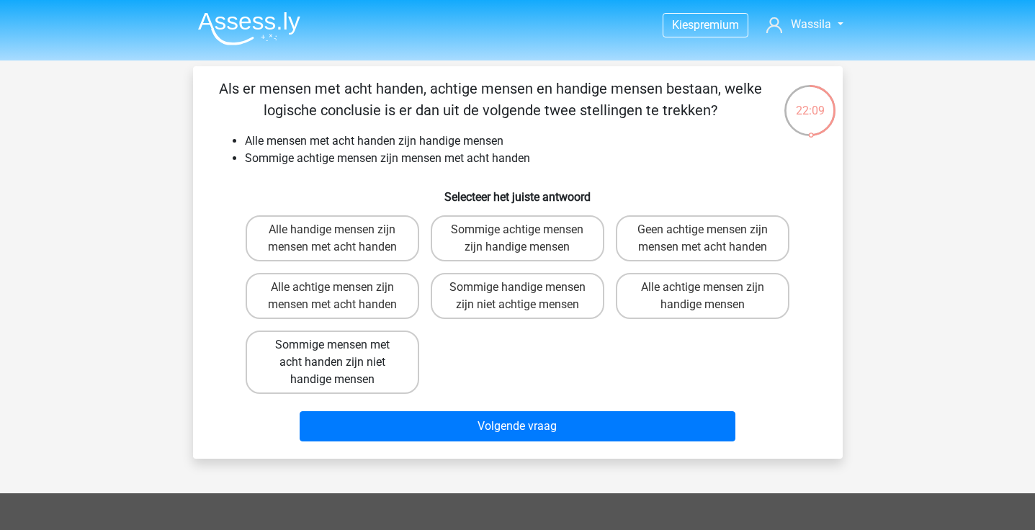
scroll to position [0, 0]
click at [498, 288] on label "Sommige handige mensen zijn niet achtige mensen" at bounding box center [518, 296] width 174 height 46
click at [517, 288] on input "Sommige handige mensen zijn niet achtige mensen" at bounding box center [521, 291] width 9 height 9
radio input "true"
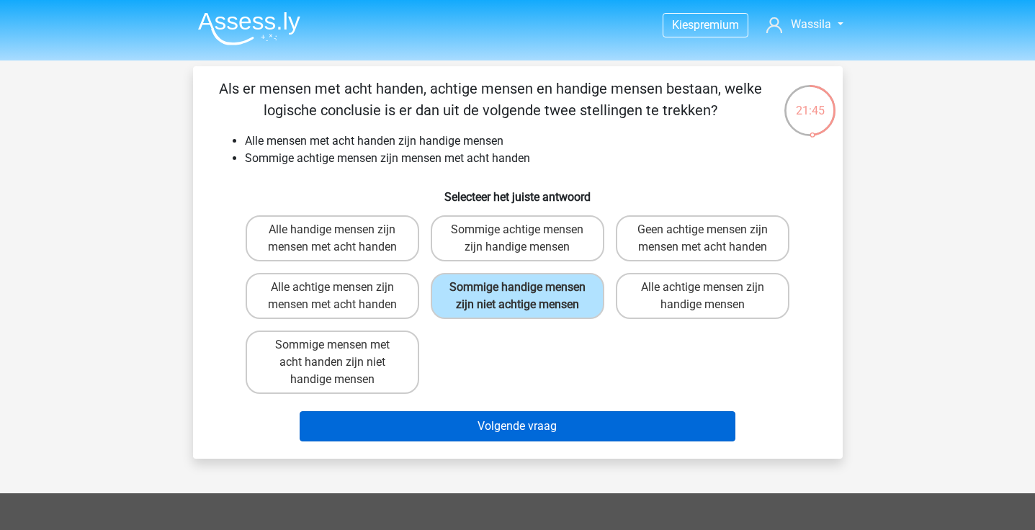
click at [488, 442] on button "Volgende vraag" at bounding box center [518, 426] width 436 height 30
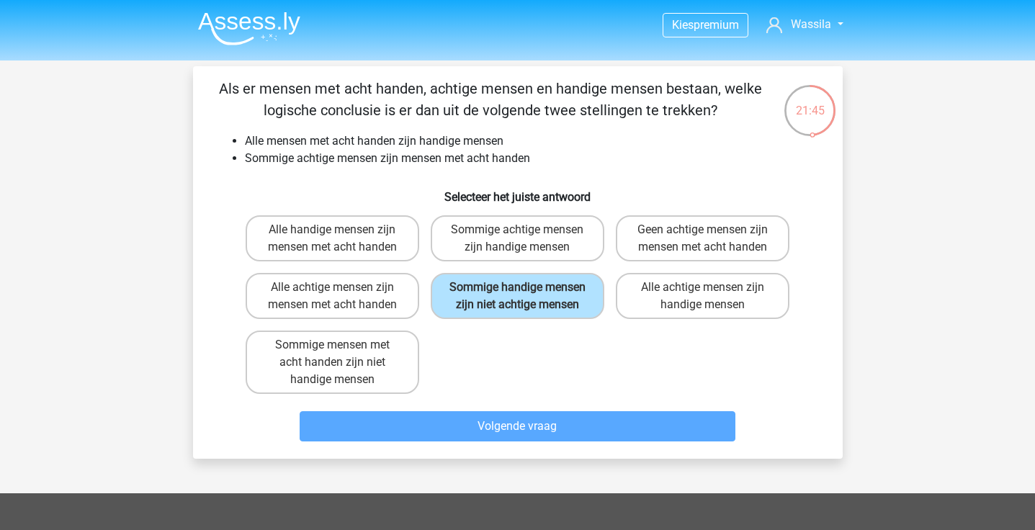
scroll to position [66, 0]
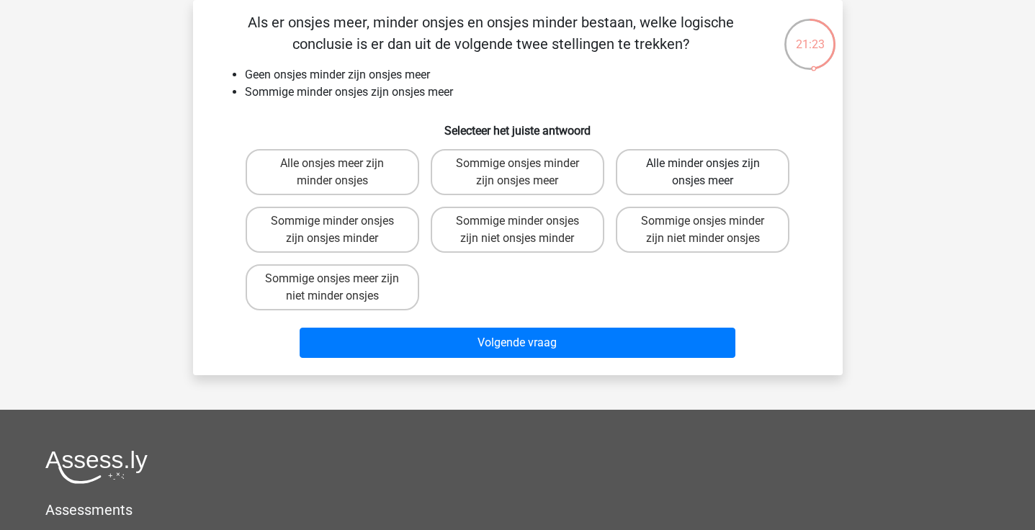
click at [691, 187] on label "Alle minder onsjes zijn onsjes meer" at bounding box center [703, 172] width 174 height 46
click at [703, 173] on input "Alle minder onsjes zijn onsjes meer" at bounding box center [707, 168] width 9 height 9
radio input "true"
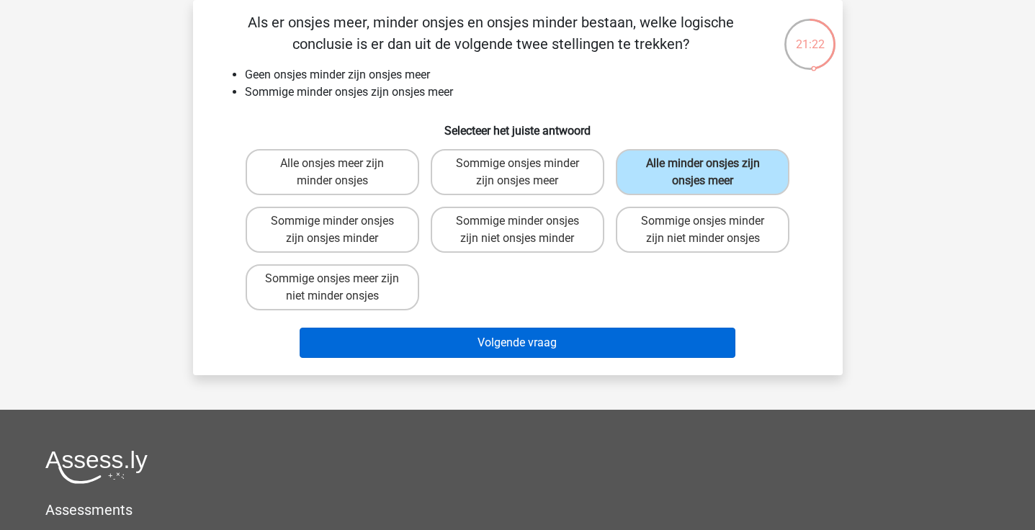
click at [600, 354] on button "Volgende vraag" at bounding box center [518, 343] width 436 height 30
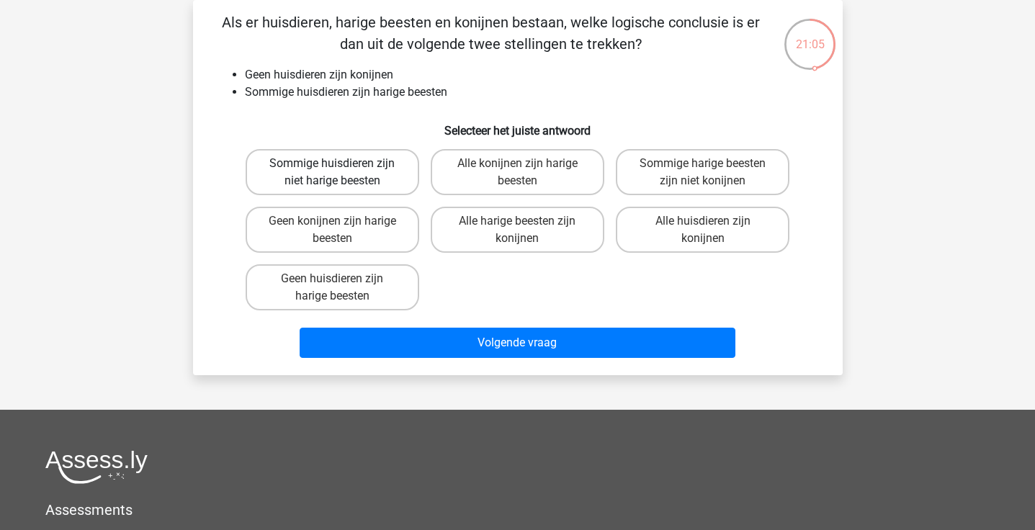
click at [393, 181] on label "Sommige huisdieren zijn niet harige beesten" at bounding box center [333, 172] width 174 height 46
click at [341, 173] on input "Sommige huisdieren zijn niet harige beesten" at bounding box center [336, 168] width 9 height 9
radio input "true"
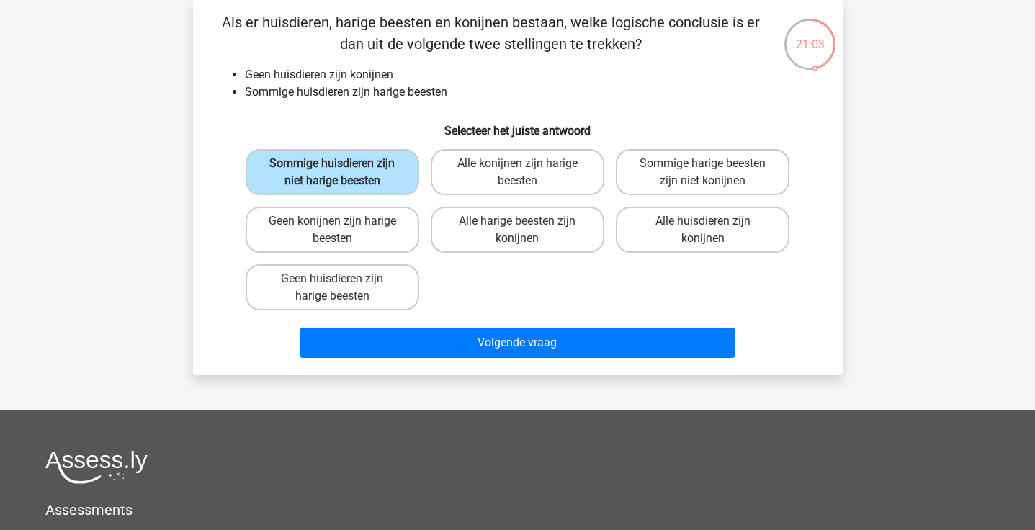
click at [704, 165] on input "Sommige harige beesten zijn niet konijnen" at bounding box center [707, 168] width 9 height 9
radio input "true"
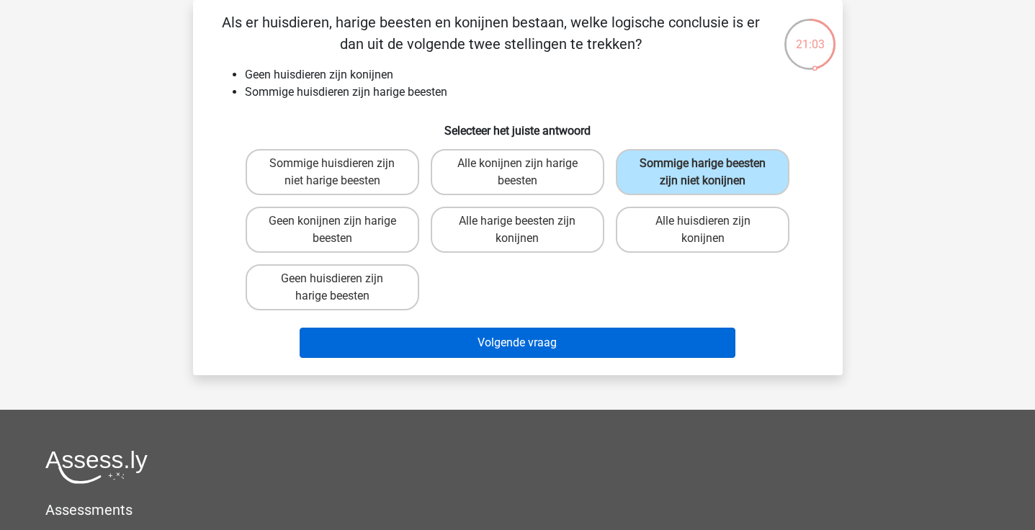
click at [609, 346] on button "Volgende vraag" at bounding box center [518, 343] width 436 height 30
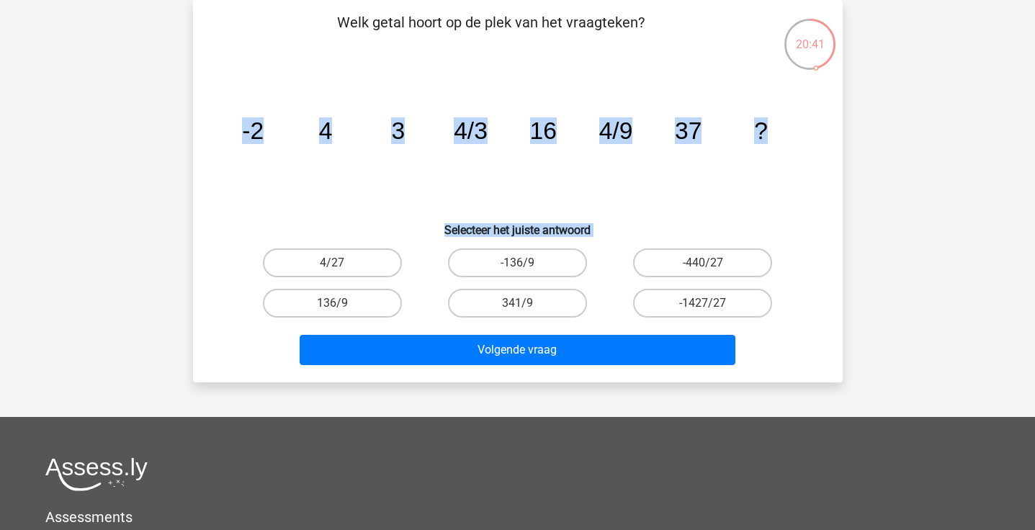
drag, startPoint x: 347, startPoint y: 276, endPoint x: 373, endPoint y: 192, distance: 87.5
click at [373, 192] on div "Welk getal hoort op de plek van het vraagteken? image/svg+xml -2 4 3 4/3 16 4/9…" at bounding box center [518, 191] width 638 height 359
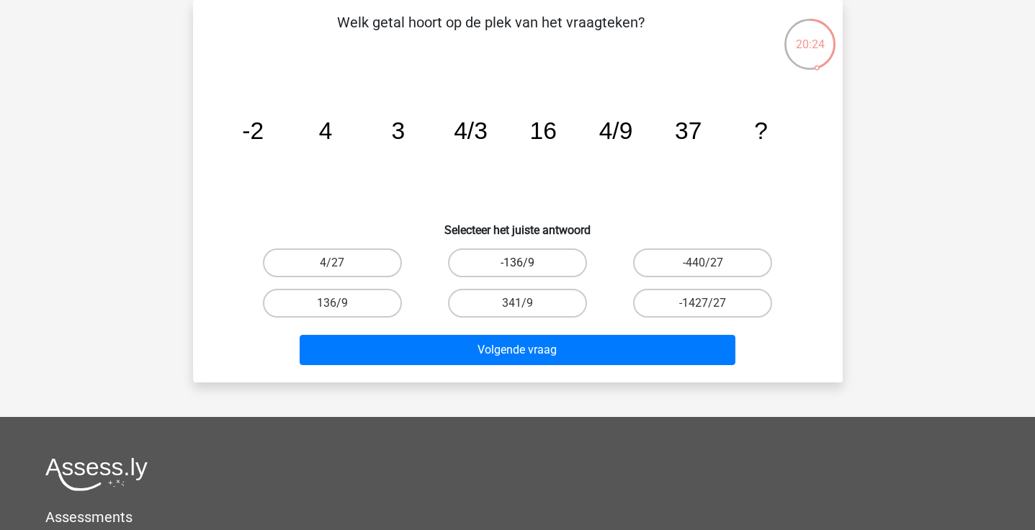
click at [498, 254] on label "-136/9" at bounding box center [517, 263] width 139 height 29
click at [517, 263] on input "-136/9" at bounding box center [521, 267] width 9 height 9
radio input "true"
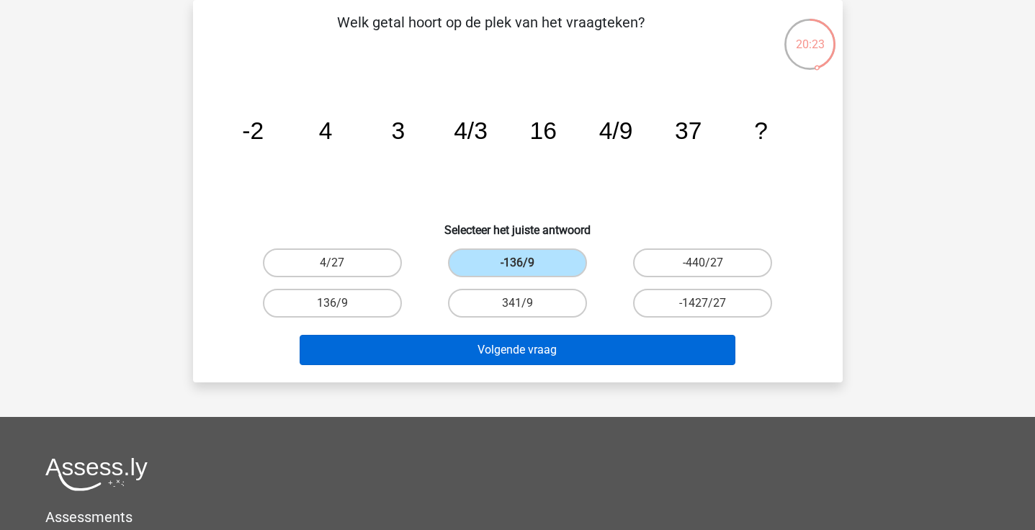
click at [501, 349] on button "Volgende vraag" at bounding box center [518, 350] width 436 height 30
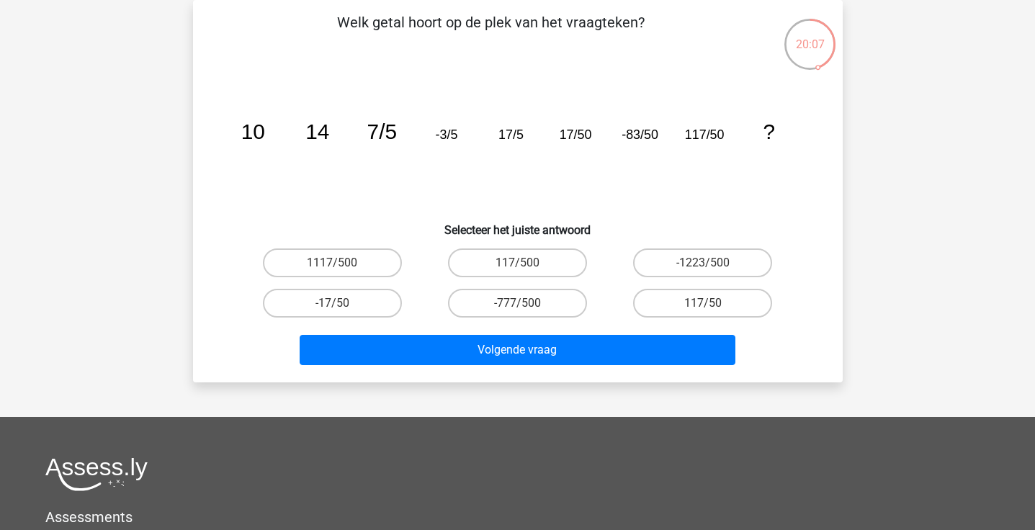
click at [361, 320] on div "-17/50" at bounding box center [332, 303] width 185 height 40
click at [360, 303] on label "-17/50" at bounding box center [332, 303] width 139 height 29
click at [341, 303] on input "-17/50" at bounding box center [336, 307] width 9 height 9
radio input "true"
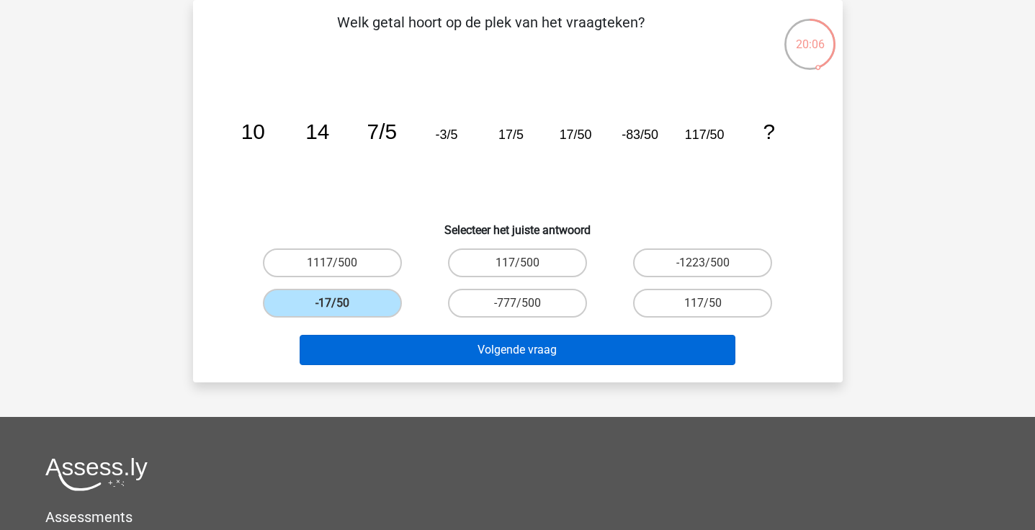
click at [385, 355] on button "Volgende vraag" at bounding box center [518, 350] width 436 height 30
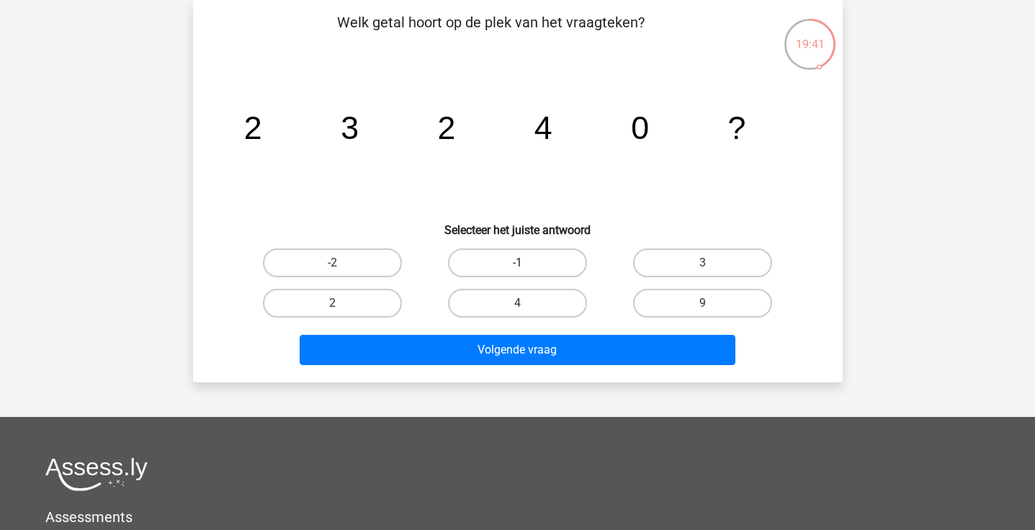
click at [506, 258] on label "-1" at bounding box center [517, 263] width 139 height 29
click at [517, 263] on input "-1" at bounding box center [521, 267] width 9 height 9
radio input "true"
click at [381, 278] on div "-2" at bounding box center [332, 263] width 185 height 40
click at [380, 265] on label "-2" at bounding box center [332, 263] width 139 height 29
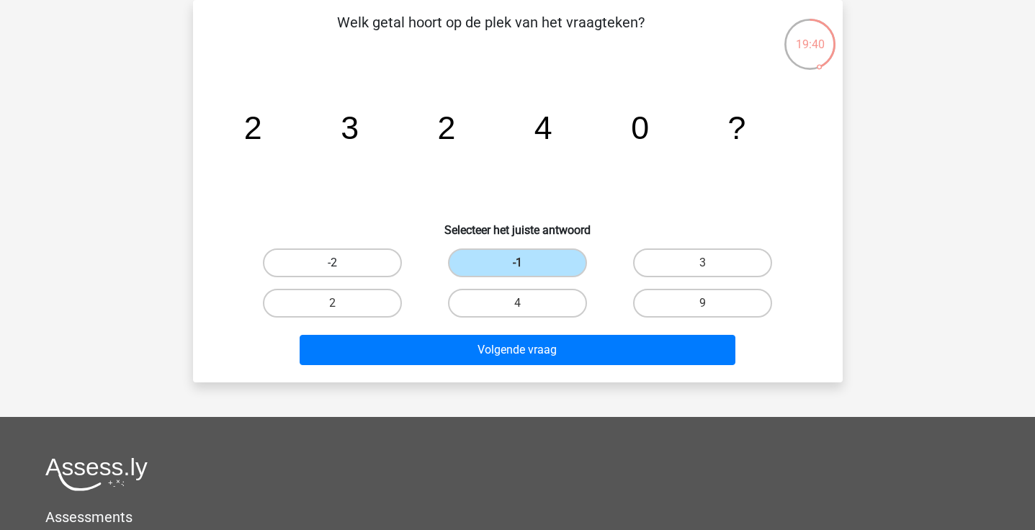
click at [341, 265] on input "-2" at bounding box center [336, 267] width 9 height 9
radio input "true"
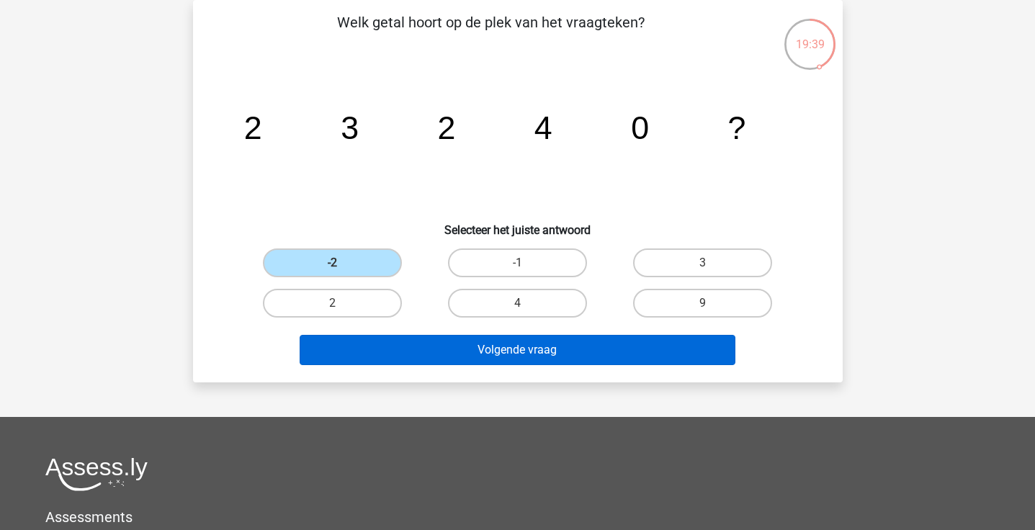
click at [415, 348] on button "Volgende vraag" at bounding box center [518, 350] width 436 height 30
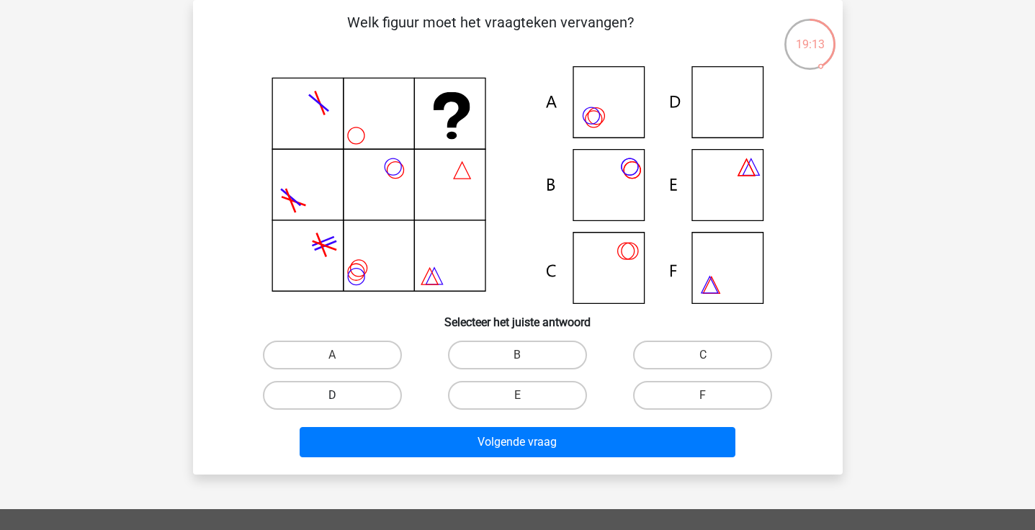
click at [354, 399] on label "D" at bounding box center [332, 395] width 139 height 29
click at [341, 399] on input "D" at bounding box center [336, 399] width 9 height 9
radio input "true"
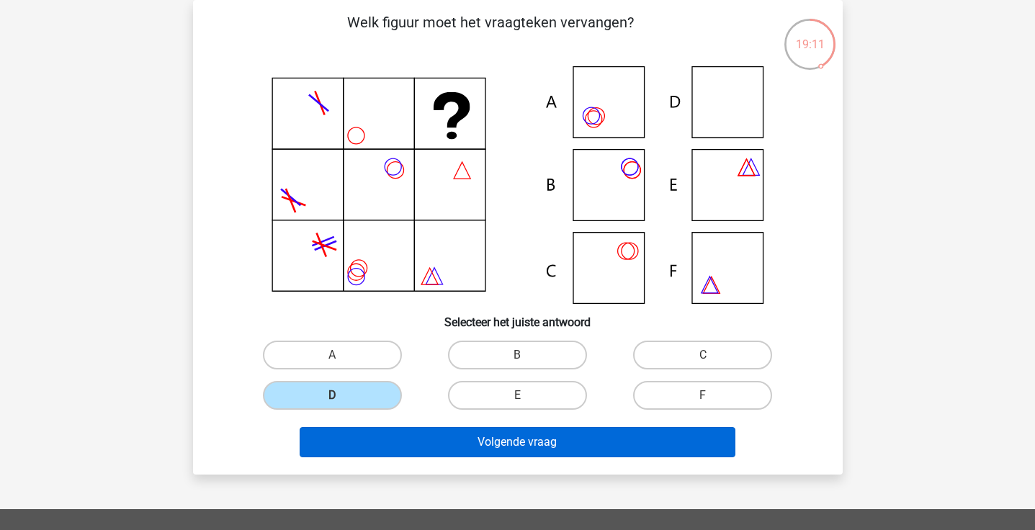
click at [391, 444] on button "Volgende vraag" at bounding box center [518, 442] width 436 height 30
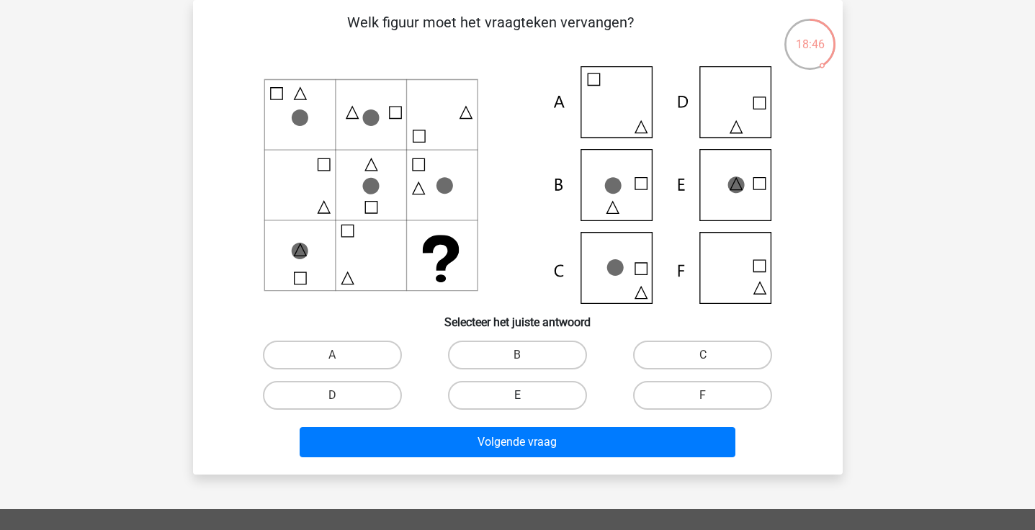
click at [495, 399] on label "E" at bounding box center [517, 395] width 139 height 29
click at [517, 399] on input "E" at bounding box center [521, 399] width 9 height 9
radio input "true"
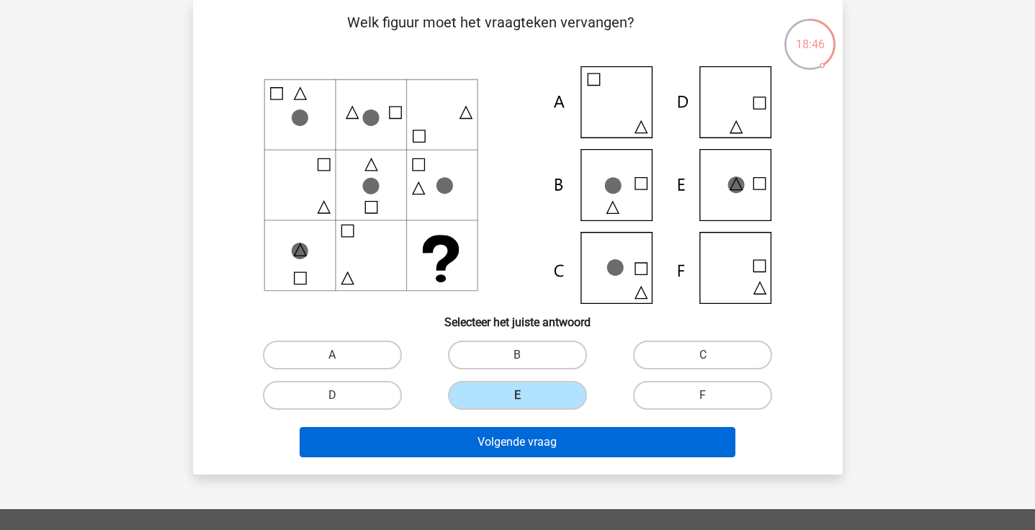
click at [488, 437] on button "Volgende vraag" at bounding box center [518, 442] width 436 height 30
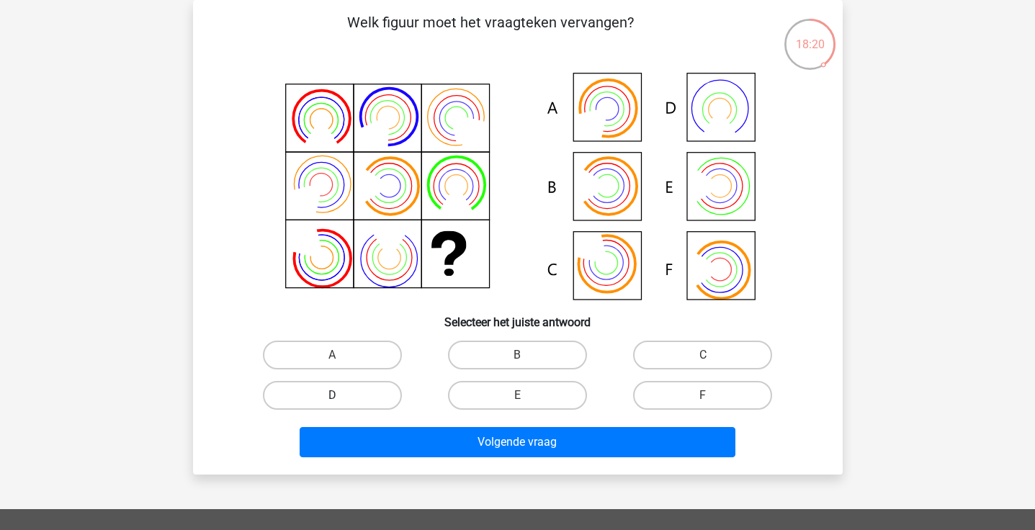
click at [390, 397] on label "D" at bounding box center [332, 395] width 139 height 29
click at [341, 397] on input "D" at bounding box center [336, 399] width 9 height 9
radio input "true"
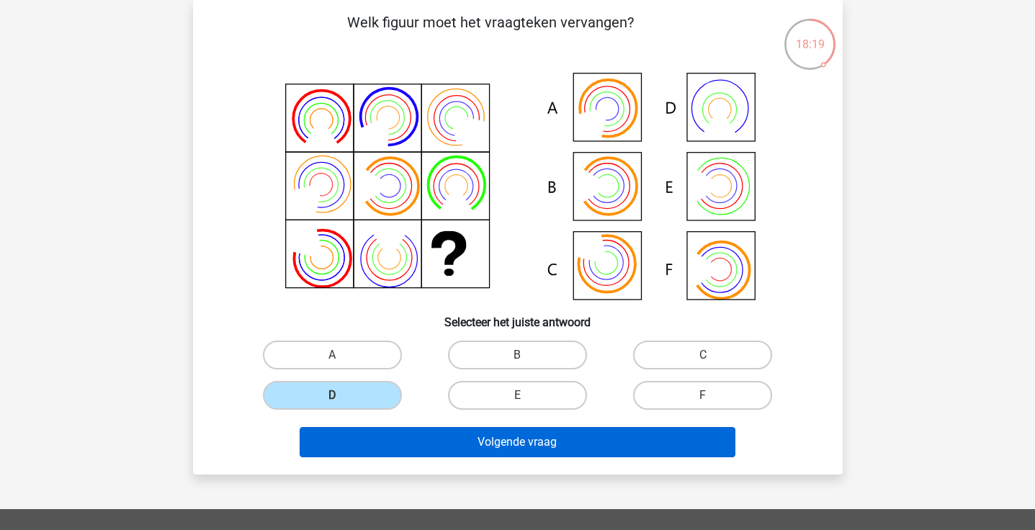
click at [394, 439] on button "Volgende vraag" at bounding box center [518, 442] width 436 height 30
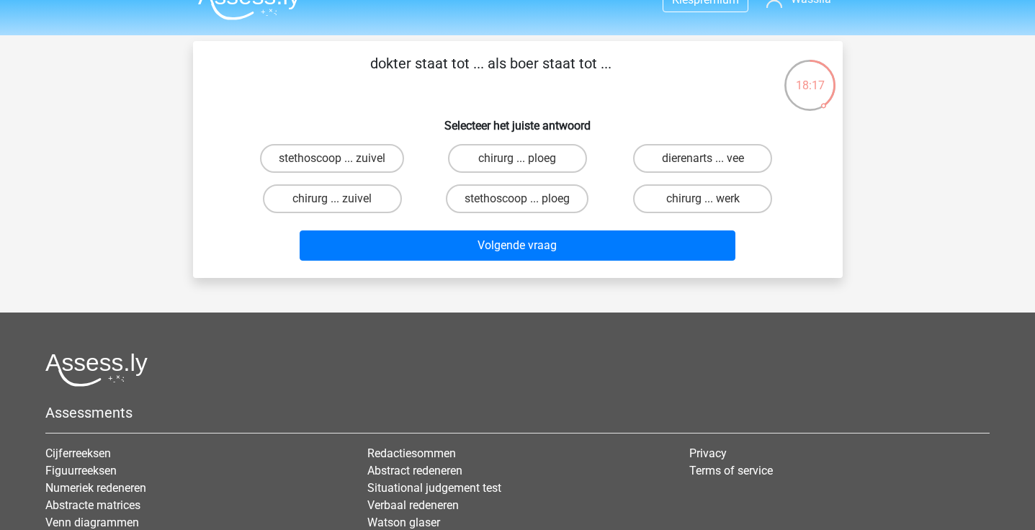
scroll to position [23, 0]
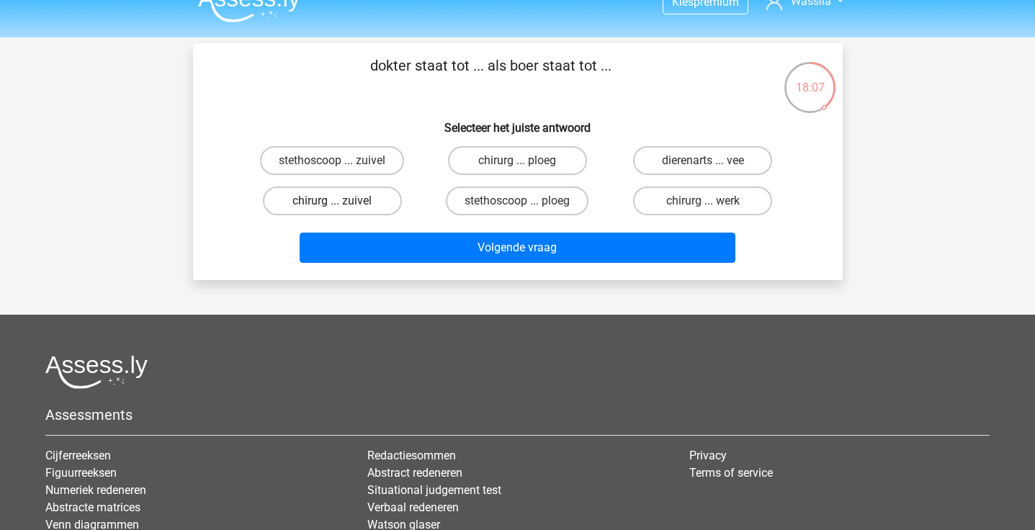
click at [377, 196] on label "chirurg ... zuivel" at bounding box center [332, 201] width 139 height 29
click at [341, 201] on input "chirurg ... zuivel" at bounding box center [336, 205] width 9 height 9
radio input "true"
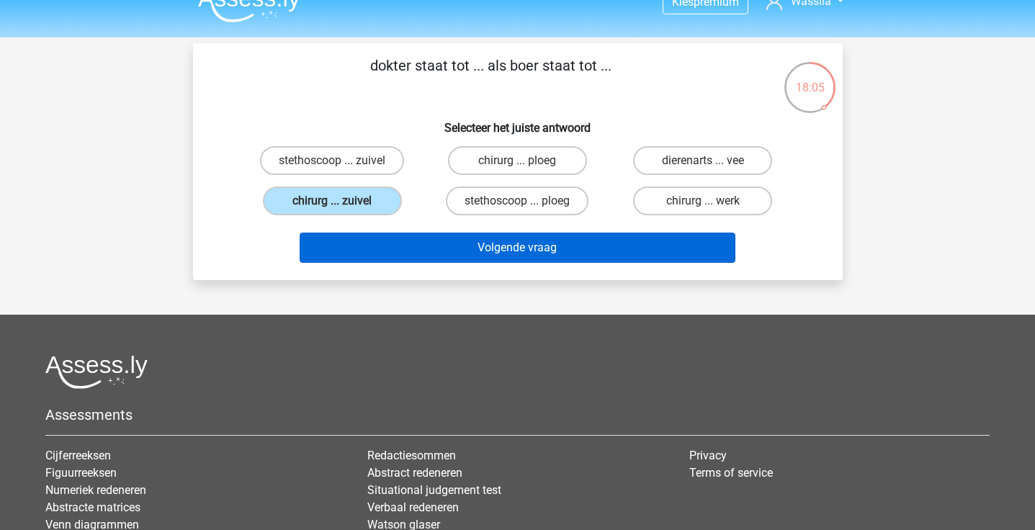
click at [393, 238] on button "Volgende vraag" at bounding box center [518, 248] width 436 height 30
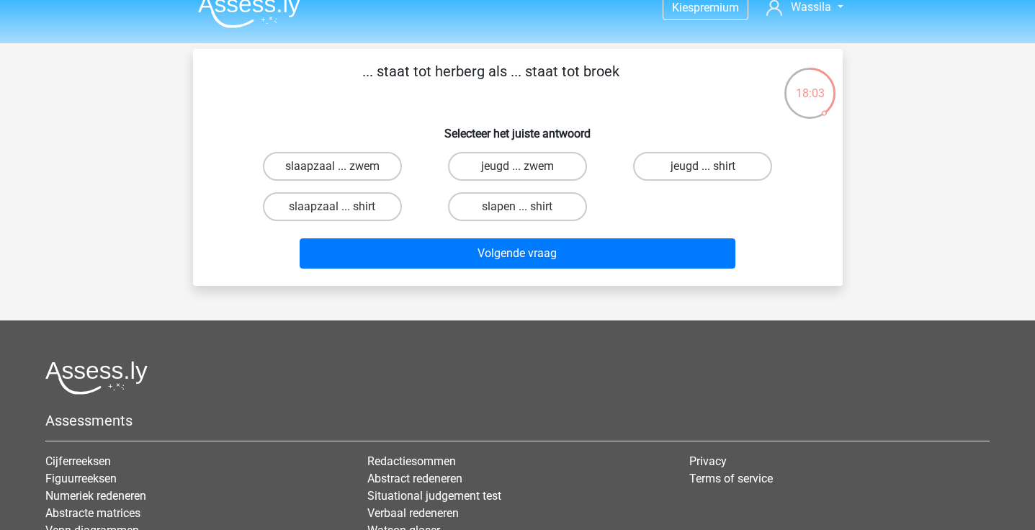
scroll to position [15, 0]
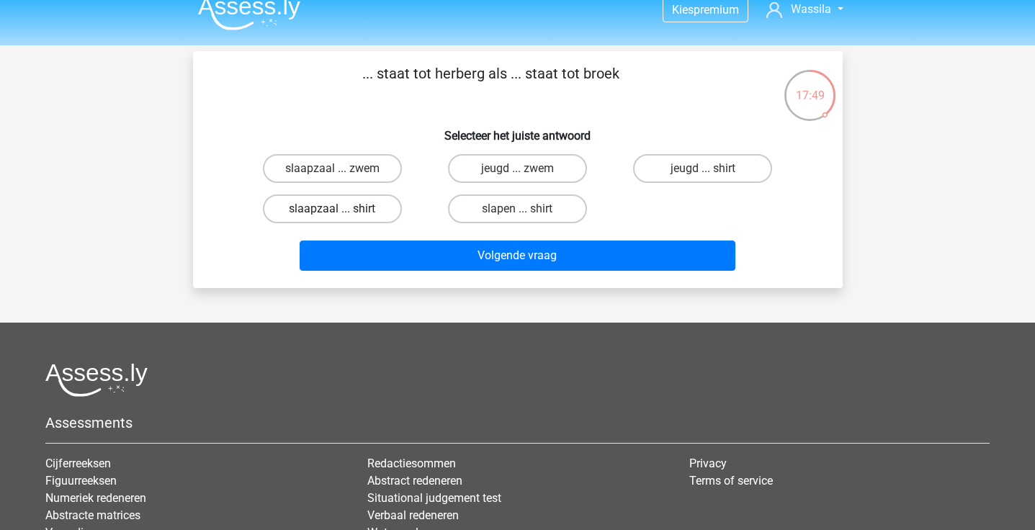
click at [383, 203] on label "slaapzaal ... shirt" at bounding box center [332, 208] width 139 height 29
click at [341, 209] on input "slaapzaal ... shirt" at bounding box center [336, 213] width 9 height 9
radio input "true"
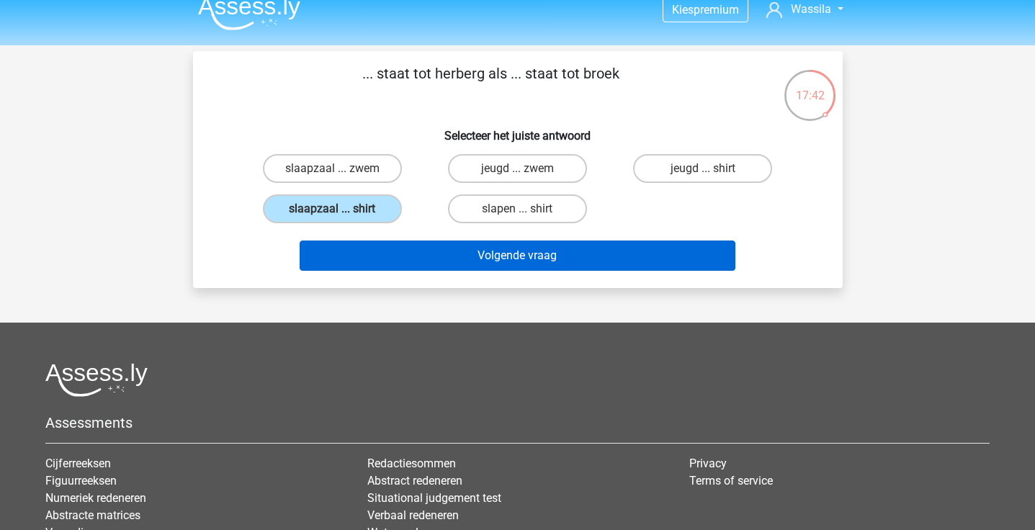
click at [412, 248] on button "Volgende vraag" at bounding box center [518, 256] width 436 height 30
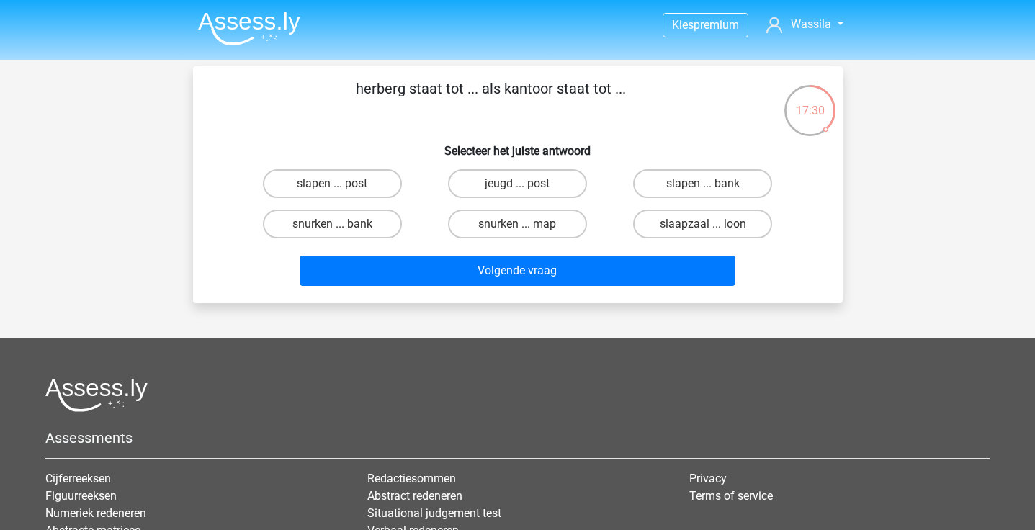
scroll to position [0, 0]
click at [385, 190] on label "slapen ... post" at bounding box center [332, 183] width 139 height 29
click at [341, 190] on input "slapen ... post" at bounding box center [336, 188] width 9 height 9
radio input "true"
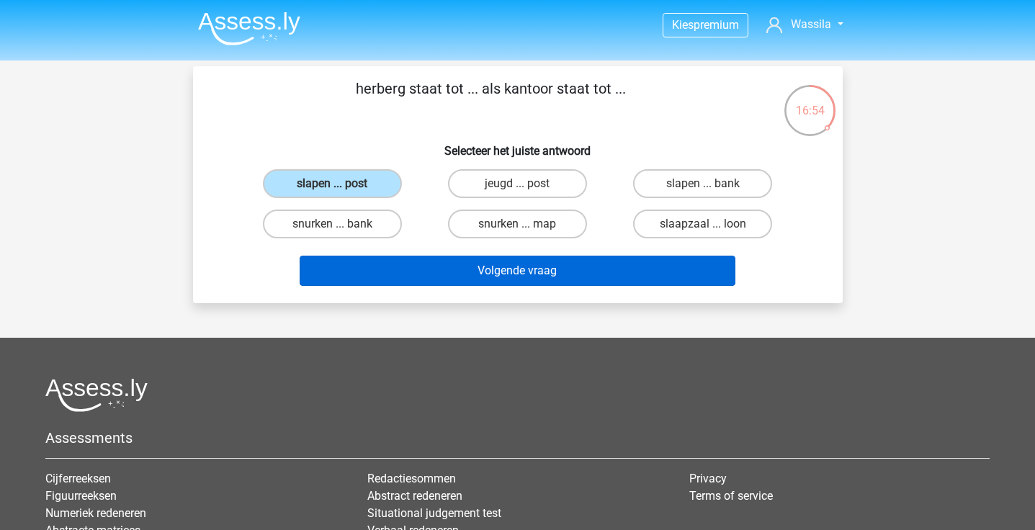
click at [398, 269] on button "Volgende vraag" at bounding box center [518, 271] width 436 height 30
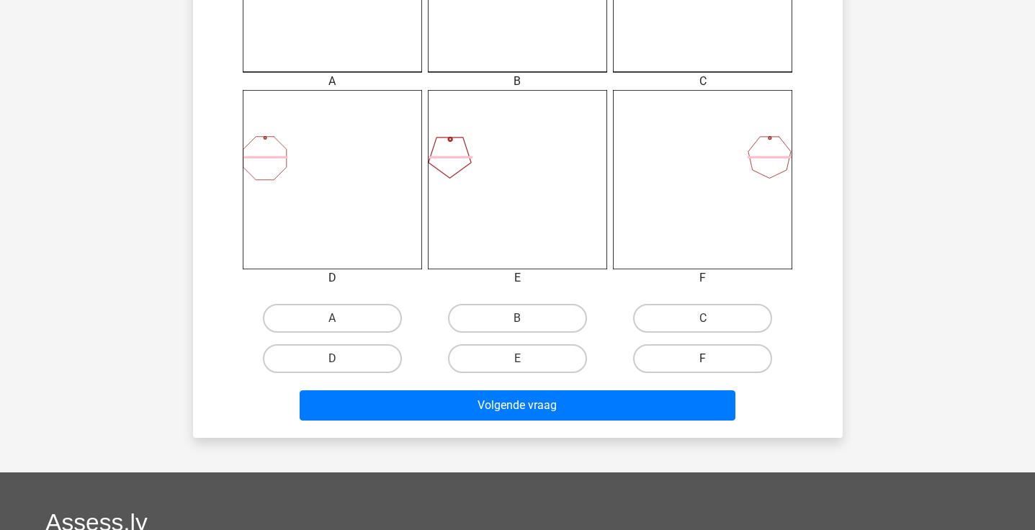
scroll to position [516, 0]
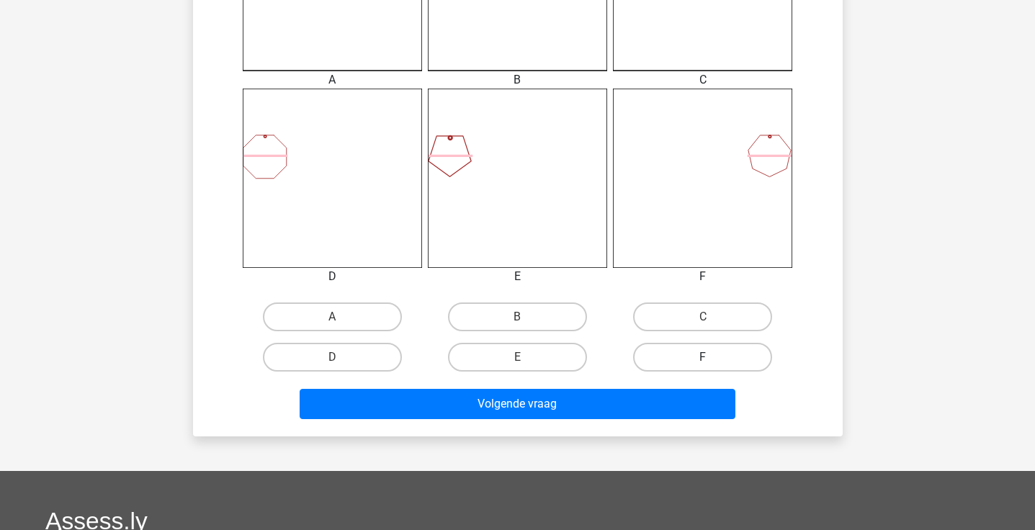
click at [721, 370] on label "F" at bounding box center [702, 357] width 139 height 29
click at [712, 367] on input "F" at bounding box center [707, 361] width 9 height 9
radio input "true"
click at [702, 387] on div "Volgende vraag" at bounding box center [518, 401] width 604 height 48
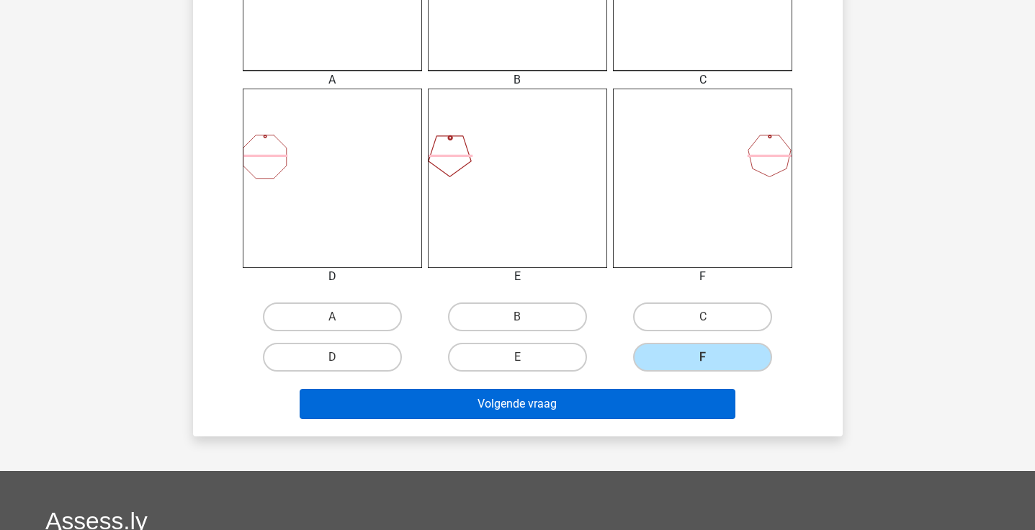
click at [702, 397] on button "Volgende vraag" at bounding box center [518, 404] width 436 height 30
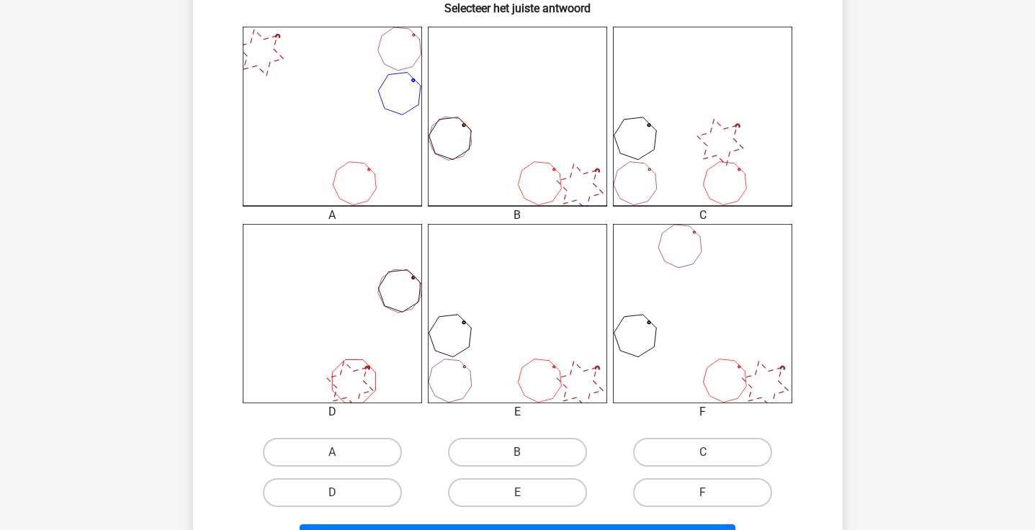
scroll to position [380, 0]
click at [576, 452] on label "B" at bounding box center [517, 452] width 139 height 29
click at [527, 452] on input "B" at bounding box center [521, 456] width 9 height 9
radio input "true"
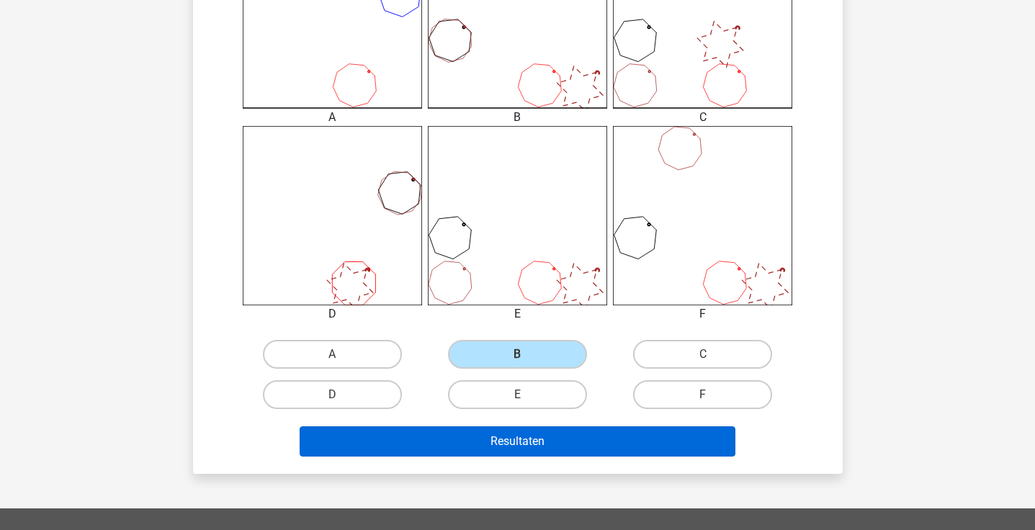
scroll to position [479, 0]
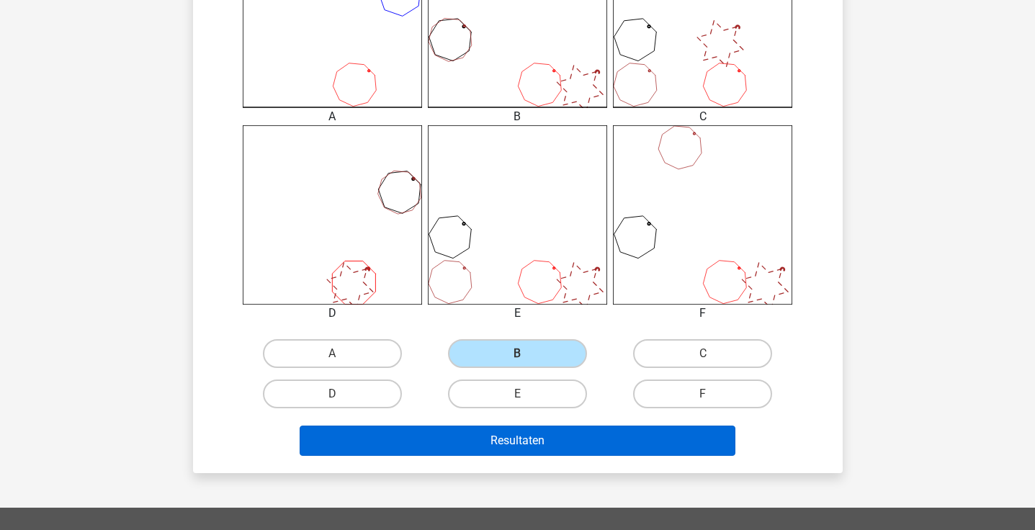
click at [576, 444] on button "Resultaten" at bounding box center [518, 441] width 436 height 30
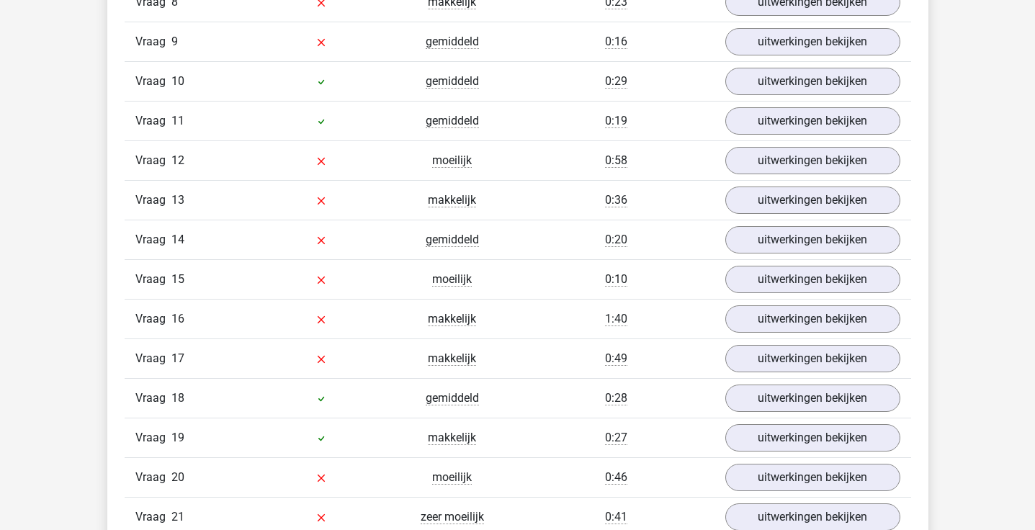
scroll to position [1985, 0]
click at [765, 391] on link "uitwerkingen bekijken" at bounding box center [812, 399] width 201 height 32
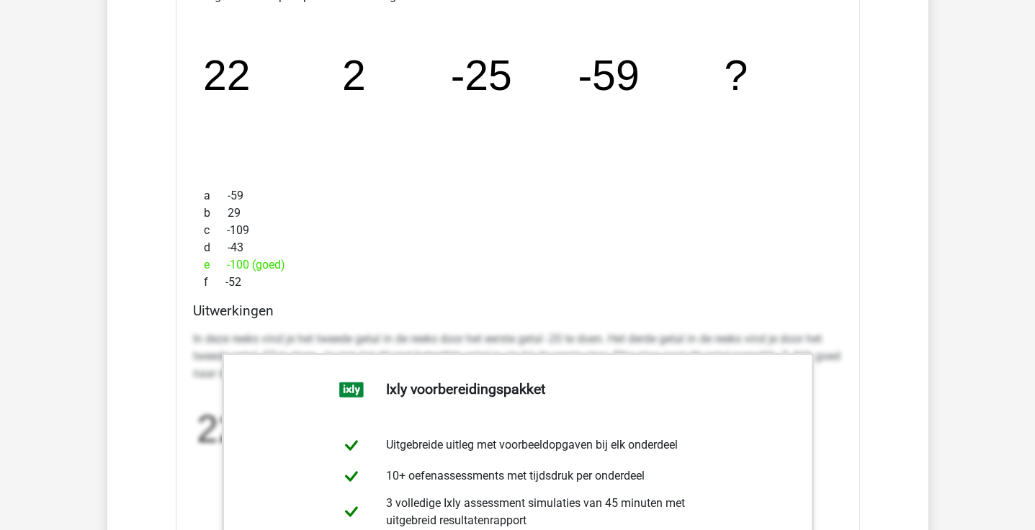
scroll to position [2460, 0]
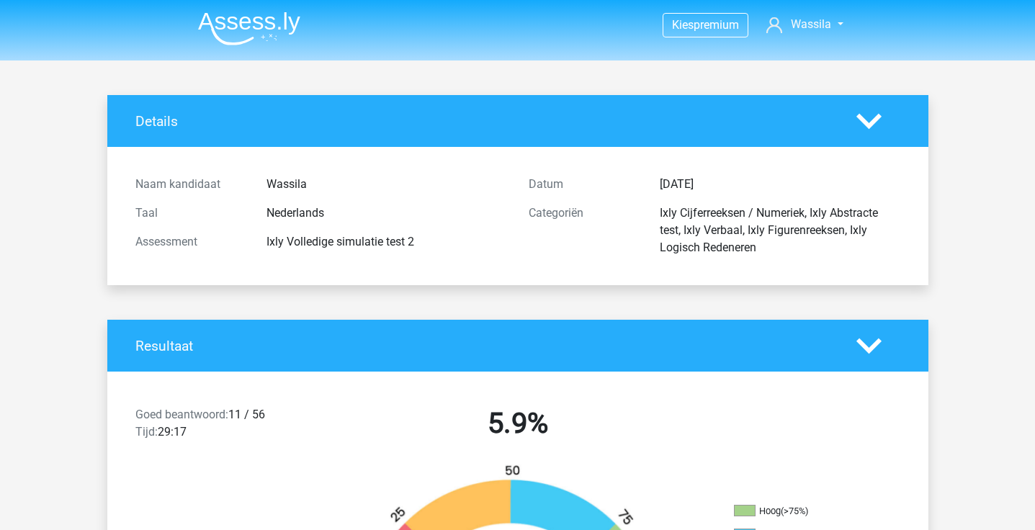
scroll to position [0, 0]
click at [268, 35] on img at bounding box center [249, 29] width 102 height 34
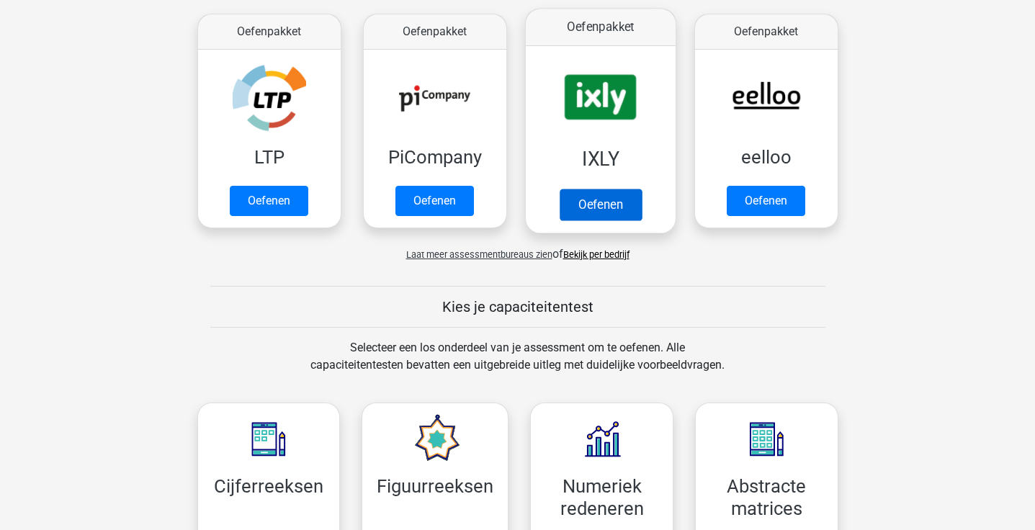
scroll to position [249, 0]
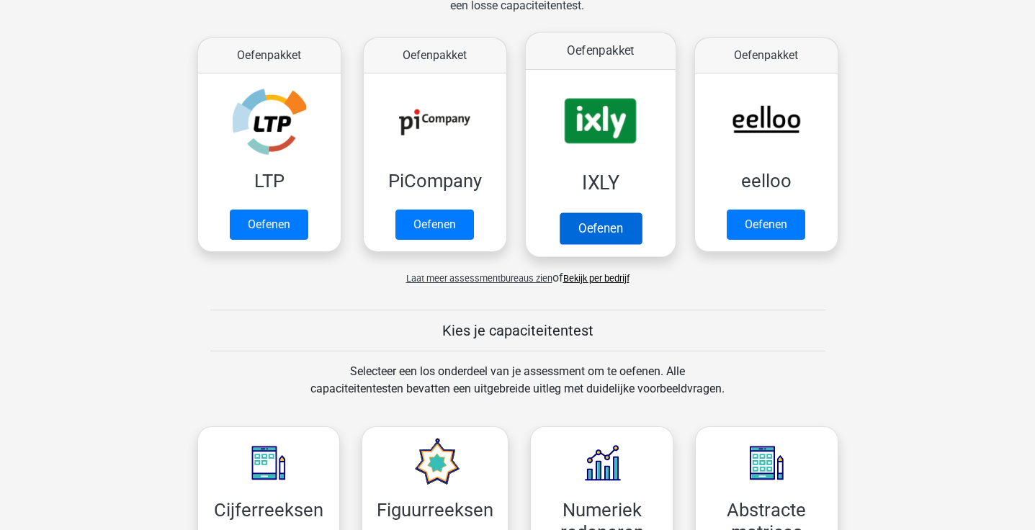
click at [588, 212] on link "Oefenen" at bounding box center [600, 228] width 82 height 32
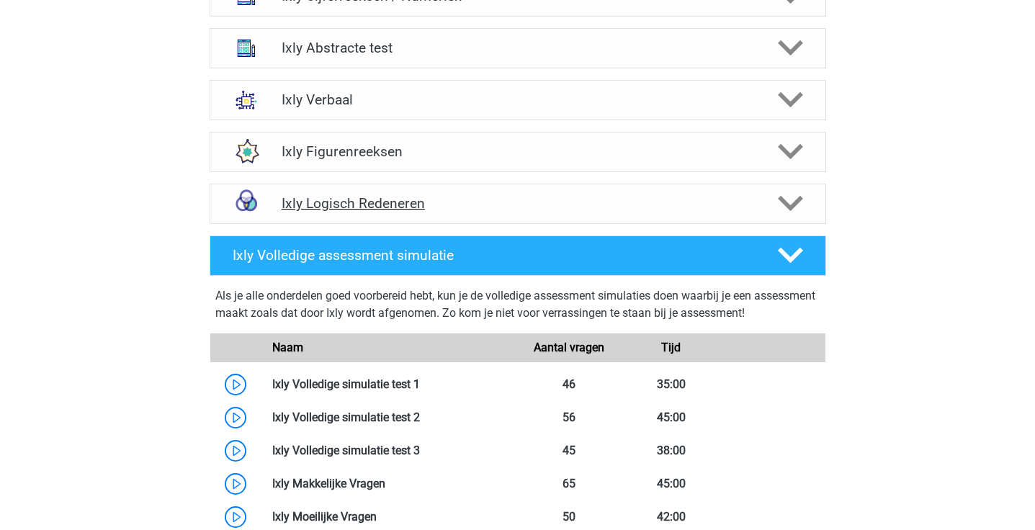
scroll to position [1002, 0]
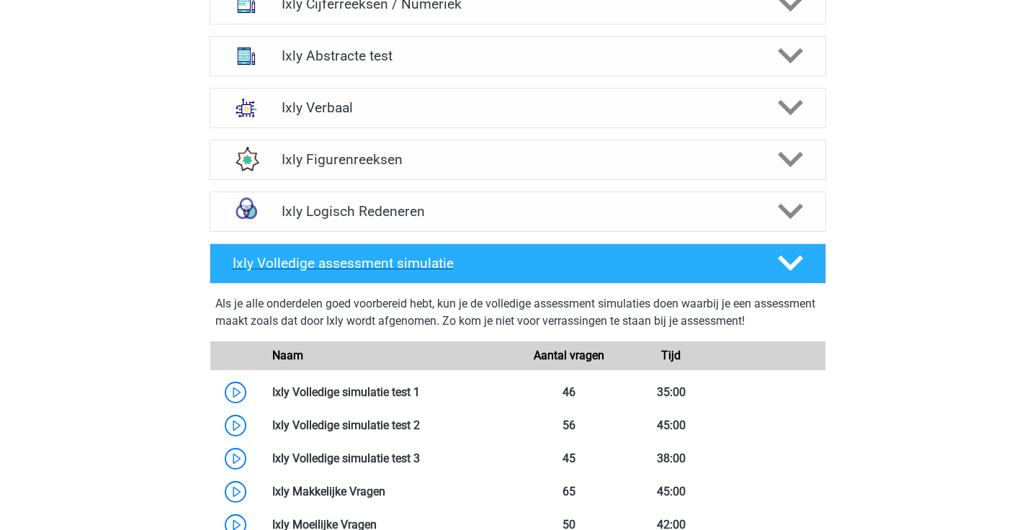
click at [653, 263] on h4 "Ixly Volledige assessment simulatie" at bounding box center [494, 263] width 522 height 17
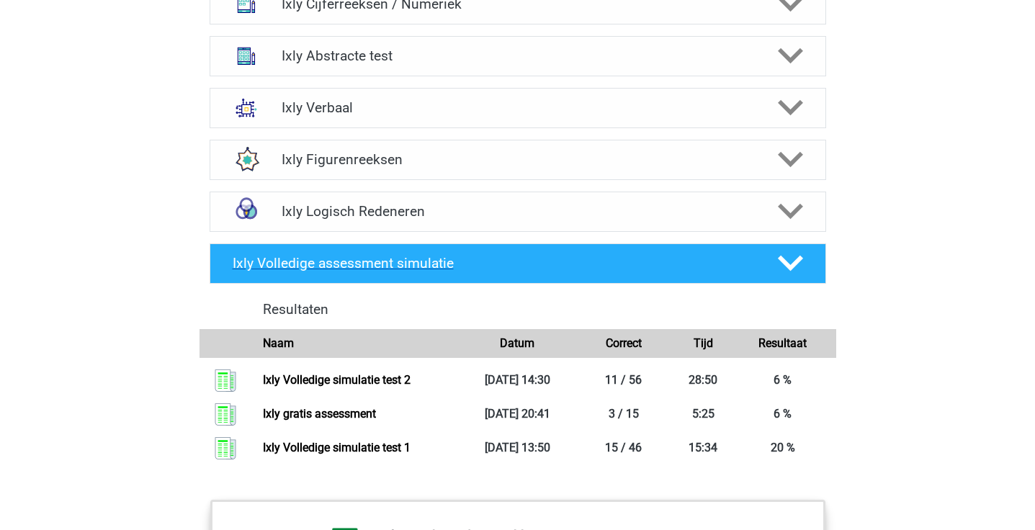
scroll to position [717, 0]
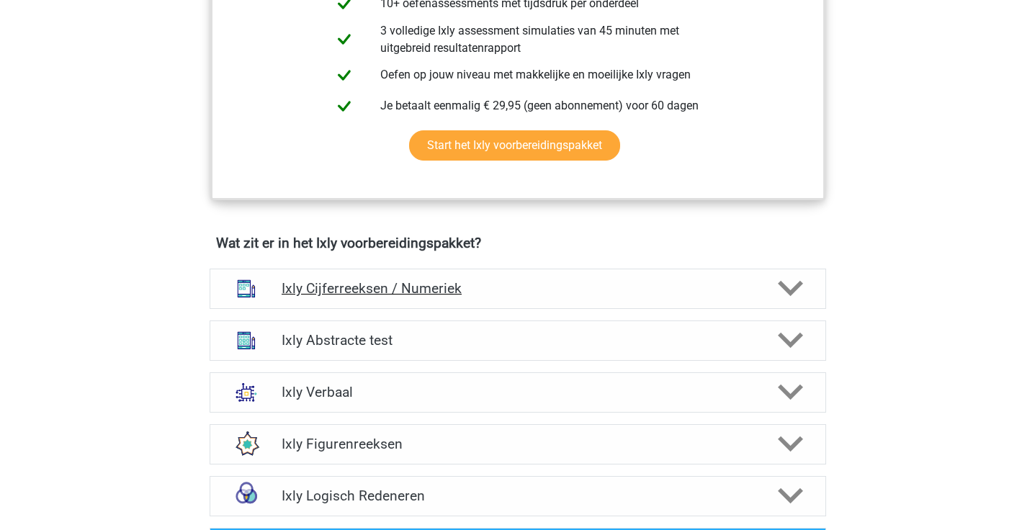
click at [582, 292] on h4 "Ixly Cijferreeksen / Numeriek" at bounding box center [518, 288] width 472 height 17
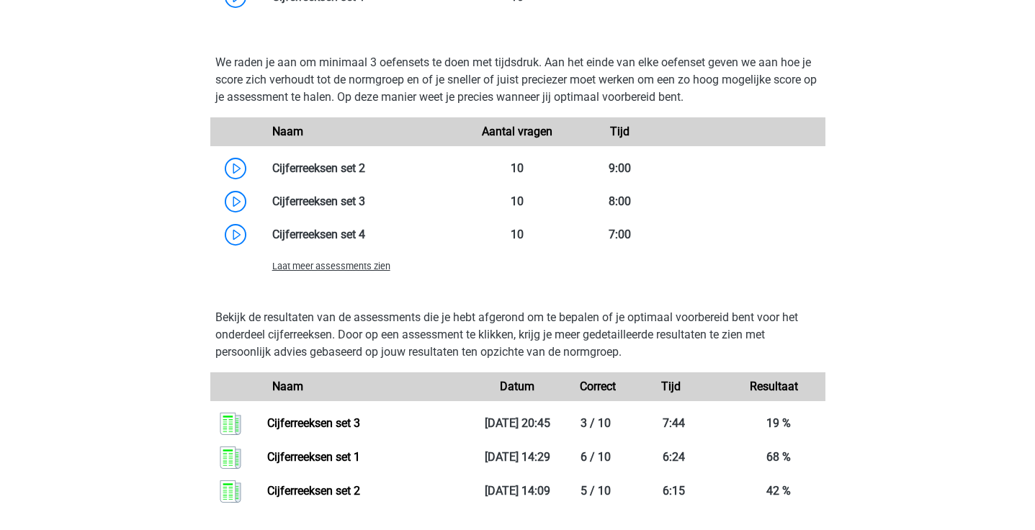
scroll to position [1508, 0]
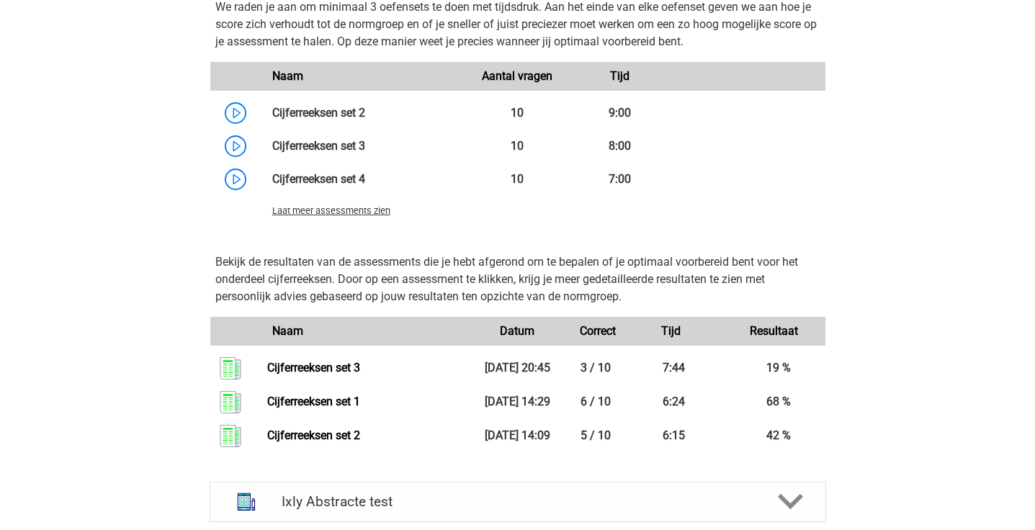
click at [360, 210] on span "Laat meer assessments zien" at bounding box center [331, 210] width 118 height 11
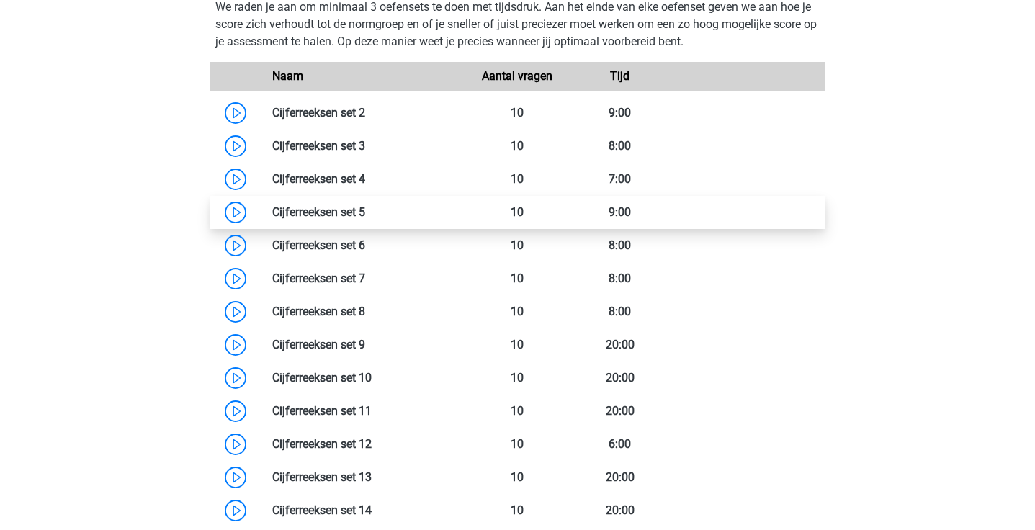
click at [365, 211] on link at bounding box center [365, 212] width 0 height 14
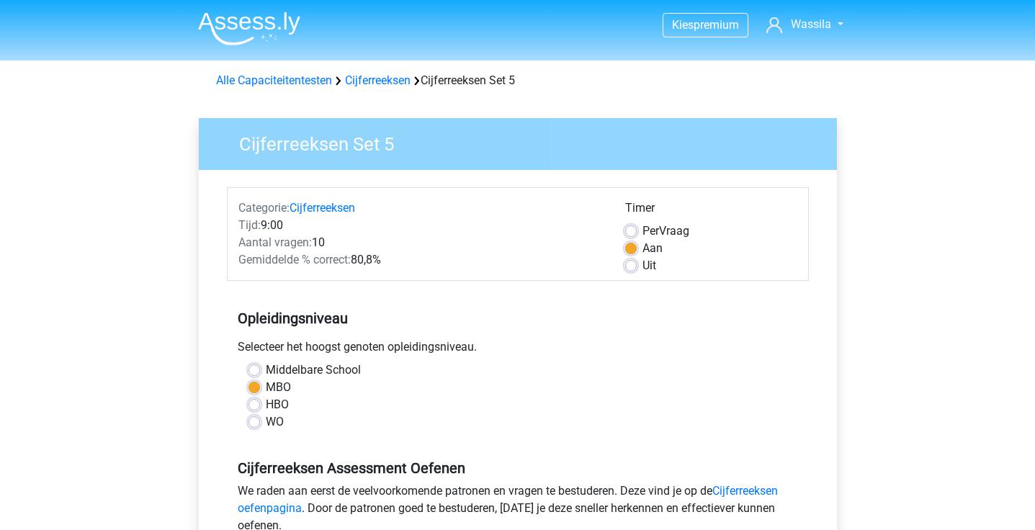
click at [645, 261] on label "Uit" at bounding box center [650, 265] width 14 height 17
click at [637, 261] on input "Uit" at bounding box center [631, 264] width 12 height 14
radio input "true"
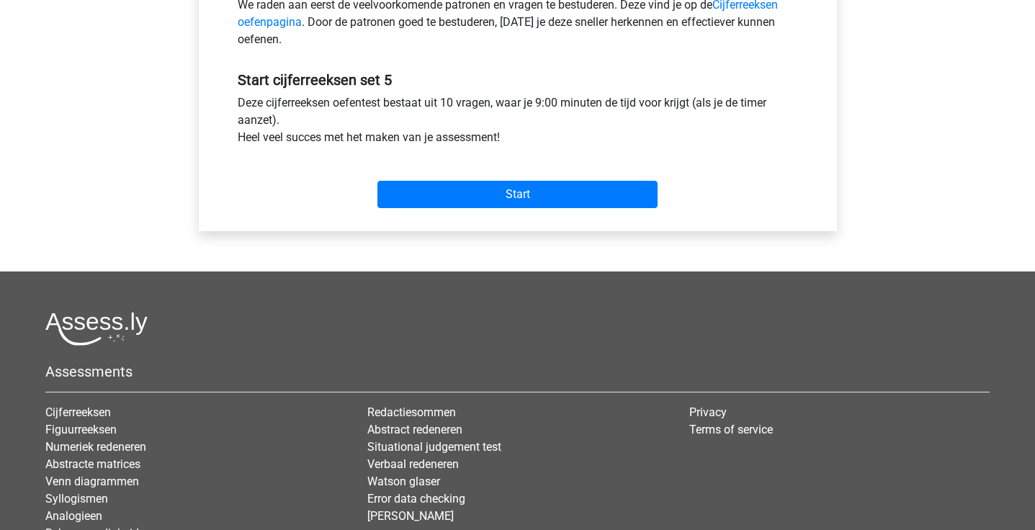
scroll to position [540, 0]
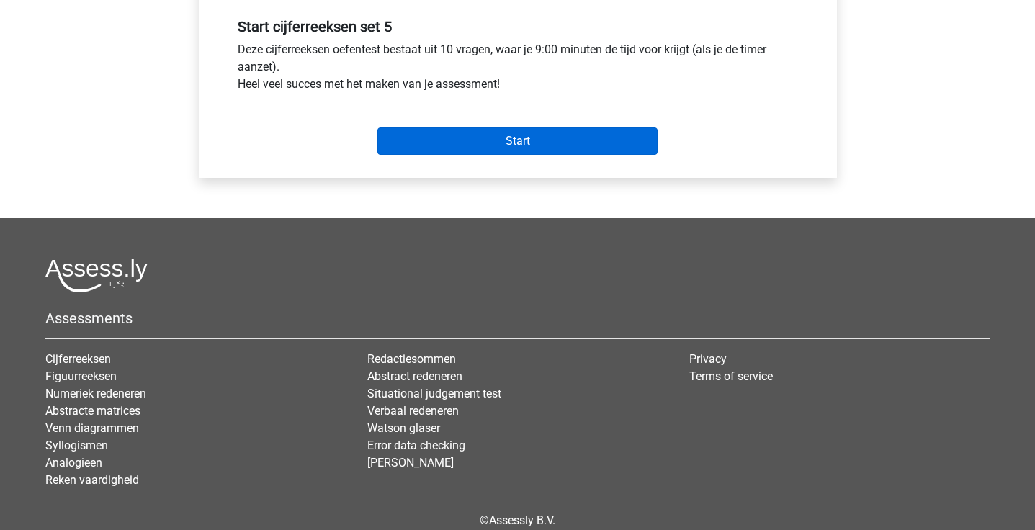
click at [519, 141] on input "Start" at bounding box center [517, 140] width 280 height 27
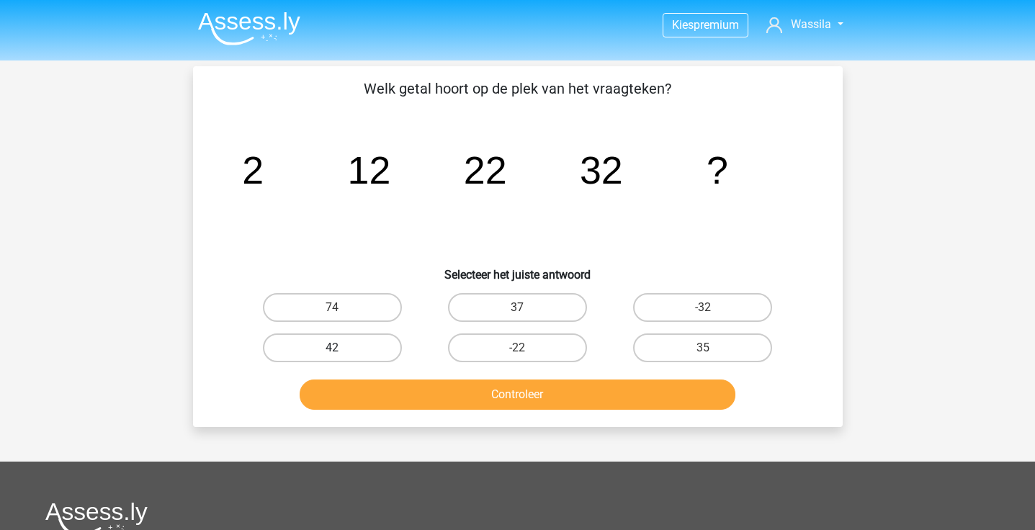
click at [385, 353] on label "42" at bounding box center [332, 348] width 139 height 29
click at [341, 353] on input "42" at bounding box center [336, 352] width 9 height 9
radio input "true"
click at [400, 388] on button "Controleer" at bounding box center [518, 395] width 436 height 30
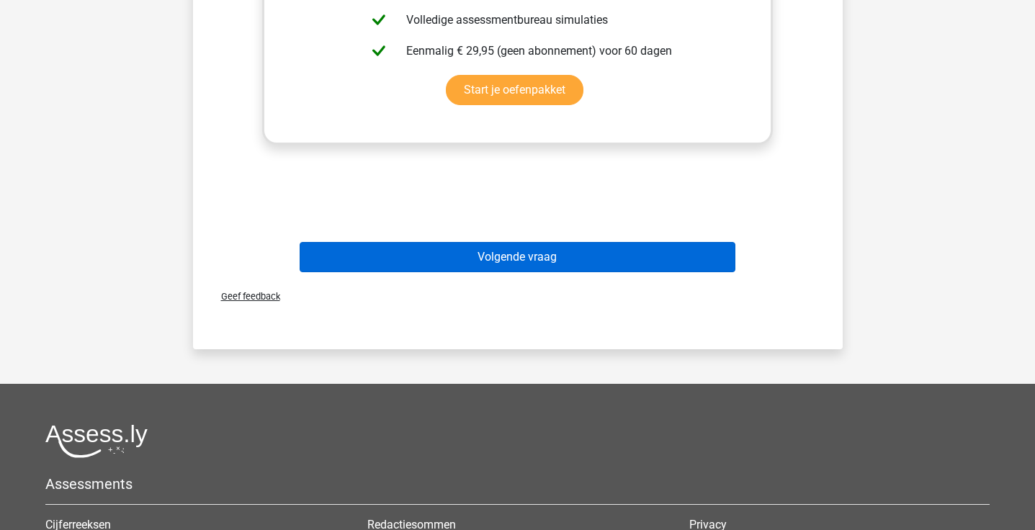
click at [429, 259] on button "Volgende vraag" at bounding box center [518, 257] width 436 height 30
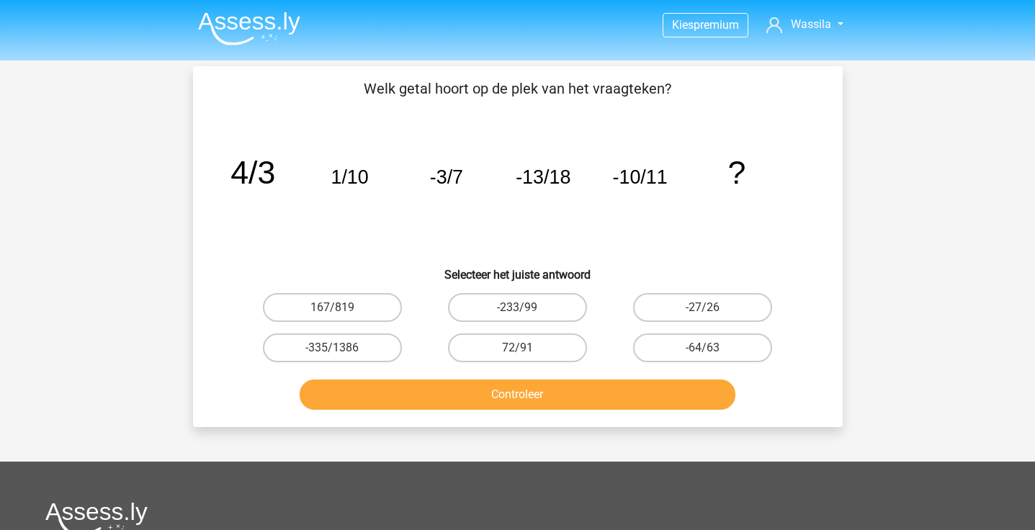
drag, startPoint x: 688, startPoint y: 192, endPoint x: 599, endPoint y: 147, distance: 100.2
click at [599, 147] on icon "image/svg+xml 4/3 1/10 -3/7 -13/18 -10/11 ?" at bounding box center [518, 184] width 581 height 146
click at [679, 303] on label "-27/26" at bounding box center [702, 307] width 139 height 29
click at [703, 308] on input "-27/26" at bounding box center [707, 312] width 9 height 9
radio input "true"
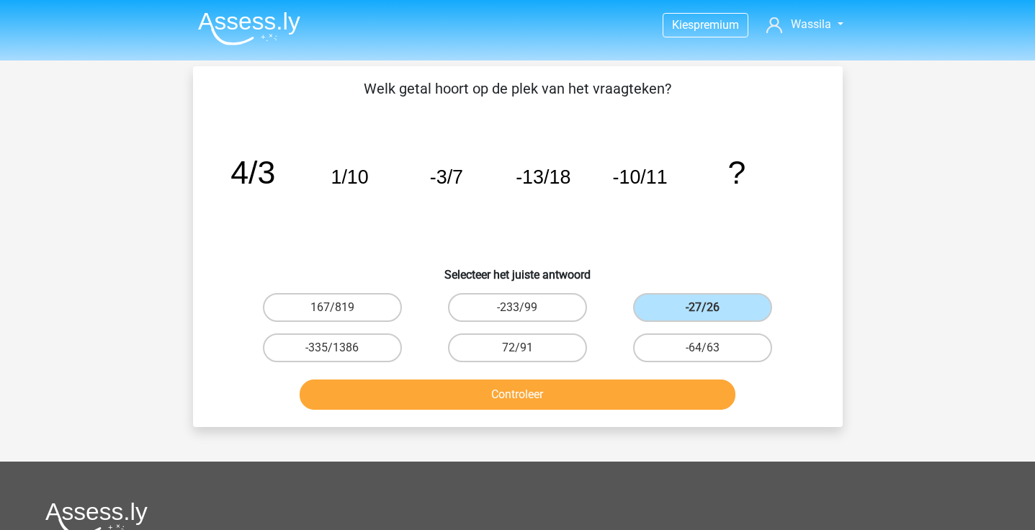
click at [617, 387] on button "Controleer" at bounding box center [518, 395] width 436 height 30
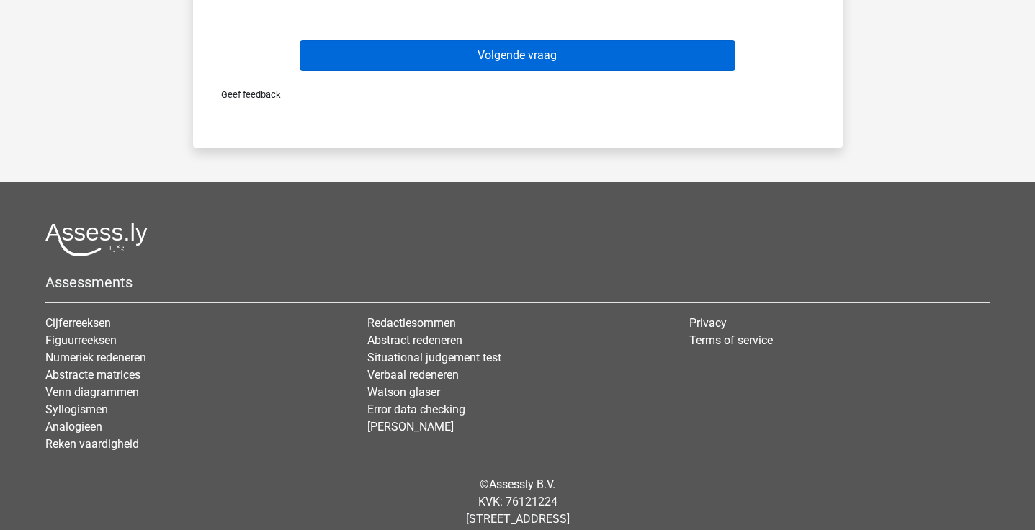
click at [577, 58] on button "Volgende vraag" at bounding box center [518, 55] width 436 height 30
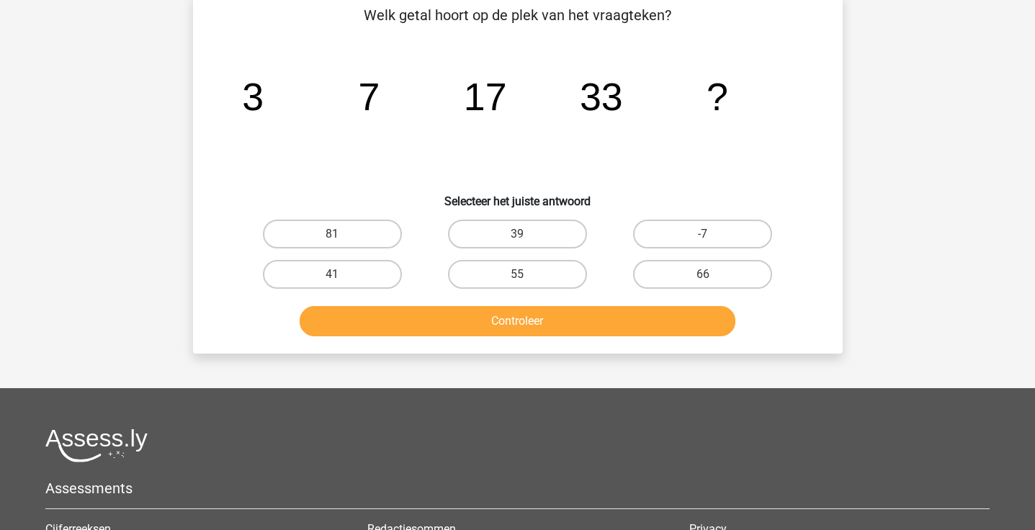
scroll to position [66, 0]
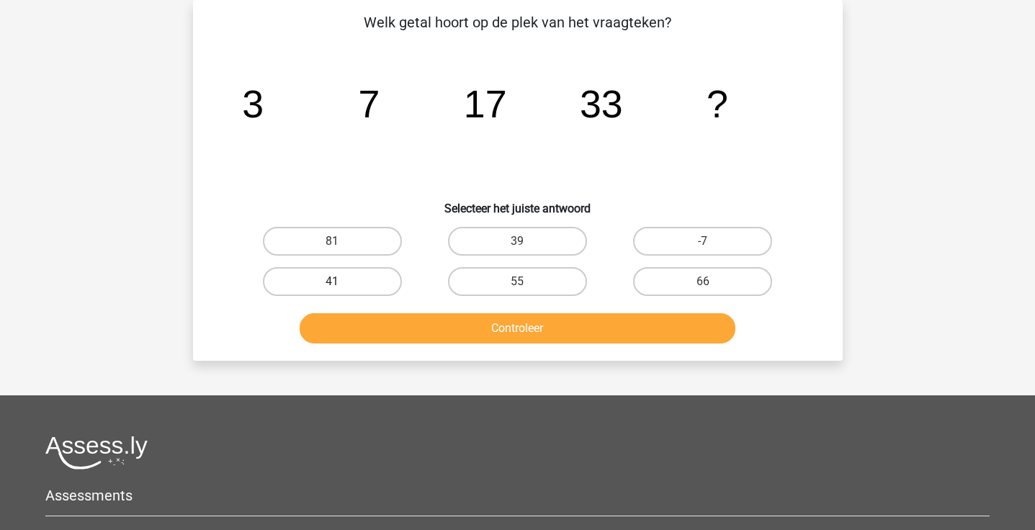
click at [288, 275] on label "41" at bounding box center [332, 281] width 139 height 29
click at [332, 282] on input "41" at bounding box center [336, 286] width 9 height 9
radio input "true"
click at [364, 353] on div "Welk getal hoort op de plek van het vraagteken? image/svg+xml 3 7 17 33 ? Selec…" at bounding box center [518, 180] width 650 height 361
click at [375, 334] on button "Controleer" at bounding box center [518, 328] width 436 height 30
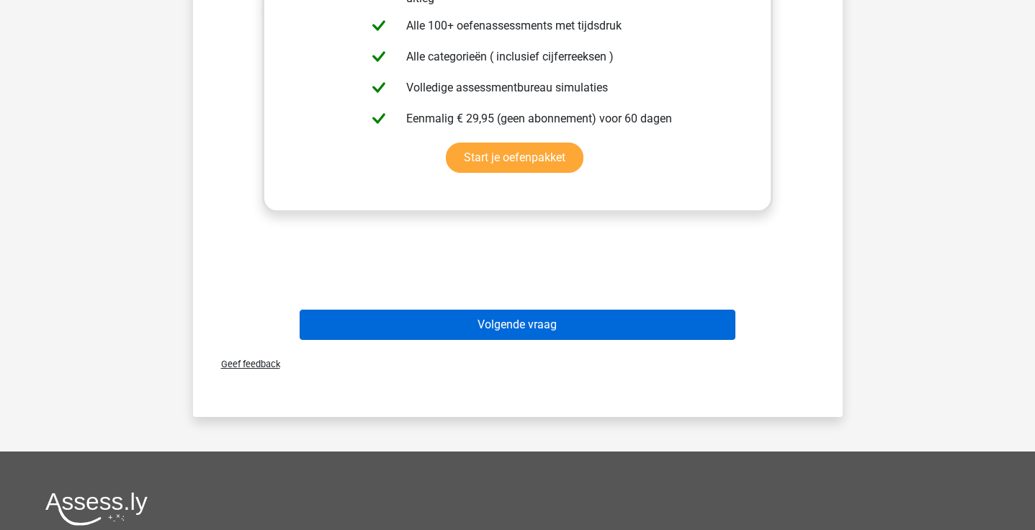
click at [504, 321] on button "Volgende vraag" at bounding box center [518, 325] width 436 height 30
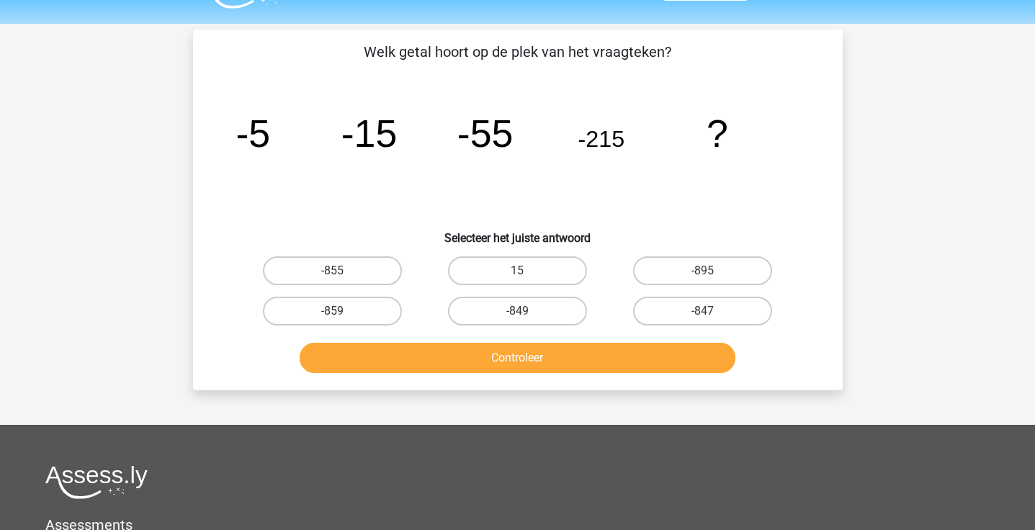
scroll to position [0, 0]
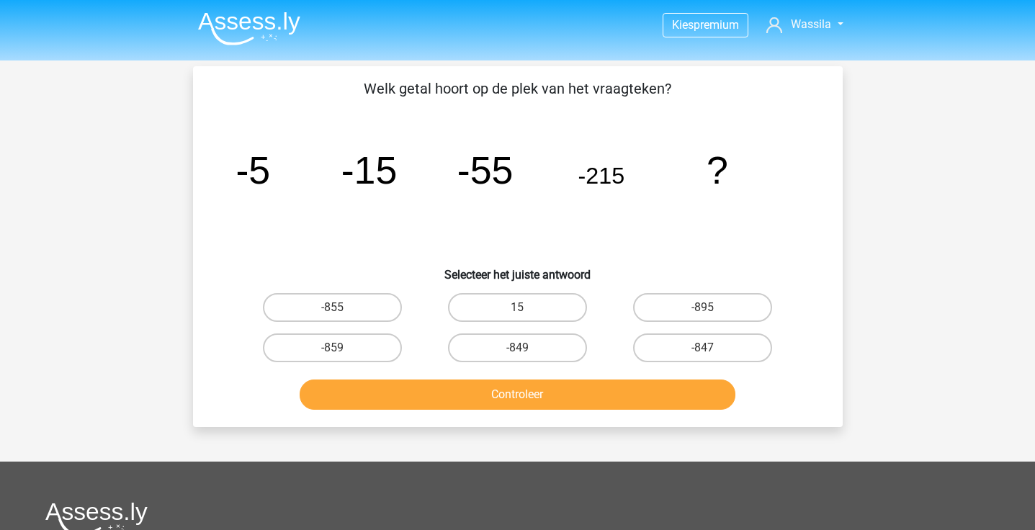
click at [520, 314] on input "15" at bounding box center [521, 312] width 9 height 9
radio input "true"
click at [511, 392] on button "Controleer" at bounding box center [518, 395] width 436 height 30
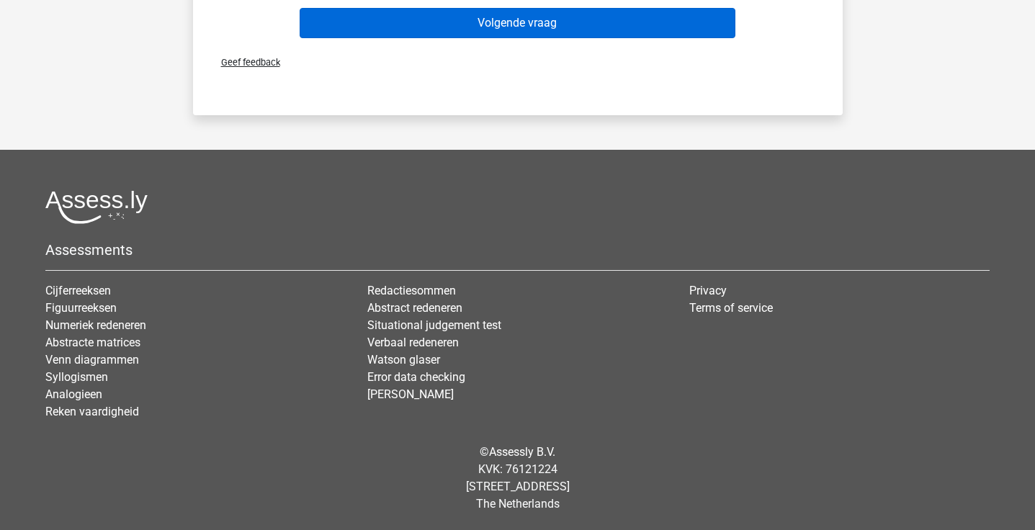
click at [547, 28] on button "Volgende vraag" at bounding box center [518, 23] width 436 height 30
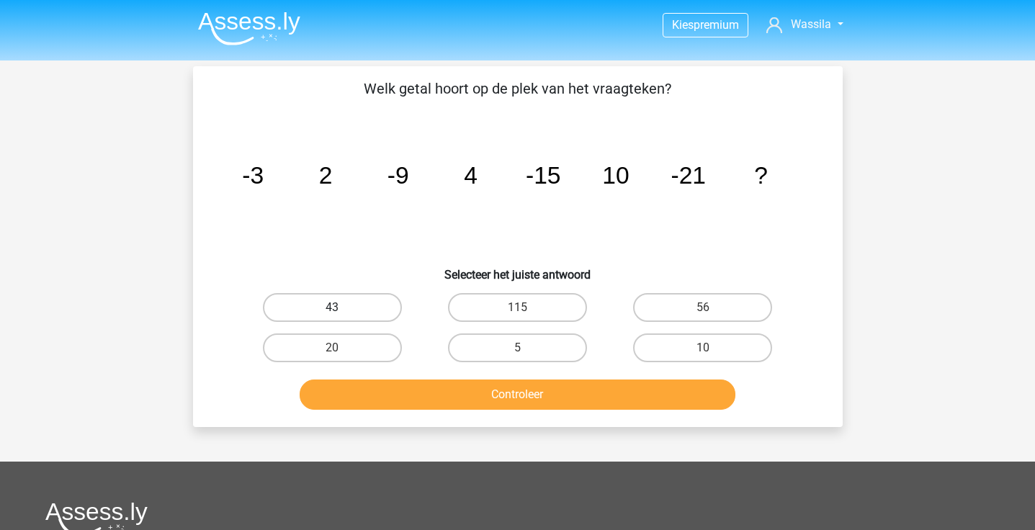
click at [346, 301] on label "43" at bounding box center [332, 307] width 139 height 29
click at [341, 308] on input "43" at bounding box center [336, 312] width 9 height 9
radio input "true"
click at [380, 381] on button "Controleer" at bounding box center [518, 395] width 436 height 30
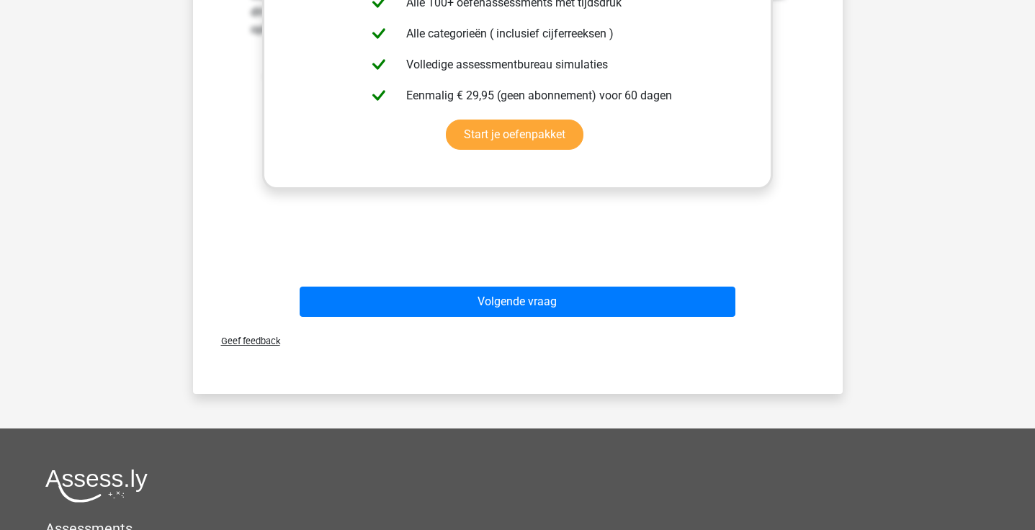
scroll to position [728, 0]
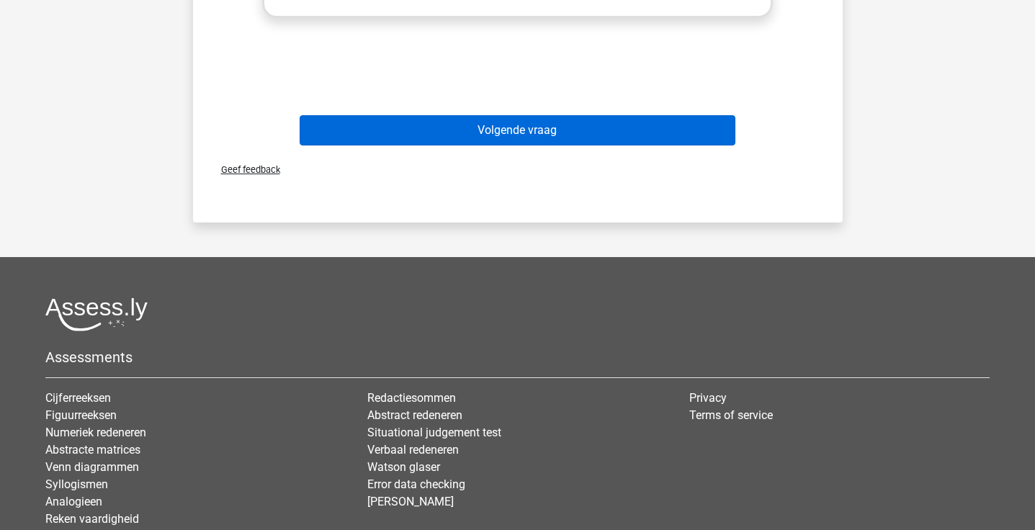
click at [497, 131] on button "Volgende vraag" at bounding box center [518, 130] width 436 height 30
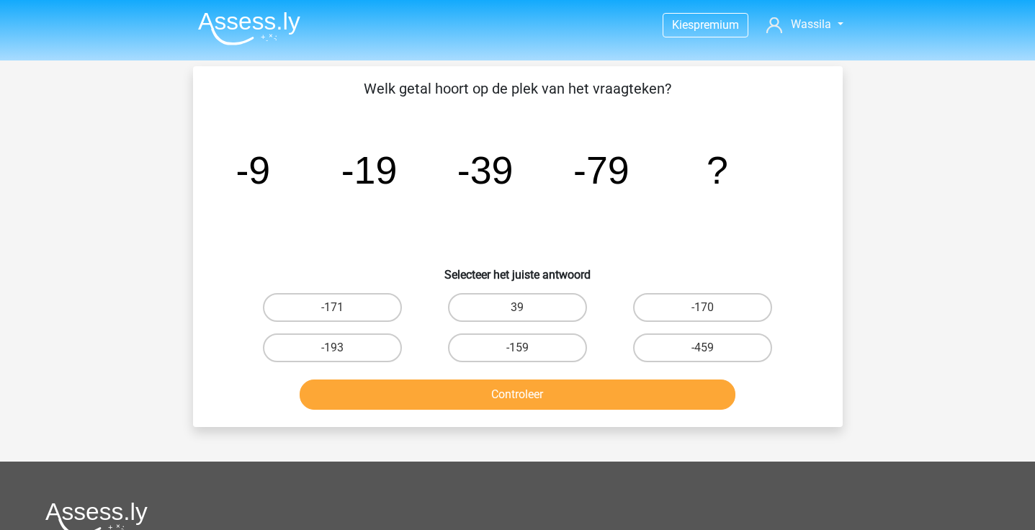
scroll to position [0, 0]
click at [494, 361] on label "-159" at bounding box center [517, 348] width 139 height 29
click at [517, 357] on input "-159" at bounding box center [521, 352] width 9 height 9
radio input "true"
click at [488, 409] on button "Controleer" at bounding box center [518, 395] width 436 height 30
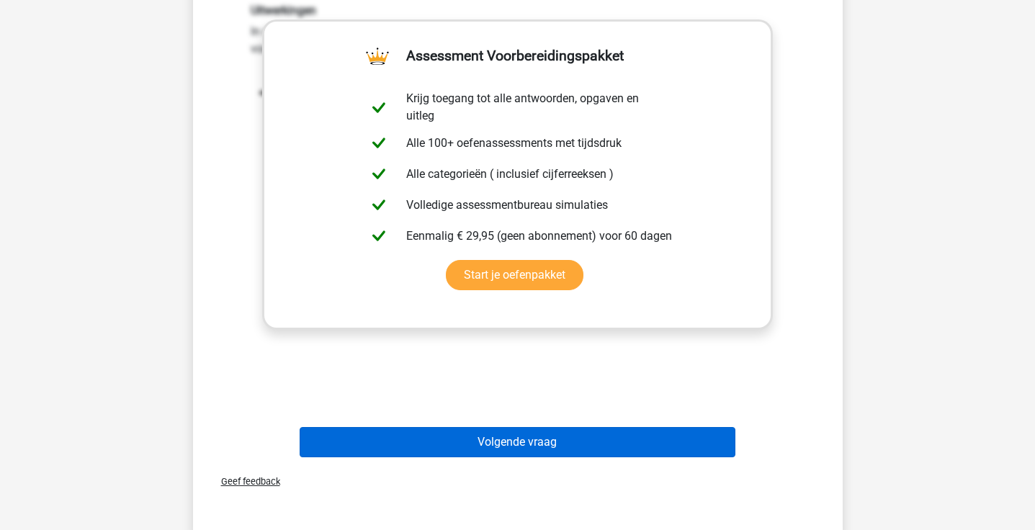
click at [491, 439] on button "Volgende vraag" at bounding box center [518, 442] width 436 height 30
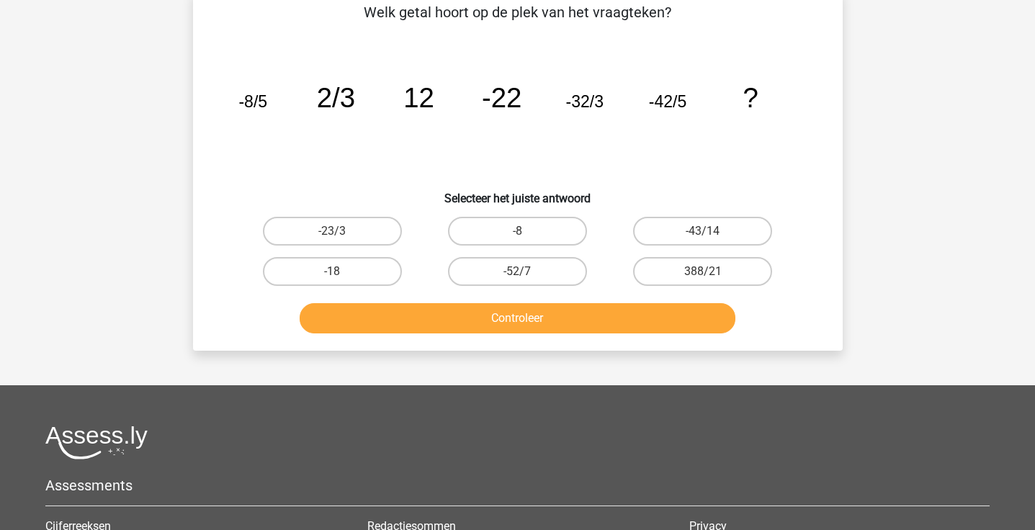
scroll to position [66, 0]
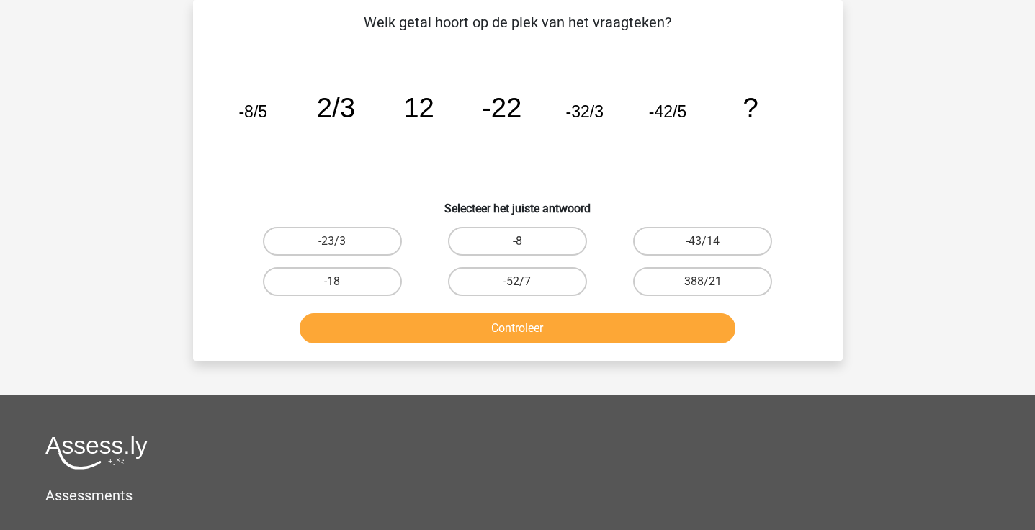
click at [377, 223] on div "-23/3" at bounding box center [332, 241] width 185 height 40
click at [377, 230] on label "-23/3" at bounding box center [332, 241] width 139 height 29
click at [341, 241] on input "-23/3" at bounding box center [336, 245] width 9 height 9
radio input "true"
click at [450, 328] on button "Controleer" at bounding box center [518, 328] width 436 height 30
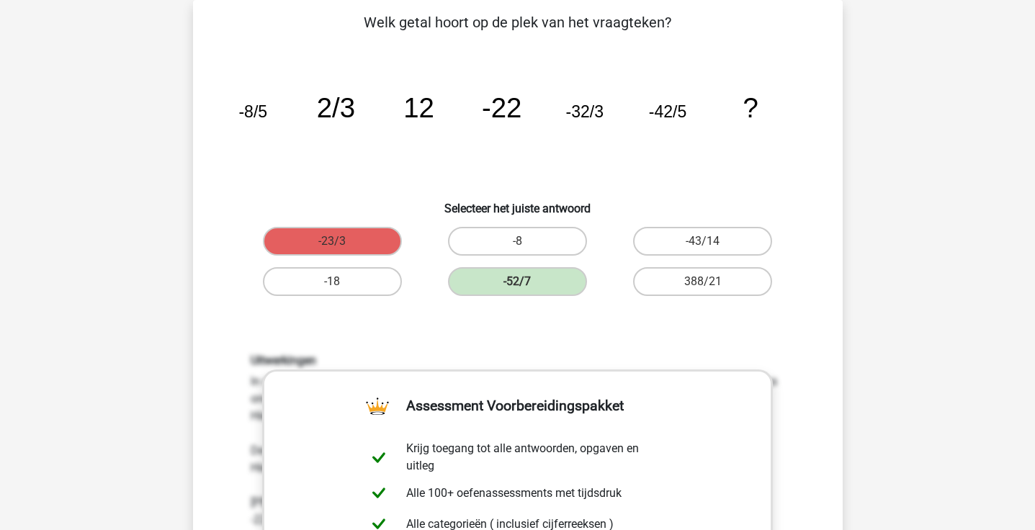
scroll to position [742, 0]
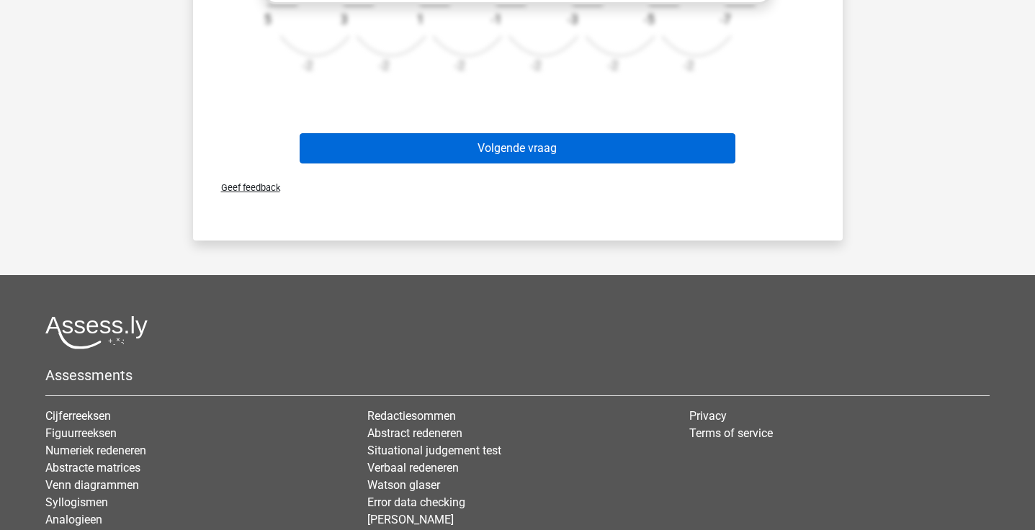
click at [527, 149] on button "Volgende vraag" at bounding box center [518, 148] width 436 height 30
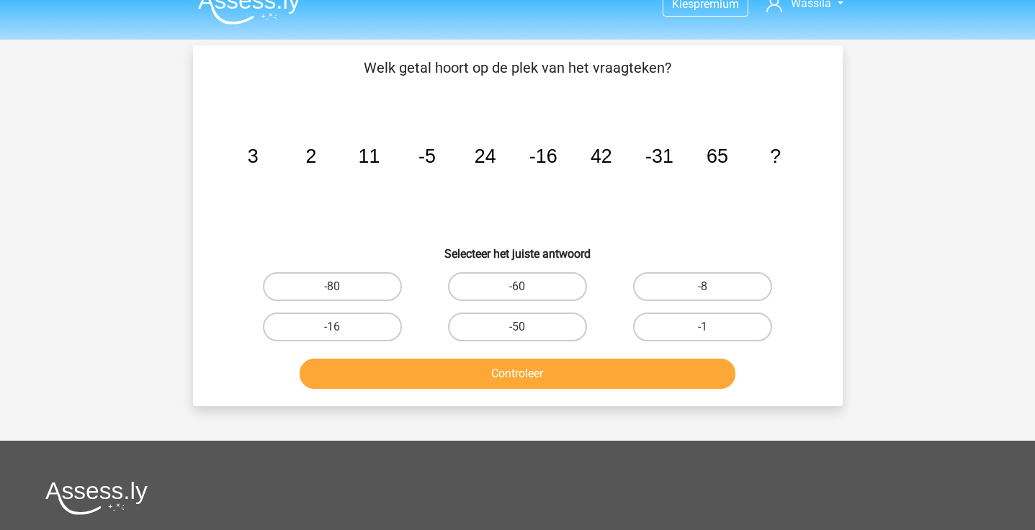
scroll to position [10, 0]
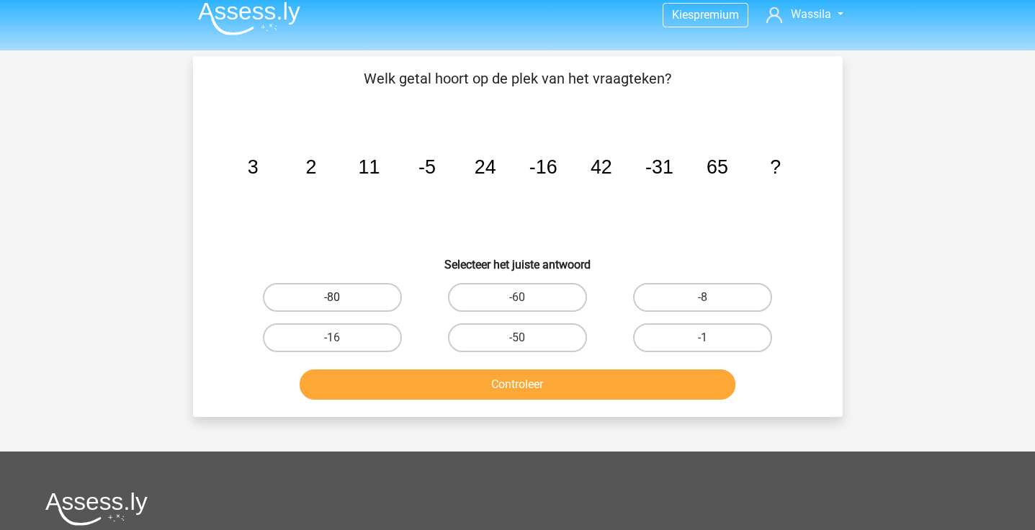
click at [355, 296] on label "-80" at bounding box center [332, 297] width 139 height 29
click at [341, 297] on input "-80" at bounding box center [336, 301] width 9 height 9
radio input "true"
click at [436, 364] on div "Controleer" at bounding box center [518, 382] width 604 height 48
click at [439, 372] on button "Controleer" at bounding box center [518, 385] width 436 height 30
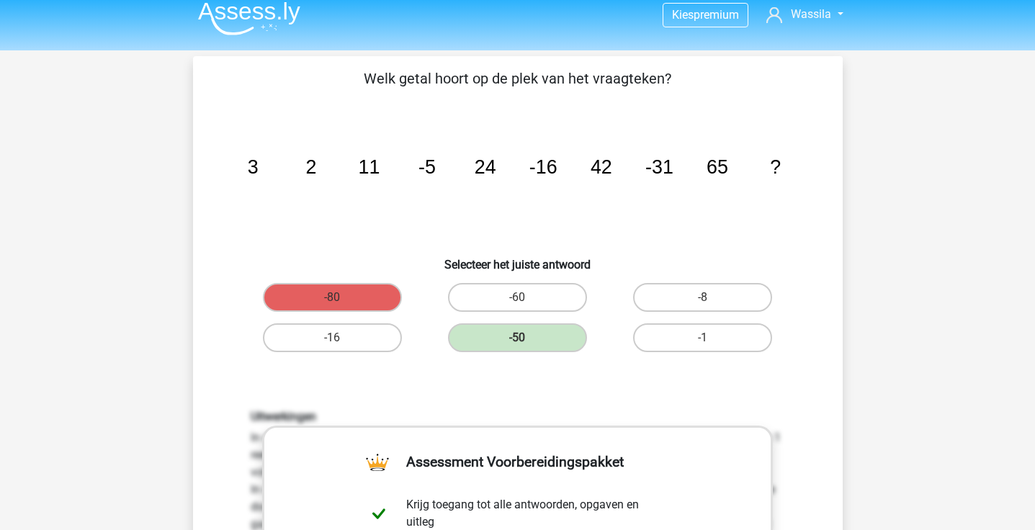
scroll to position [504, 0]
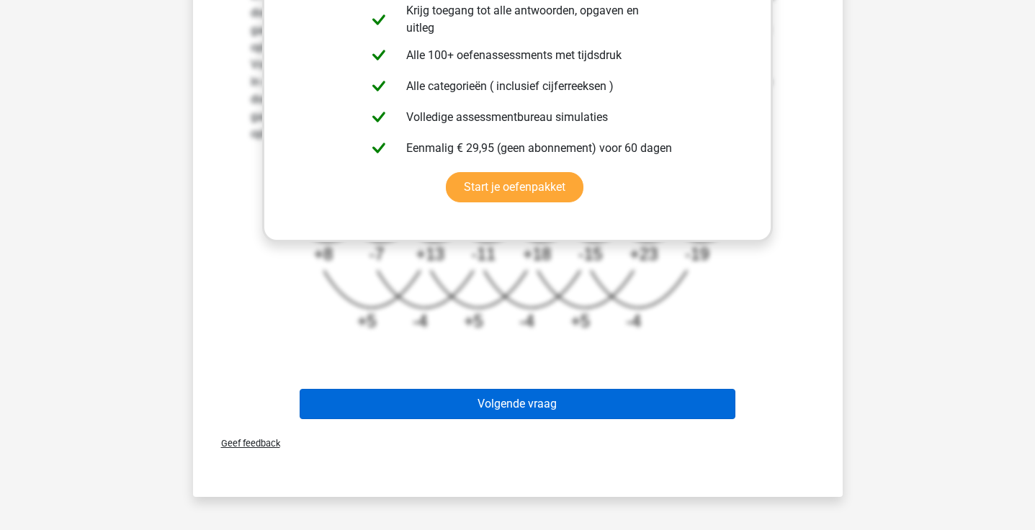
click at [444, 395] on button "Volgende vraag" at bounding box center [518, 404] width 436 height 30
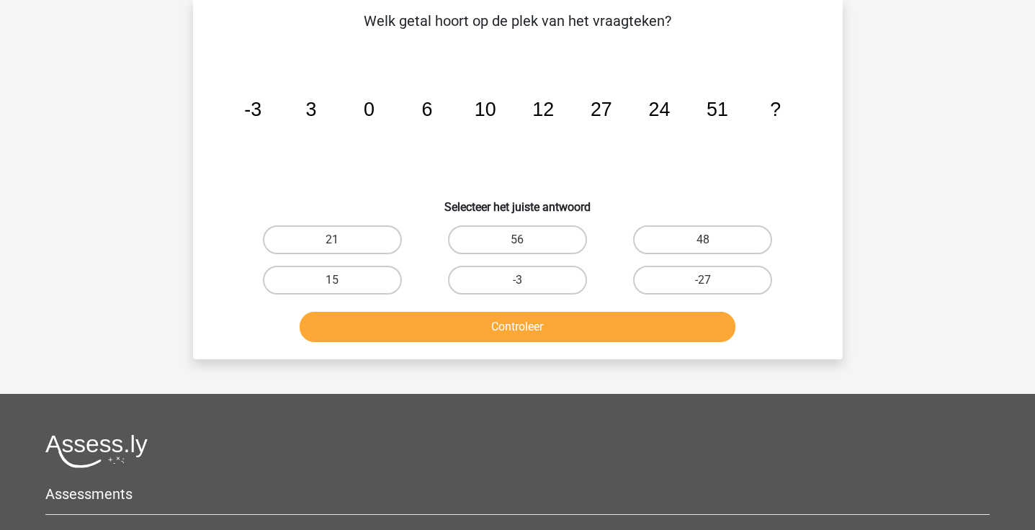
scroll to position [66, 0]
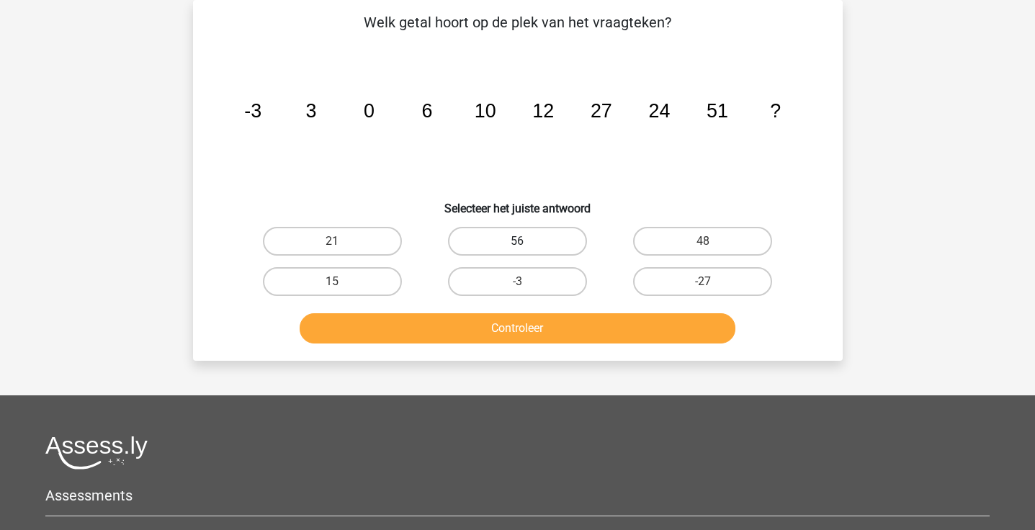
click at [491, 251] on label "56" at bounding box center [517, 241] width 139 height 29
click at [517, 251] on input "56" at bounding box center [521, 245] width 9 height 9
radio input "true"
click at [491, 340] on button "Controleer" at bounding box center [518, 328] width 436 height 30
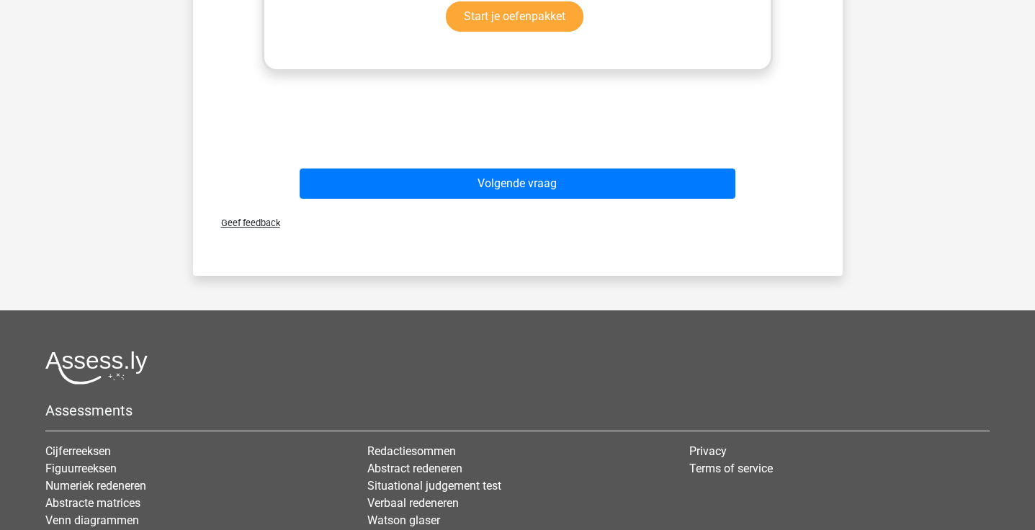
scroll to position [721, 0]
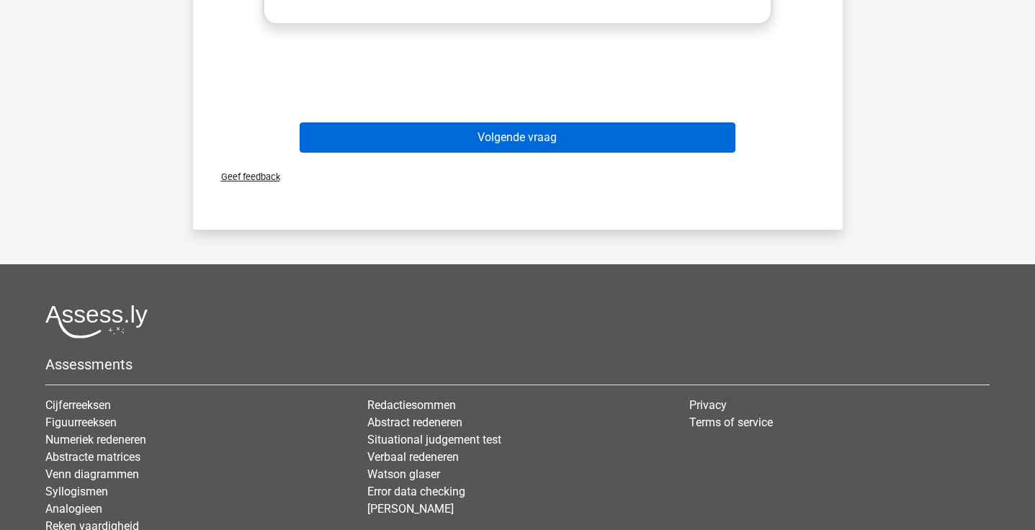
click at [503, 143] on button "Volgende vraag" at bounding box center [518, 137] width 436 height 30
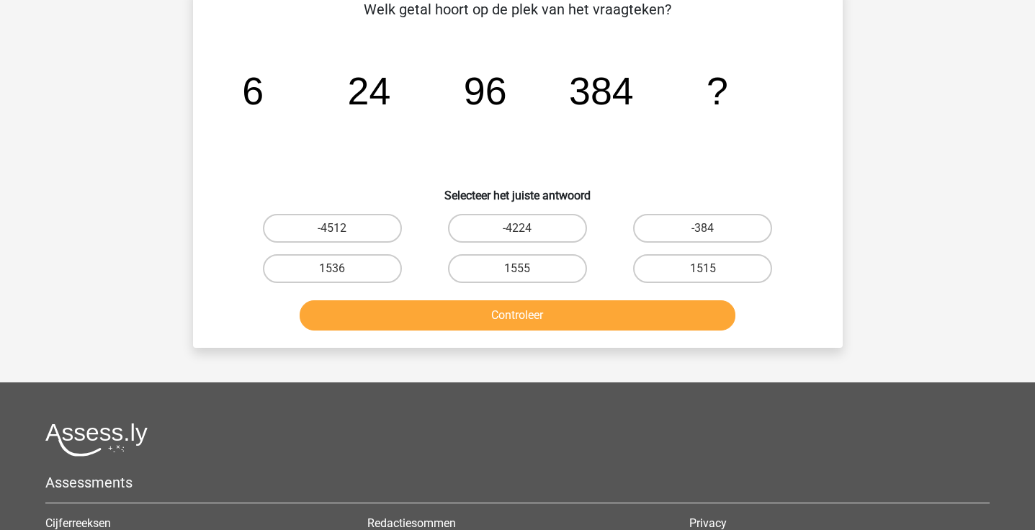
scroll to position [66, 0]
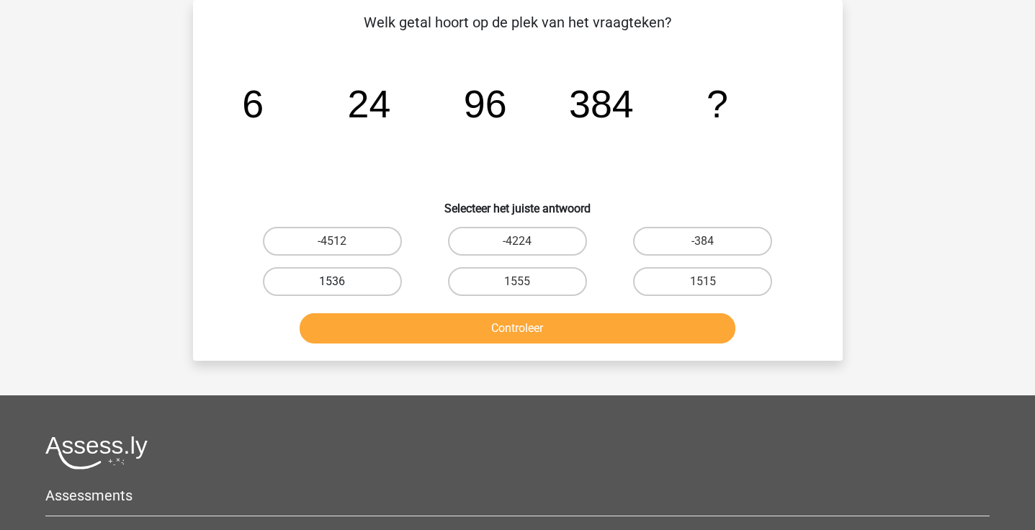
click at [390, 281] on label "1536" at bounding box center [332, 281] width 139 height 29
click at [341, 282] on input "1536" at bounding box center [336, 286] width 9 height 9
radio input "true"
click at [396, 326] on button "Controleer" at bounding box center [518, 328] width 436 height 30
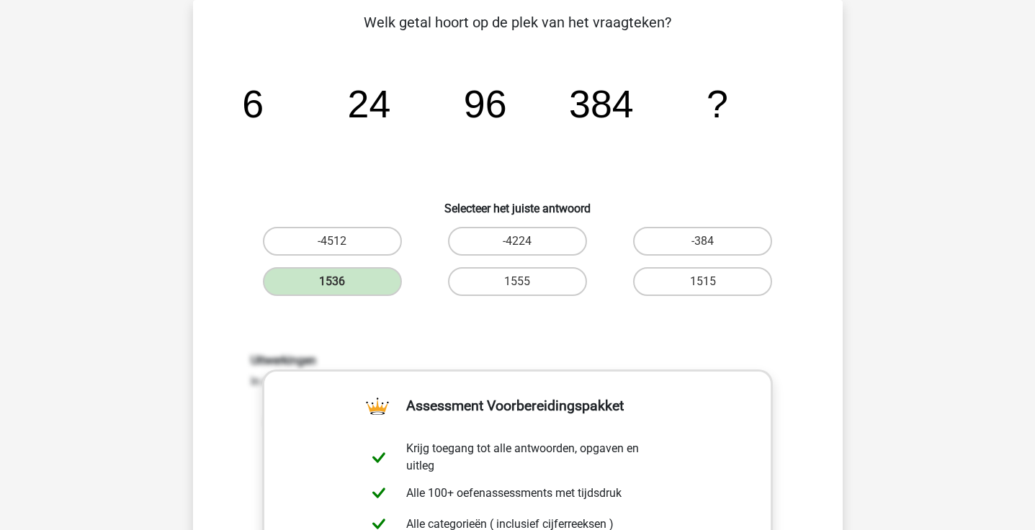
scroll to position [507, 0]
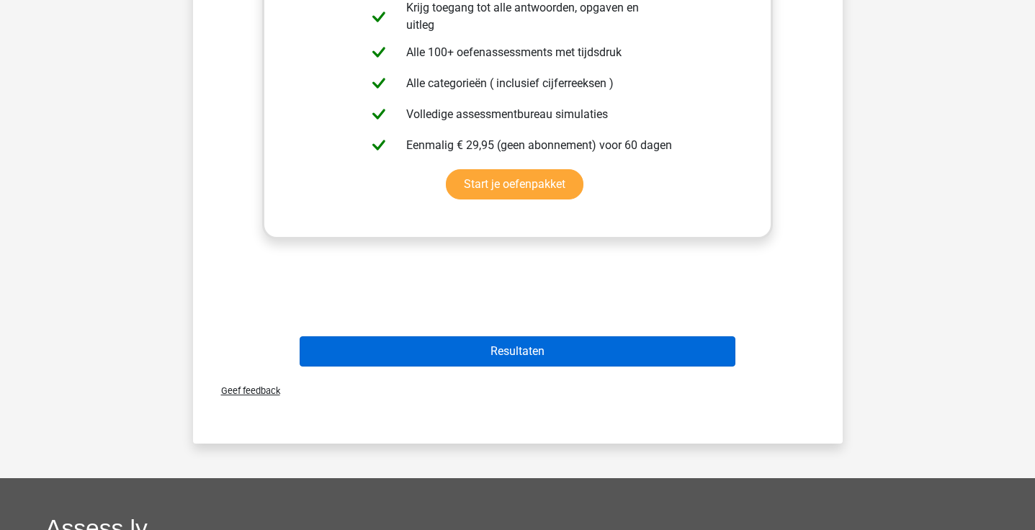
click at [534, 352] on button "Resultaten" at bounding box center [518, 351] width 436 height 30
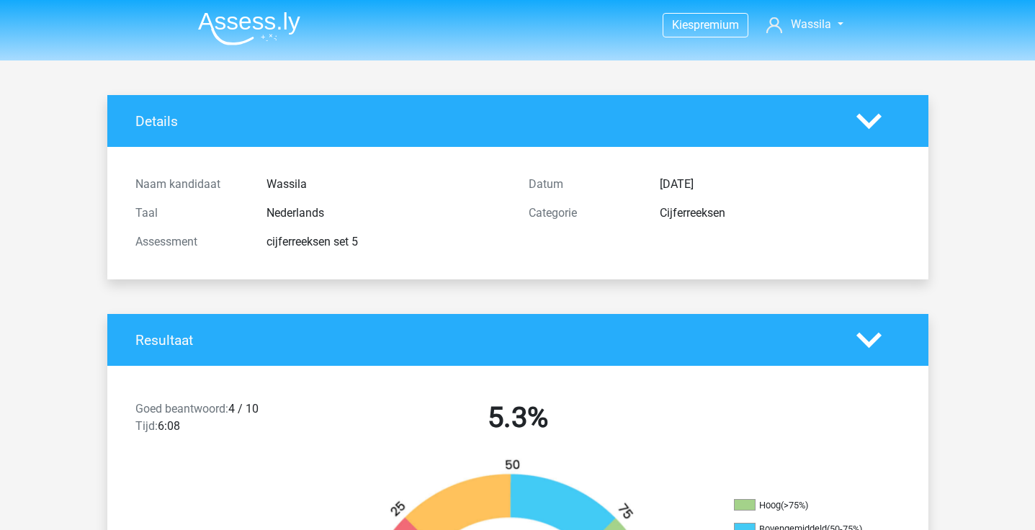
click at [276, 21] on img at bounding box center [249, 29] width 102 height 34
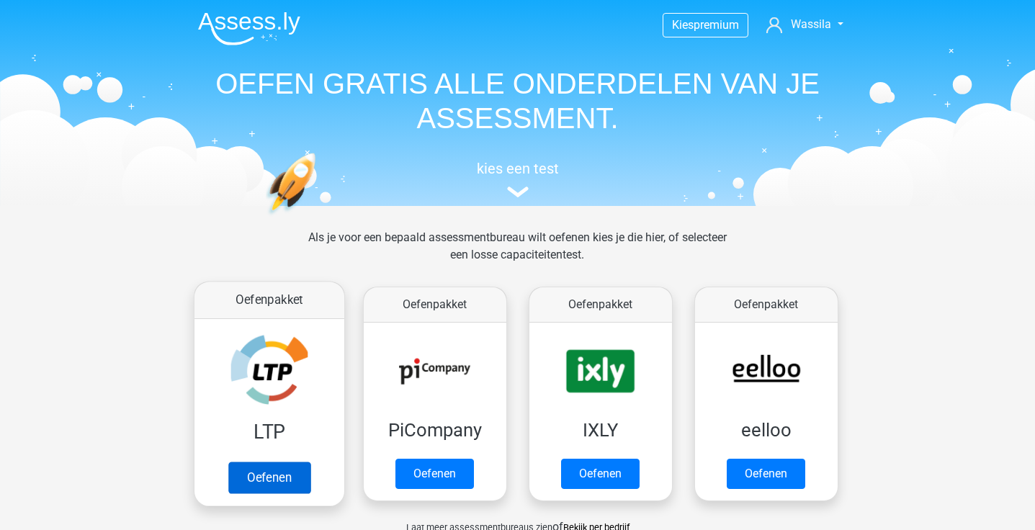
click at [310, 462] on link "Oefenen" at bounding box center [269, 478] width 82 height 32
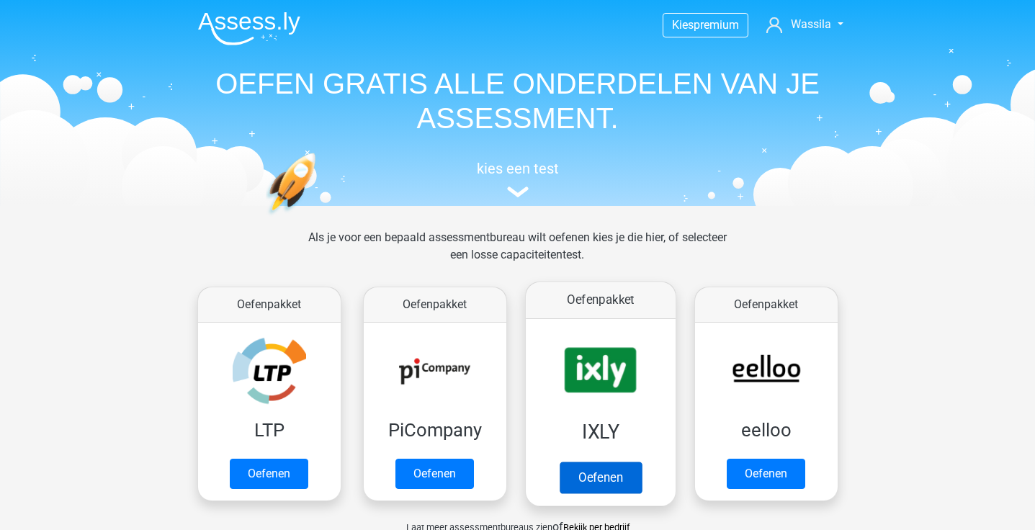
click at [614, 462] on link "Oefenen" at bounding box center [600, 478] width 82 height 32
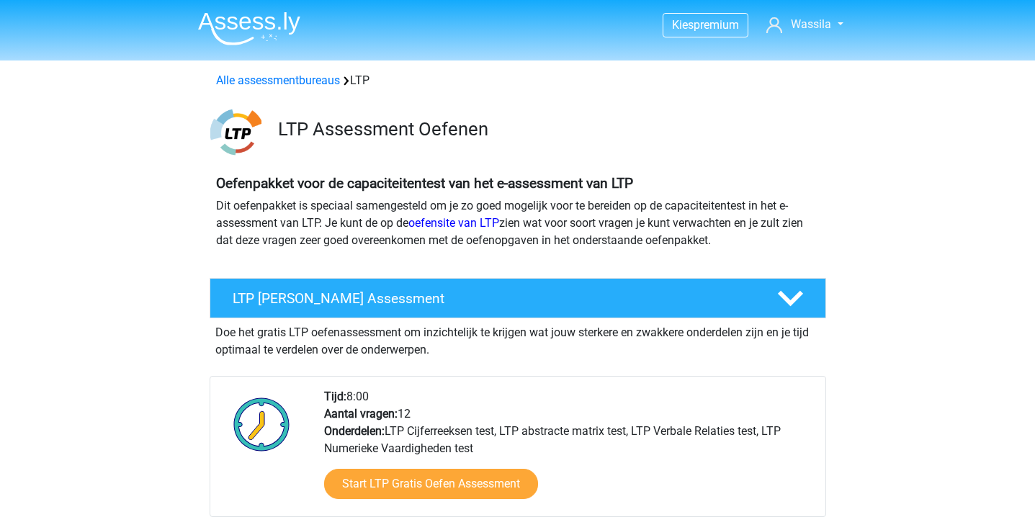
scroll to position [964, 0]
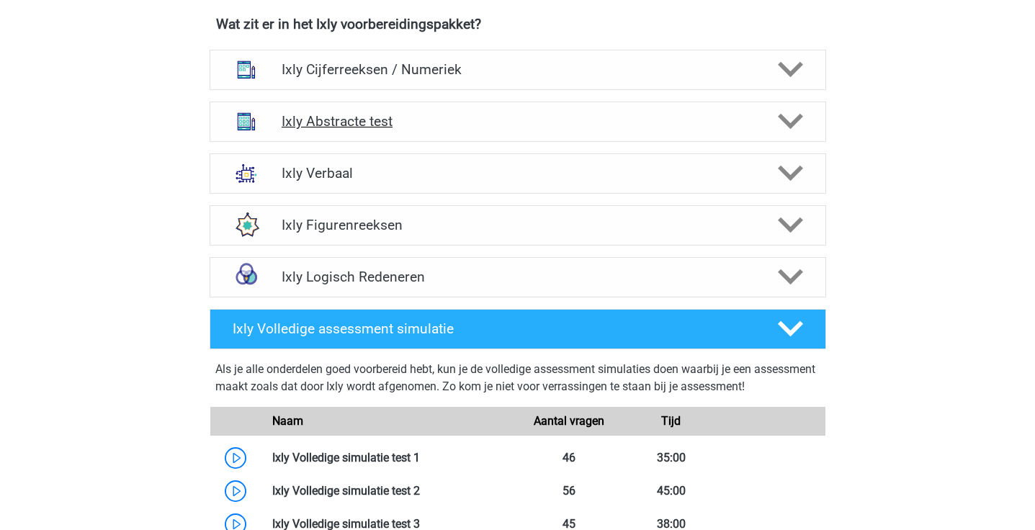
scroll to position [946, 0]
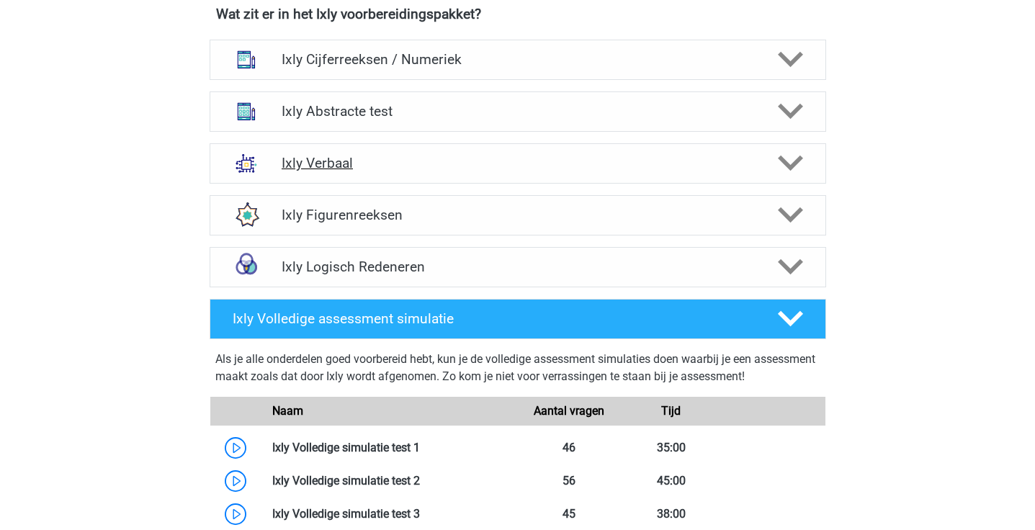
click at [505, 174] on div "Ixly Verbaal" at bounding box center [518, 163] width 617 height 40
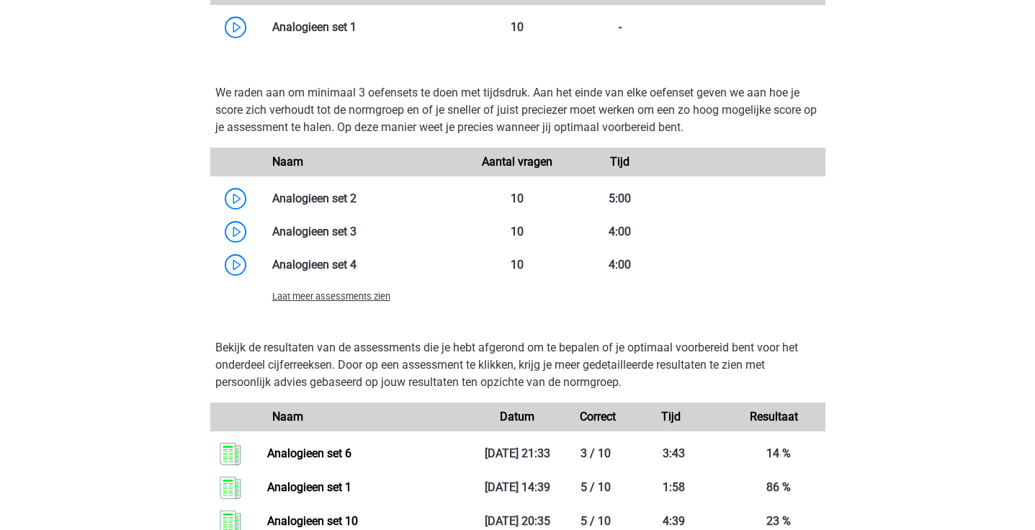
scroll to position [1505, 0]
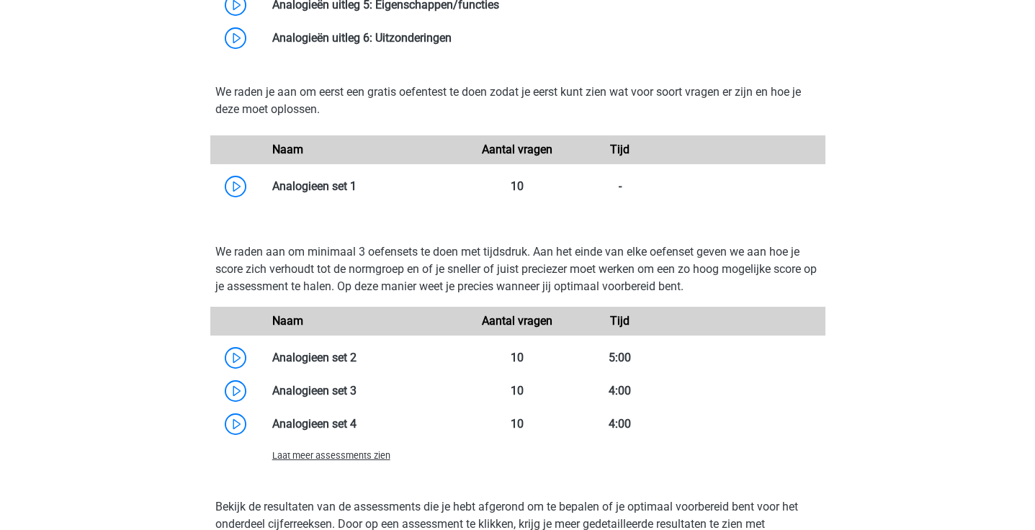
click at [383, 457] on span "Laat meer assessments zien" at bounding box center [331, 455] width 118 height 11
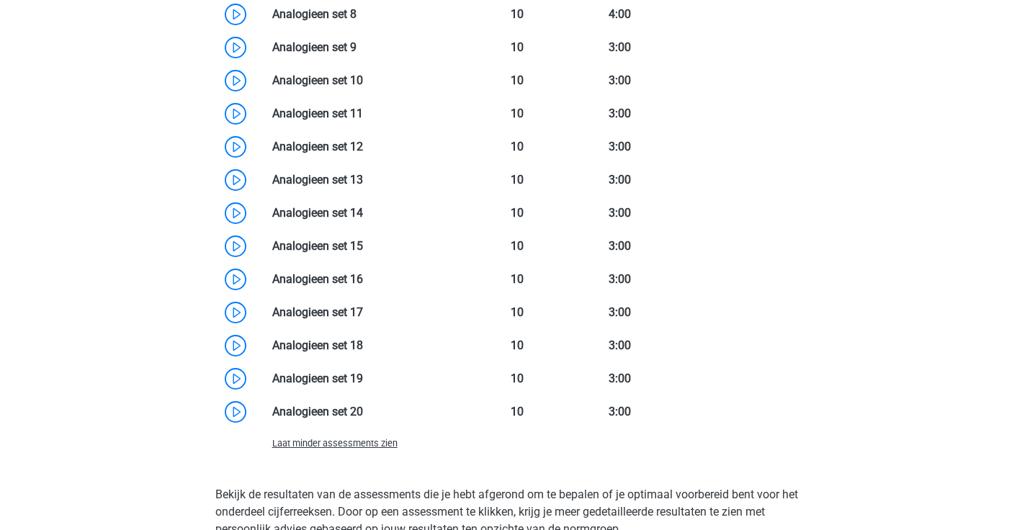
scroll to position [1672, 0]
